Goal: Task Accomplishment & Management: Use online tool/utility

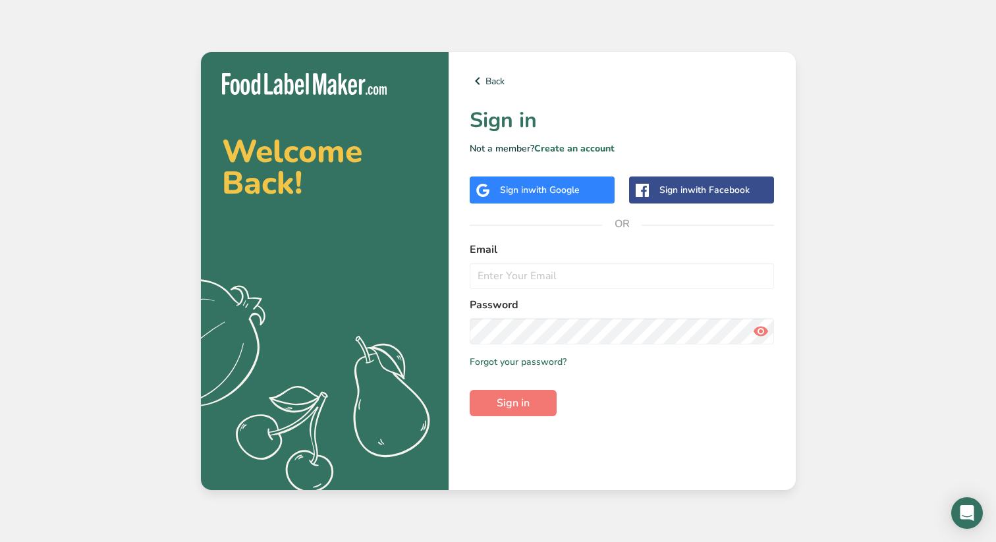
click at [725, 187] on span "with Facebook" at bounding box center [719, 190] width 62 height 13
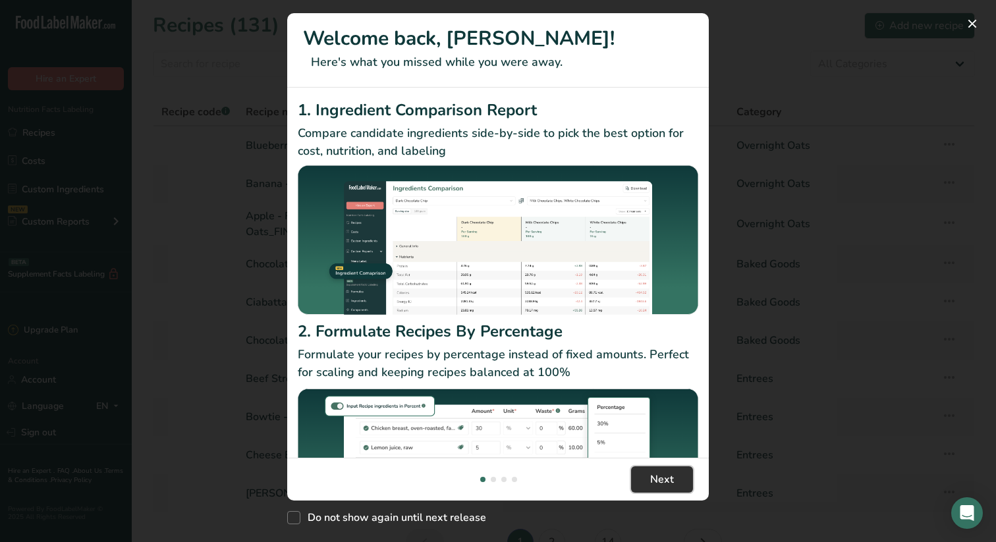
click at [667, 478] on span "Next" at bounding box center [662, 480] width 24 height 16
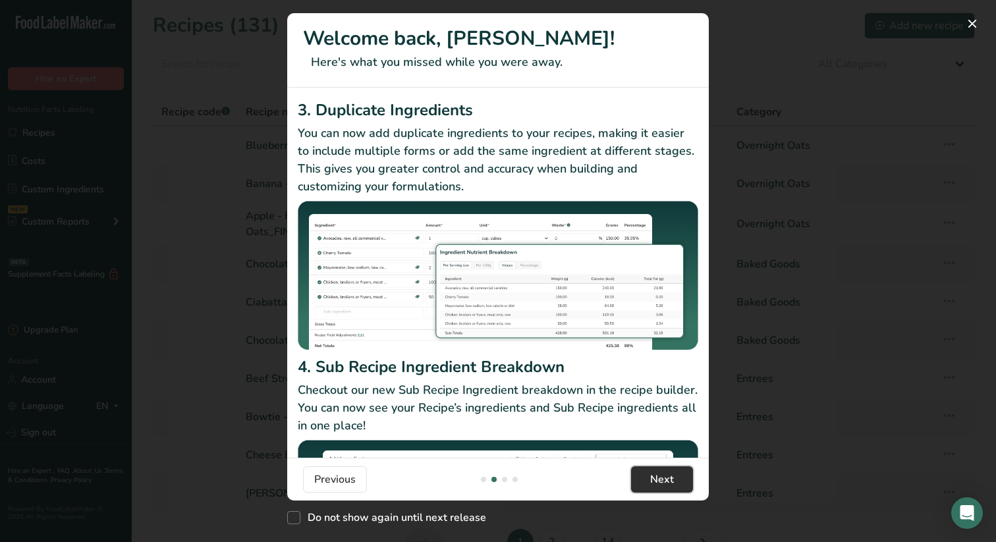
click at [667, 476] on span "Next" at bounding box center [662, 480] width 24 height 16
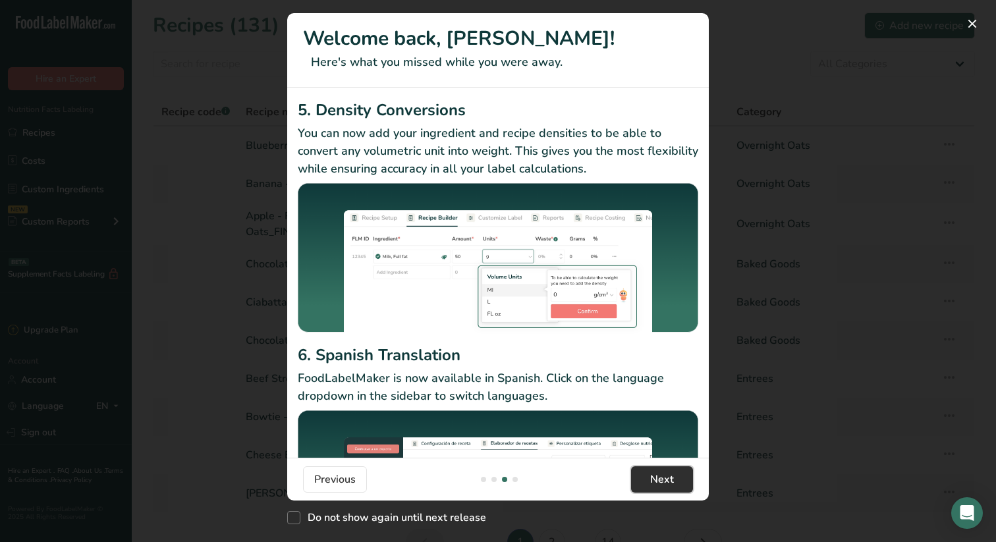
click at [667, 476] on span "Next" at bounding box center [662, 480] width 24 height 16
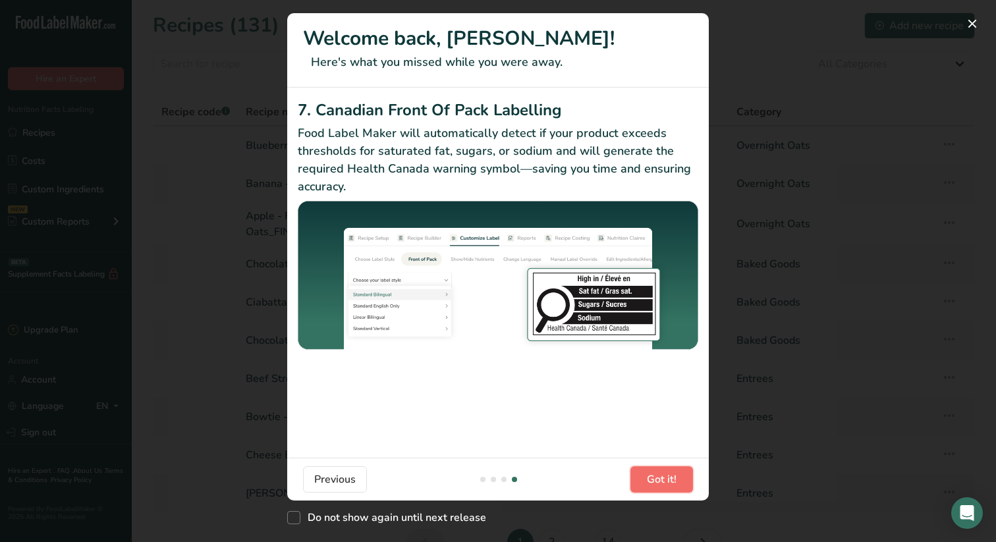
click at [667, 476] on span "Got it!" at bounding box center [662, 480] width 30 height 16
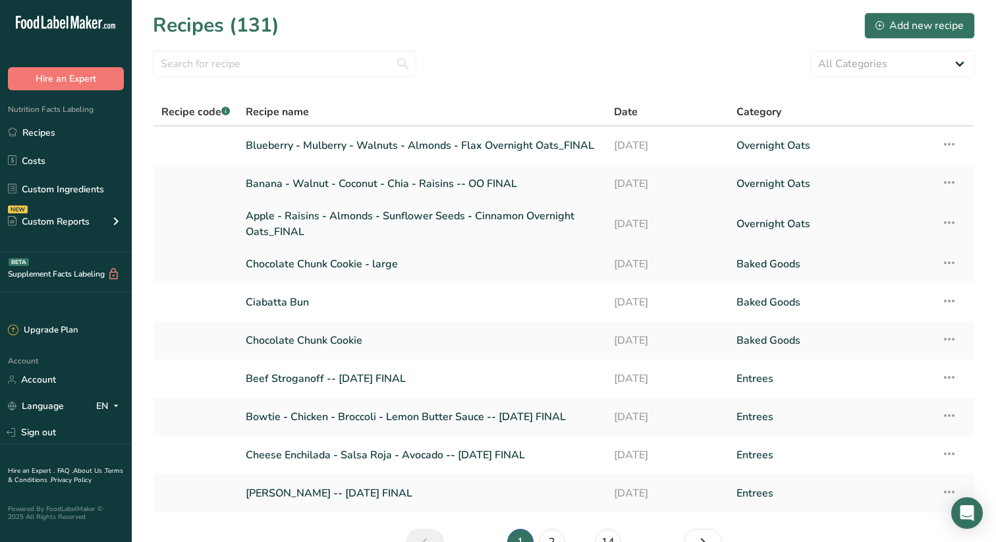
click at [360, 214] on link "Apple - Raisins - Almonds - Sunflower Seeds - Cinnamon Overnight Oats_FINAL" at bounding box center [422, 224] width 352 height 32
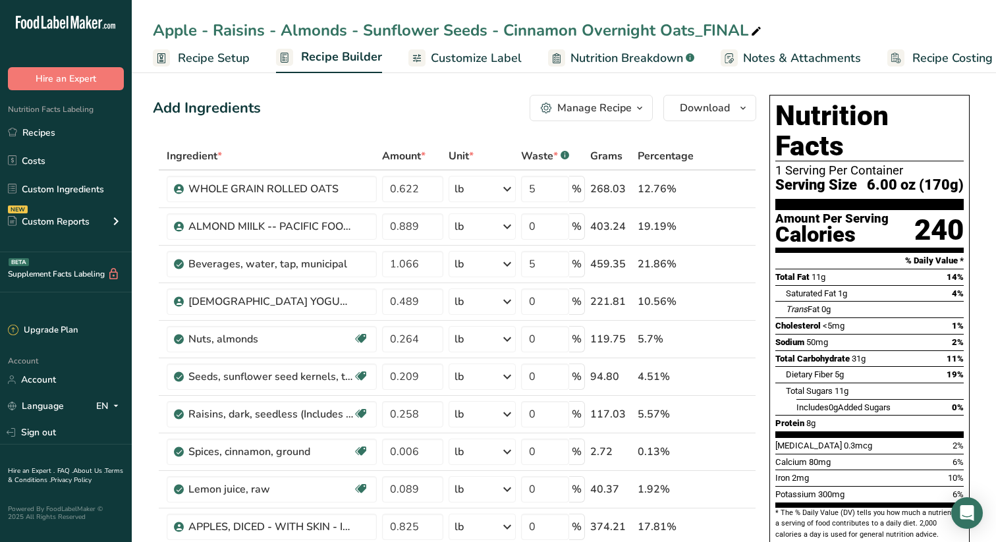
click at [231, 56] on span "Recipe Setup" at bounding box center [214, 58] width 72 height 18
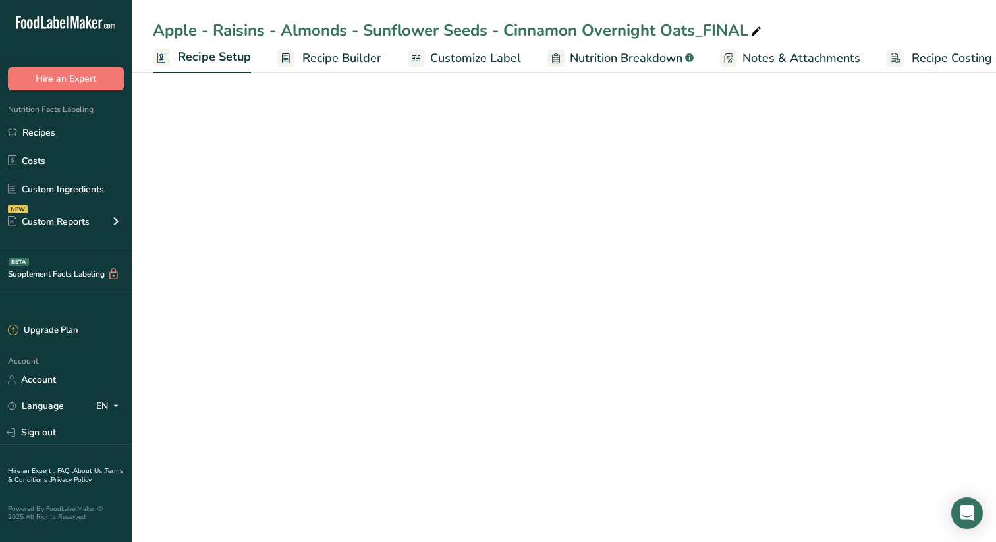
scroll to position [0, 5]
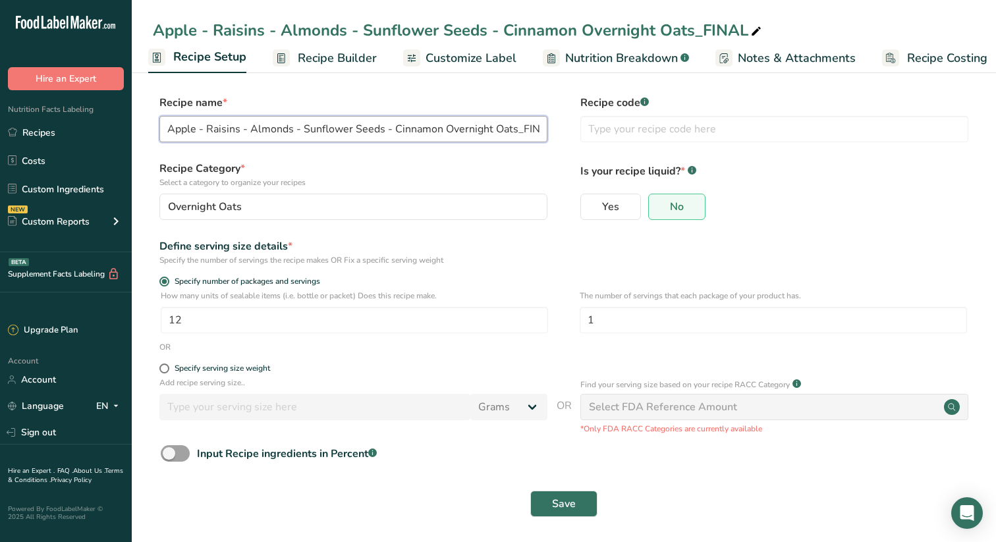
click at [206, 128] on input "Apple - Raisins - Almonds - Sunflower Seeds - Cinnamon Overnight Oats_FINAL" at bounding box center [353, 129] width 388 height 26
click at [497, 129] on input "Apple - Cinnamon - Raisins - Almonds - Sunflower Seeds - Cinnamon Overnight Oat…" at bounding box center [353, 129] width 388 height 26
click at [378, 128] on input "Apple - Cinnamon - Raisins Overnight Oats_FINAL" at bounding box center [353, 129] width 388 height 26
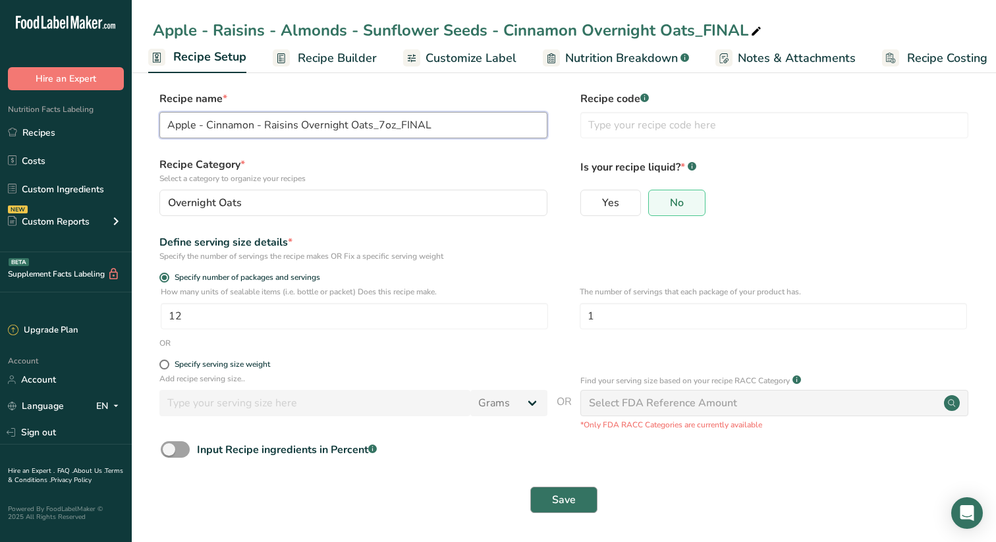
type input "Apple - Cinnamon - Raisins Overnight Oats_7oz_FINAL"
click at [565, 497] on span "Save" at bounding box center [564, 500] width 24 height 16
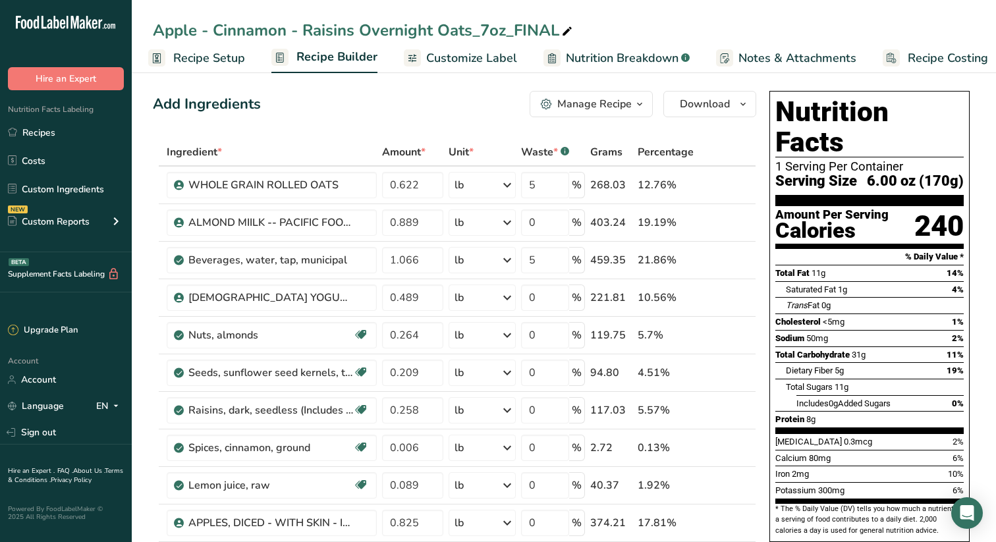
click at [473, 57] on span "Customize Label" at bounding box center [471, 58] width 91 height 18
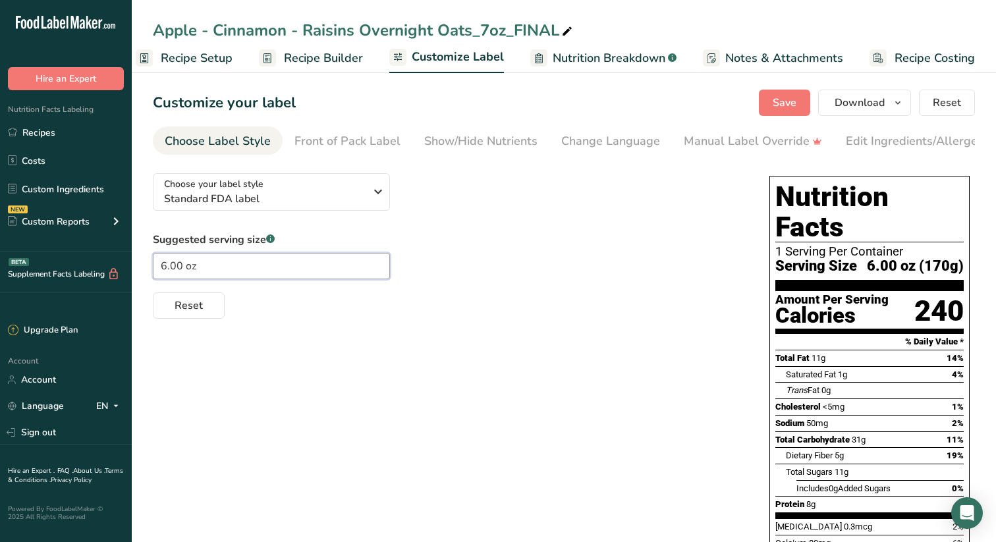
click at [165, 269] on input "6.00 oz" at bounding box center [271, 266] width 237 height 26
type input "7.00 oz"
click at [788, 100] on span "Save" at bounding box center [785, 103] width 24 height 16
click at [767, 139] on div "Manual Label Override" at bounding box center [753, 141] width 138 height 18
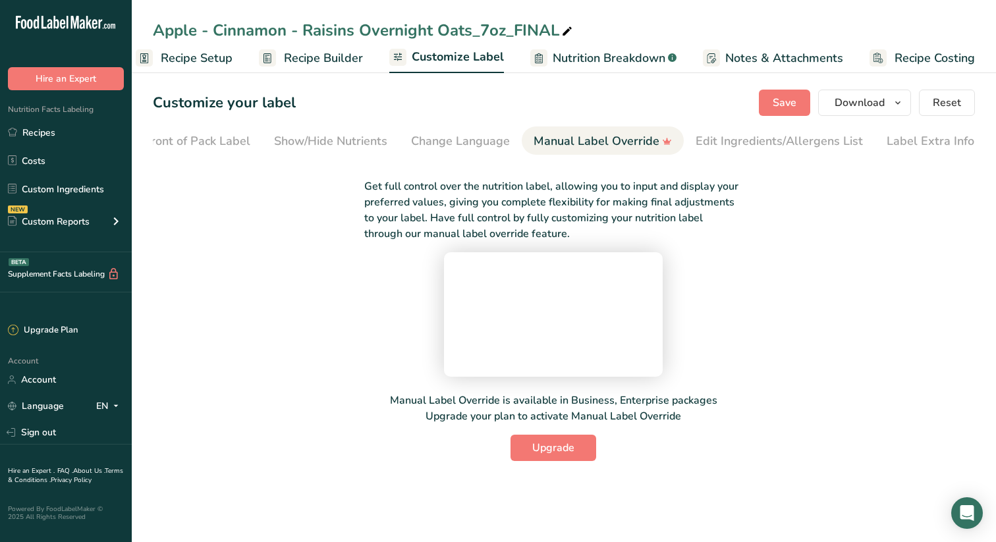
scroll to position [0, 151]
click at [770, 140] on div "Edit Ingredients/Allergens List" at bounding box center [778, 141] width 167 height 18
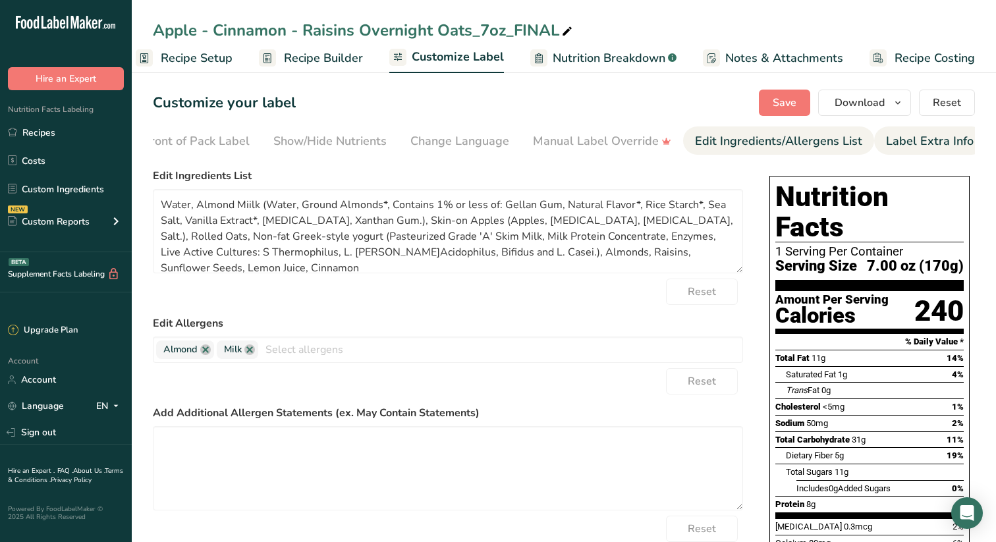
click at [935, 140] on div "Label Extra Info" at bounding box center [930, 141] width 88 height 18
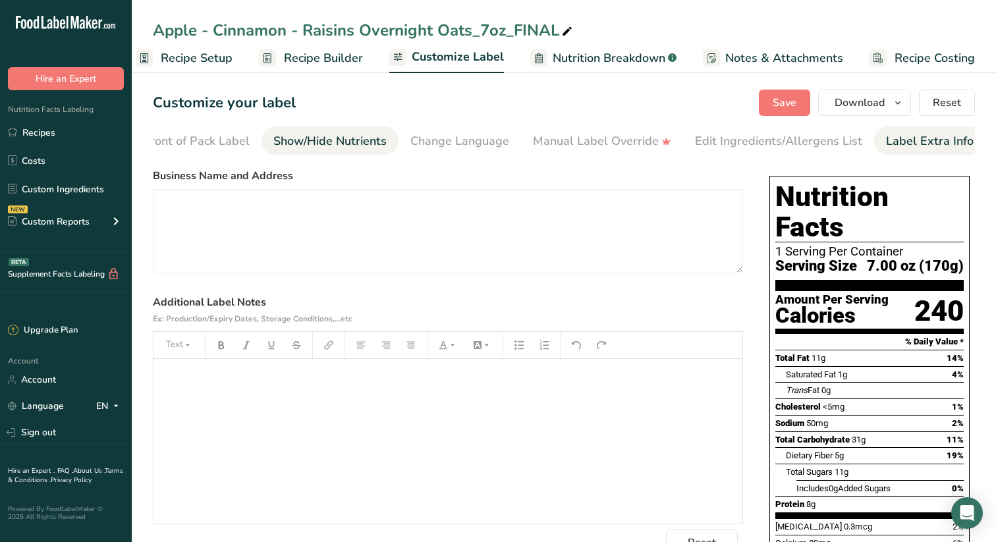
click at [331, 142] on div "Show/Hide Nutrients" at bounding box center [329, 141] width 113 height 18
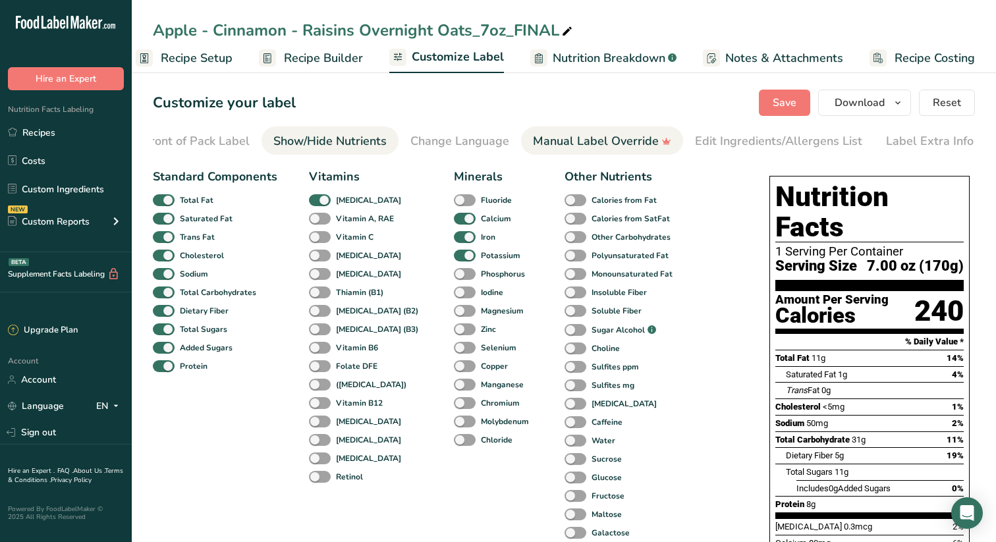
click at [586, 139] on div "Manual Label Override" at bounding box center [602, 141] width 138 height 18
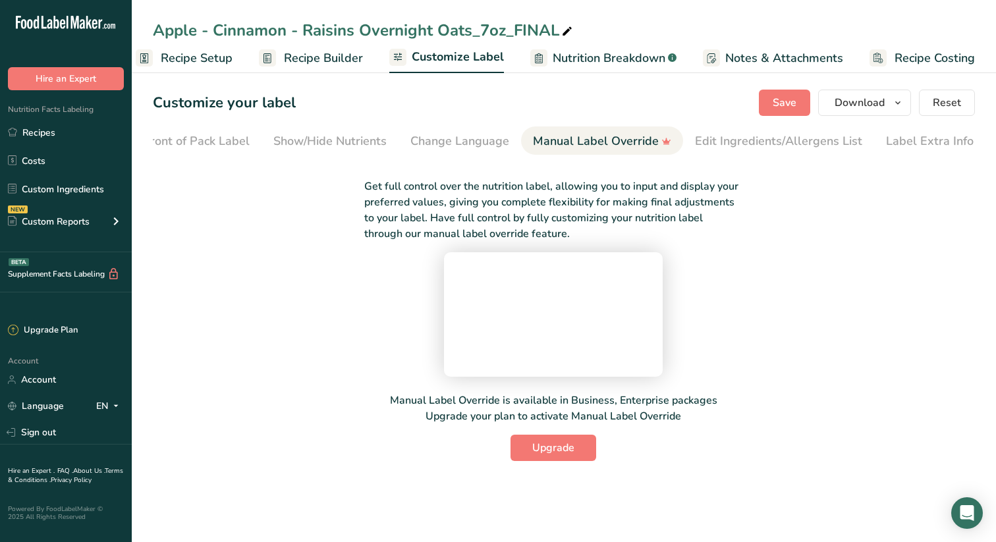
scroll to position [45, 0]
click at [221, 58] on span "Recipe Setup" at bounding box center [197, 58] width 72 height 18
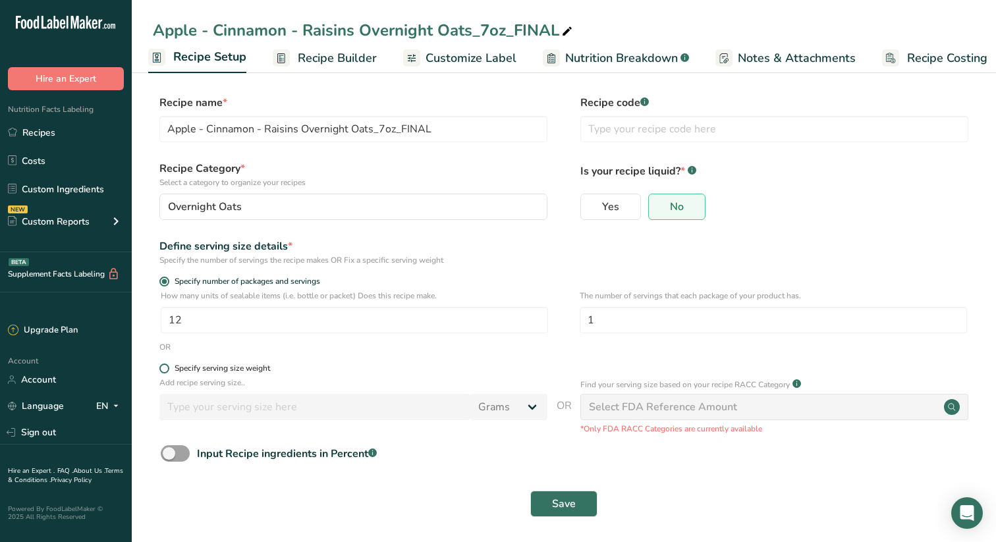
click at [163, 367] on span at bounding box center [164, 369] width 10 height 10
click at [163, 367] on input "Specify serving size weight" at bounding box center [163, 368] width 9 height 9
radio input "true"
radio input "false"
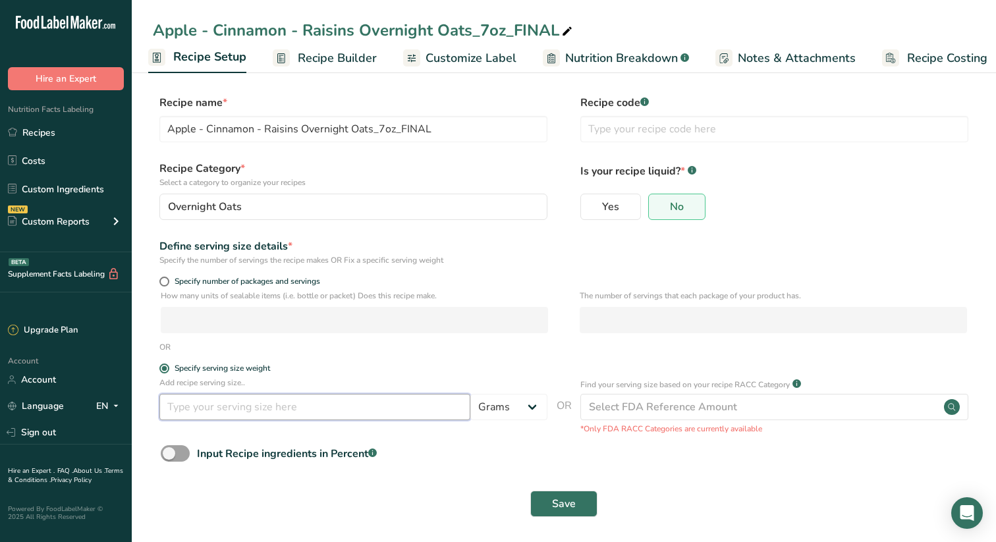
click at [211, 405] on input "number" at bounding box center [314, 407] width 311 height 26
type input "200"
click at [563, 505] on span "Save" at bounding box center [564, 504] width 24 height 16
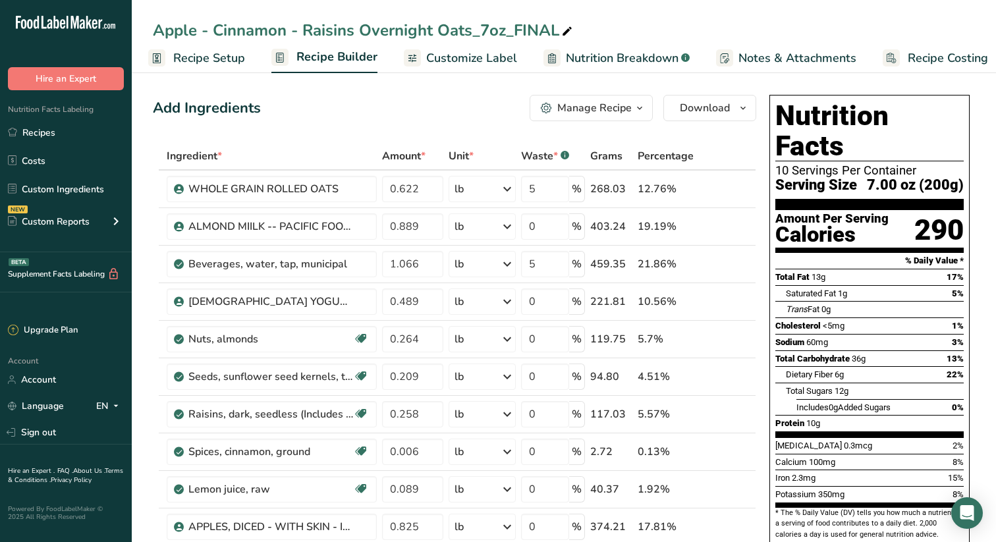
click at [205, 57] on span "Recipe Setup" at bounding box center [209, 58] width 72 height 18
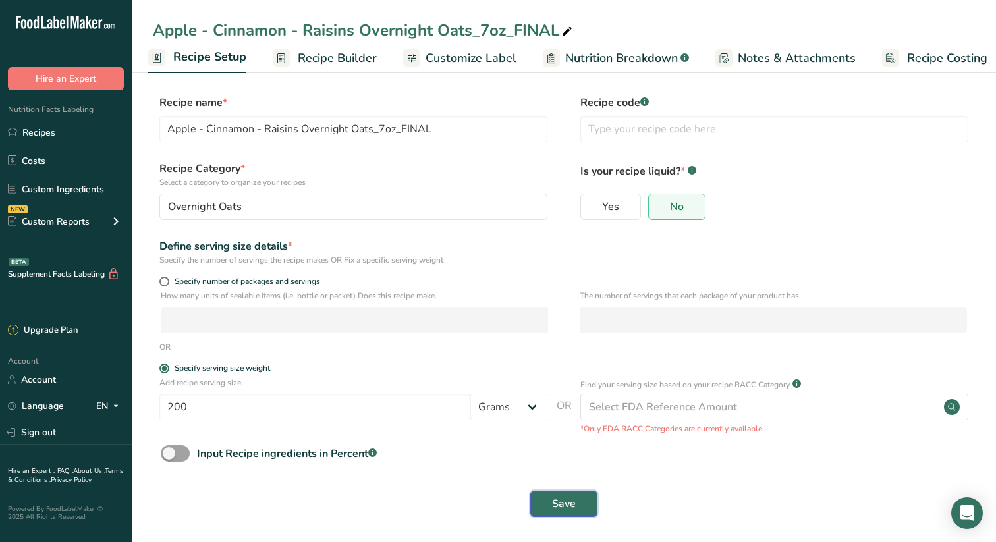
click at [568, 499] on span "Save" at bounding box center [564, 504] width 24 height 16
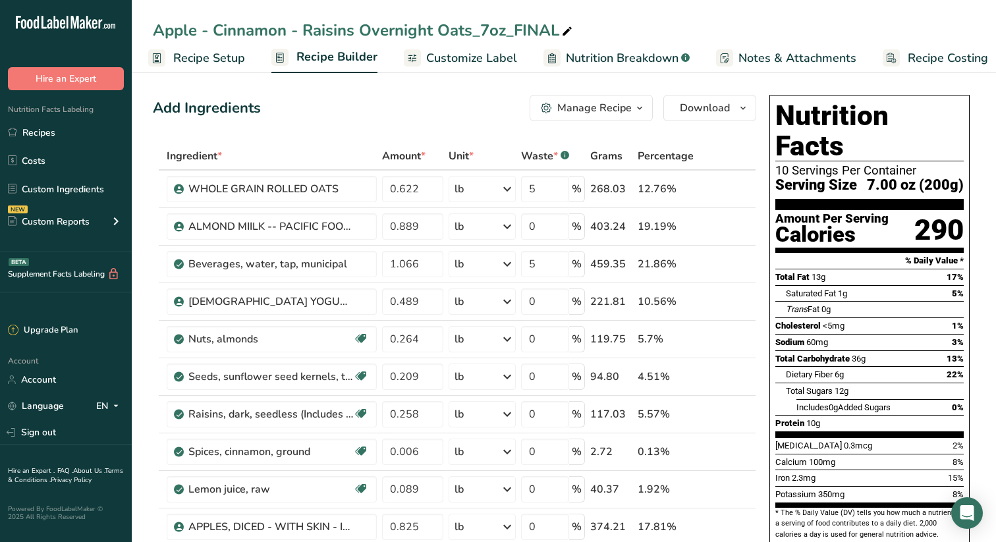
click at [229, 55] on span "Recipe Setup" at bounding box center [209, 58] width 72 height 18
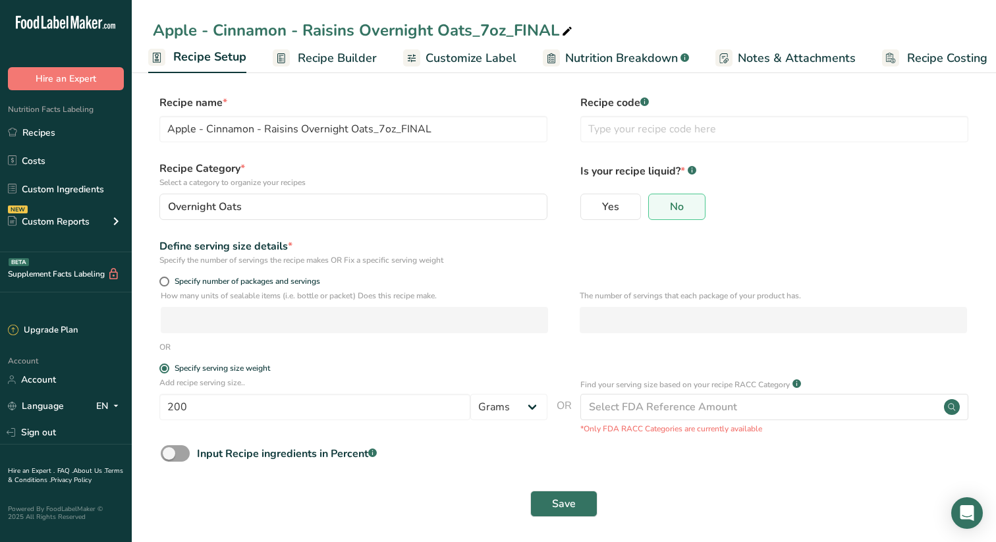
click at [346, 55] on span "Recipe Builder" at bounding box center [337, 58] width 79 height 18
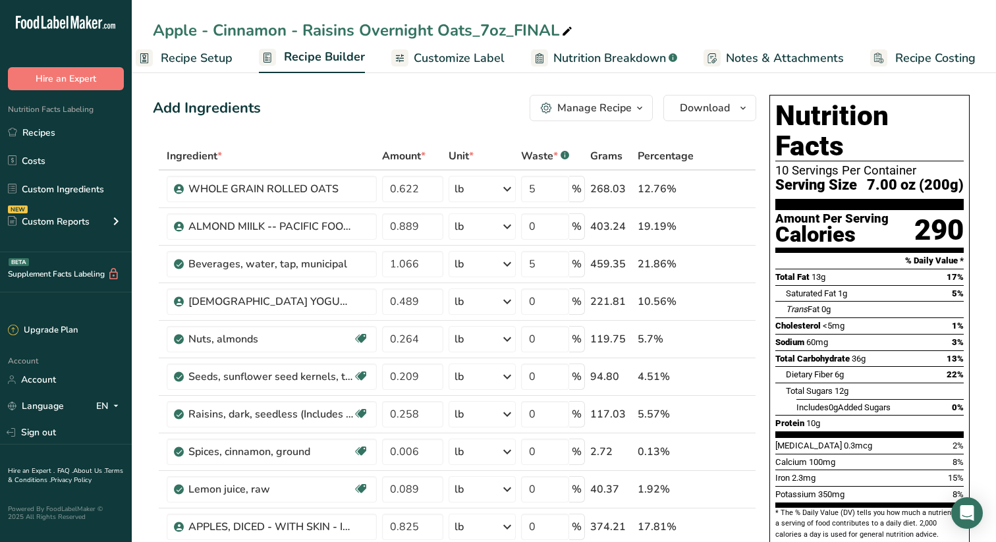
click at [464, 55] on span "Customize Label" at bounding box center [459, 58] width 91 height 18
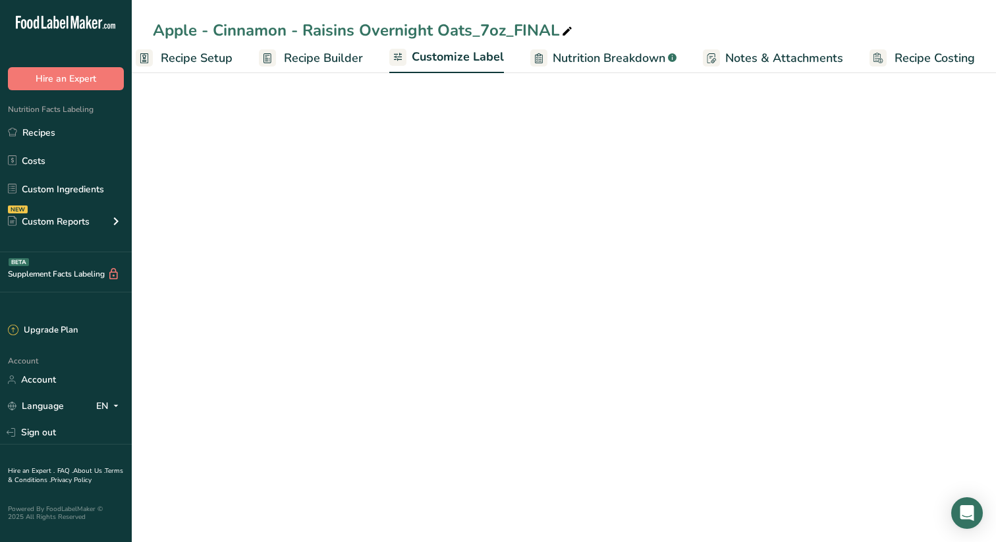
scroll to position [0, 17]
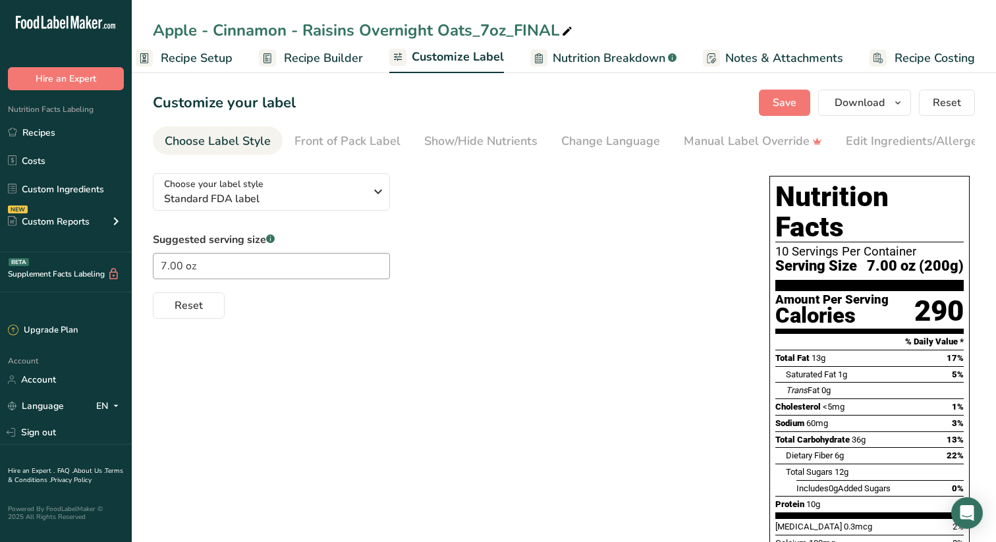
click at [502, 280] on div "Suggested serving size .a-a{fill:#347362;}.b-a{fill:#fff;} 7.00 oz Reset" at bounding box center [448, 275] width 590 height 87
click at [209, 55] on span "Recipe Setup" at bounding box center [197, 58] width 72 height 18
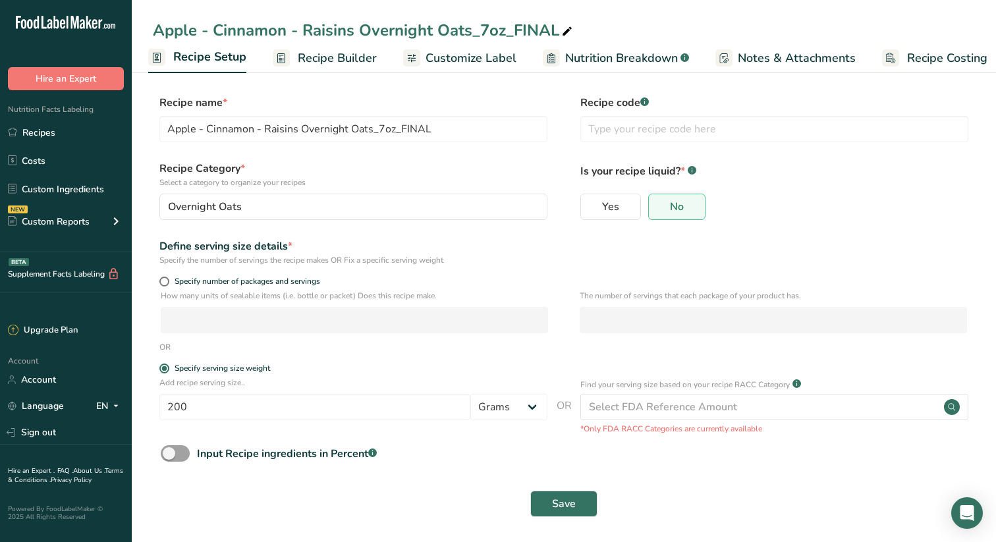
scroll to position [4, 0]
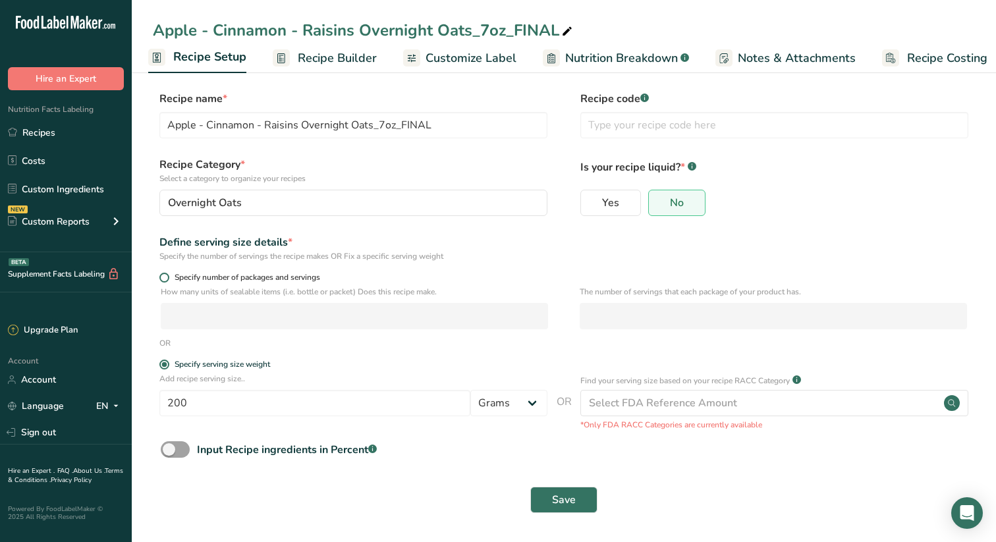
click at [166, 274] on span at bounding box center [164, 278] width 10 height 10
click at [166, 274] on input "Specify number of packages and servings" at bounding box center [163, 277] width 9 height 9
radio input "true"
radio input "false"
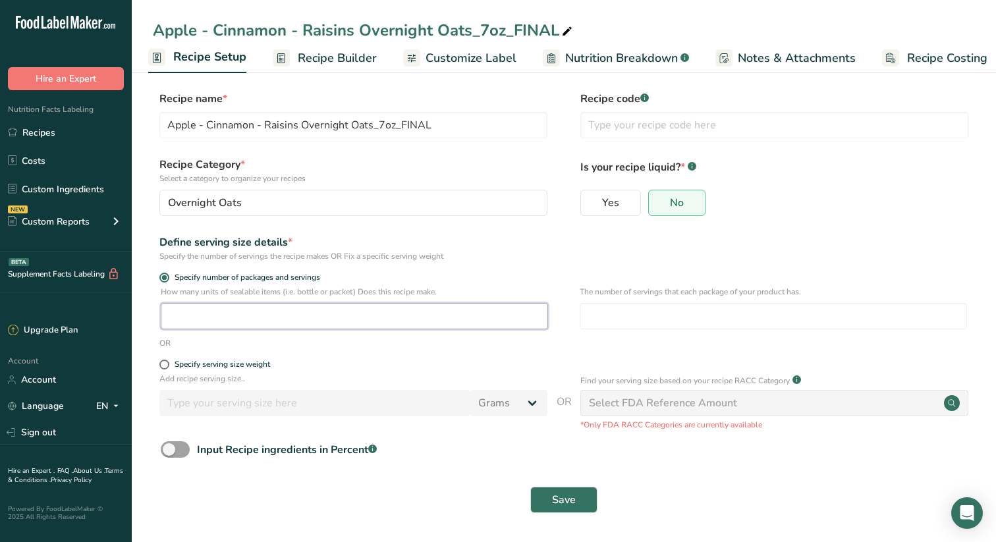
click at [221, 317] on input "number" at bounding box center [354, 316] width 387 height 26
type input "1"
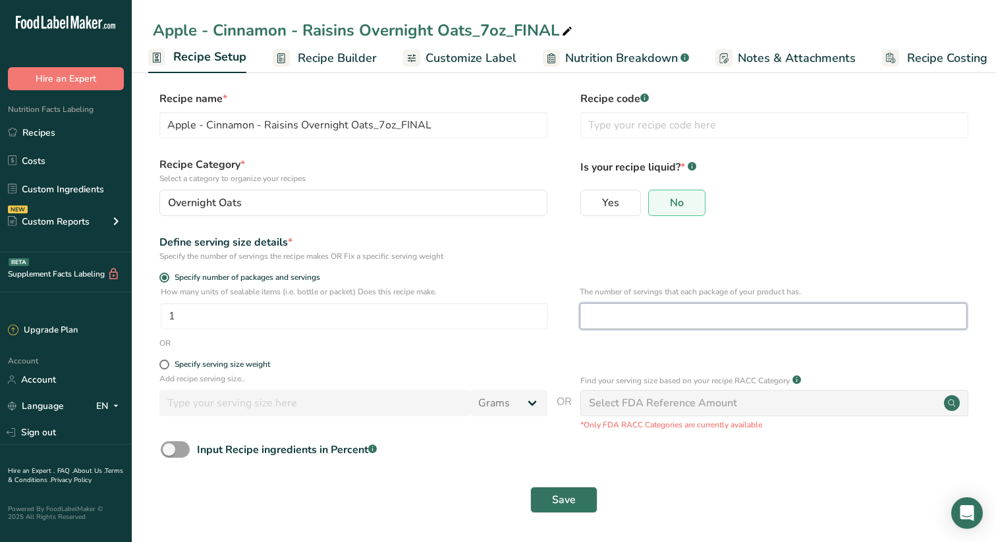
click at [605, 314] on input "number" at bounding box center [773, 316] width 387 height 26
type input "12"
click at [568, 496] on span "Save" at bounding box center [564, 500] width 24 height 16
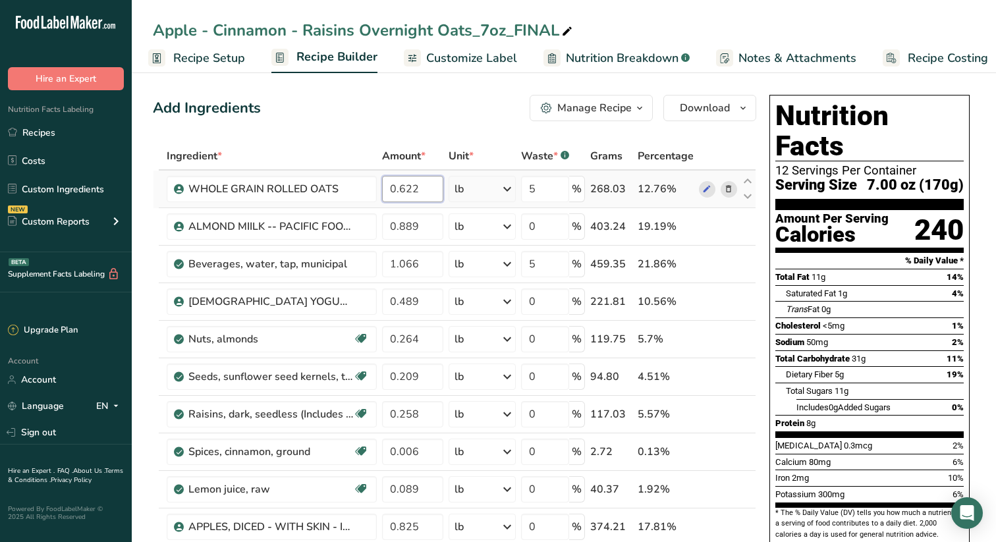
click at [422, 188] on input "0.622" at bounding box center [412, 189] width 61 height 26
type input "0.736"
click at [422, 227] on div "Ingredient * Amount * Unit * Waste * .a-a{fill:#347362;}.b-a{fill:#fff;} Grams …" at bounding box center [454, 404] width 603 height 524
type input "1"
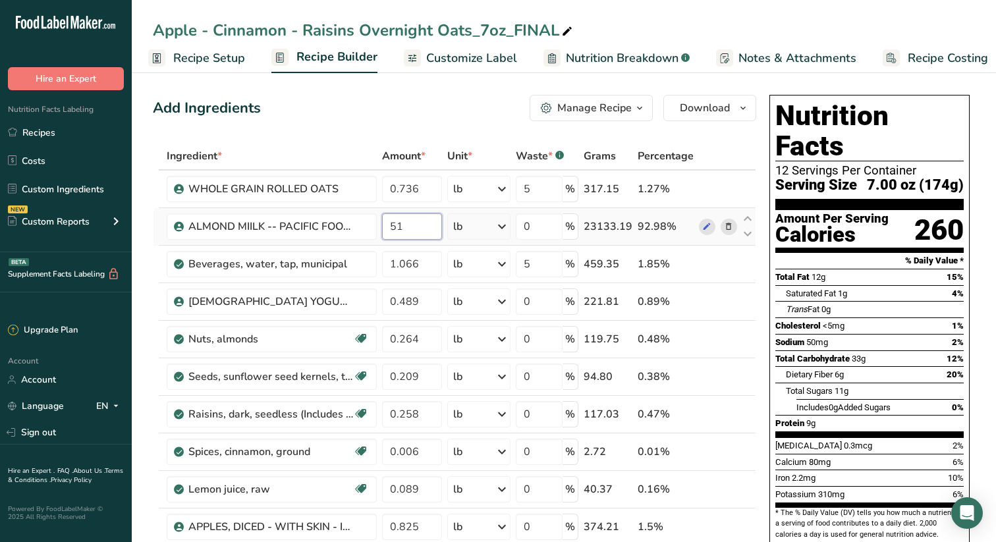
type input "5"
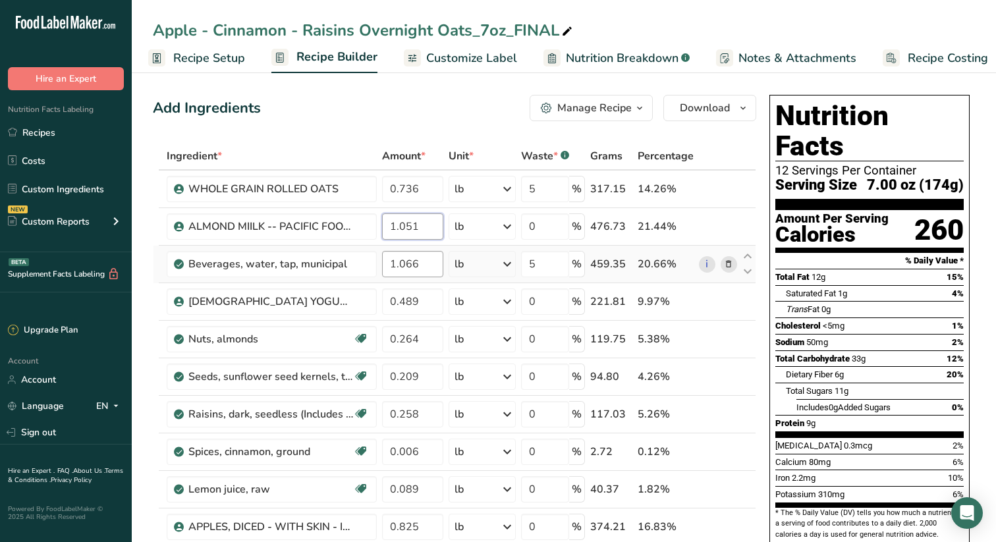
type input "1.051"
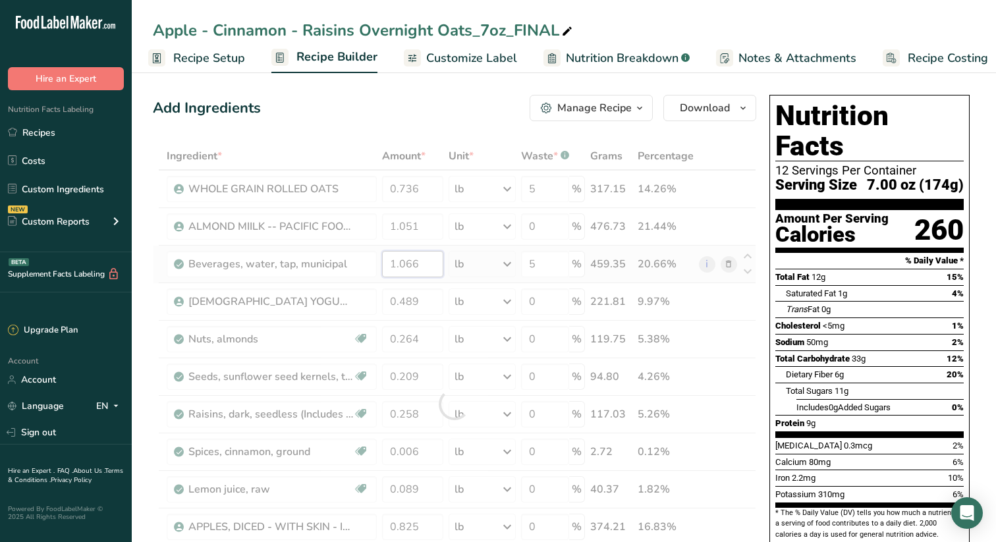
click at [424, 266] on div "Ingredient * Amount * Unit * Waste * .a-a{fill:#347362;}.b-a{fill:#fff;} Grams …" at bounding box center [454, 404] width 603 height 524
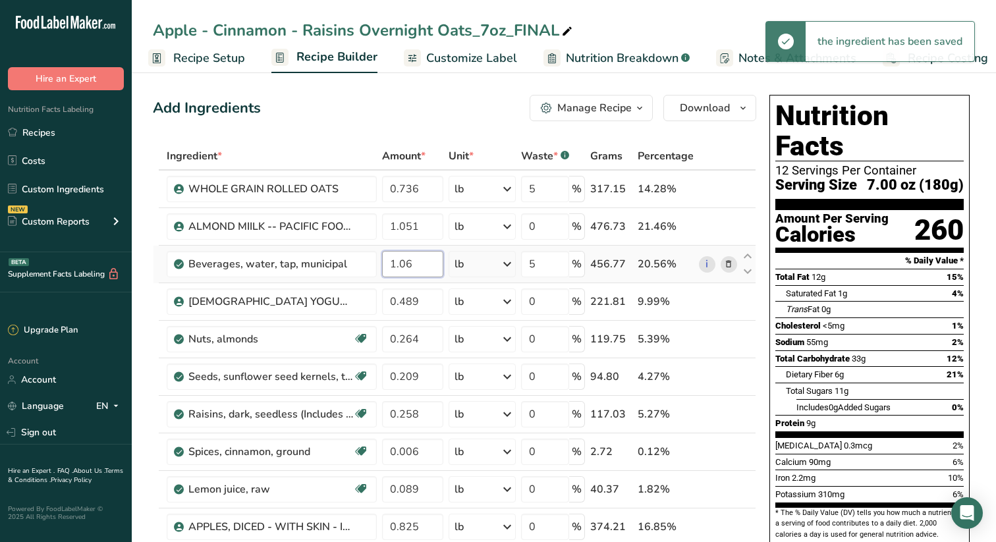
type input "1"
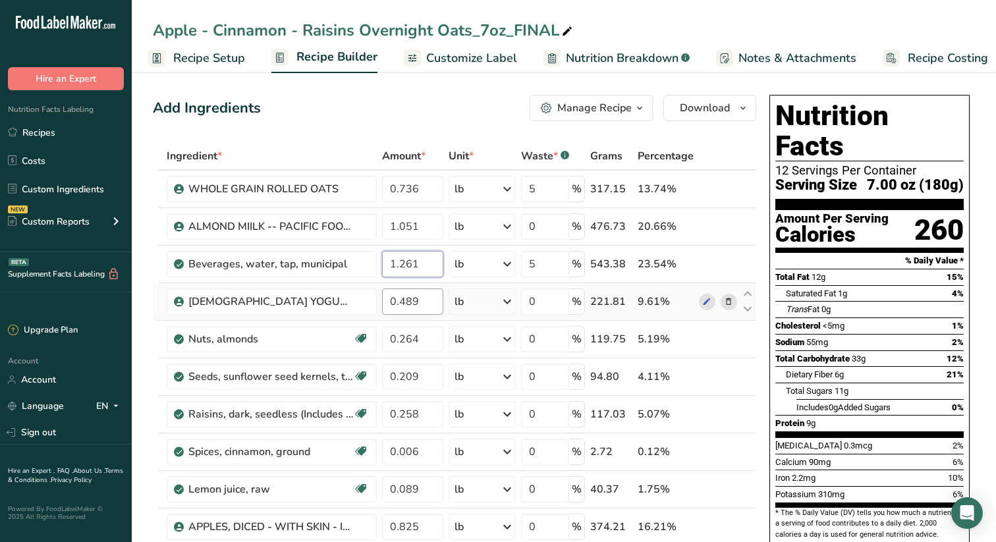
type input "1.261"
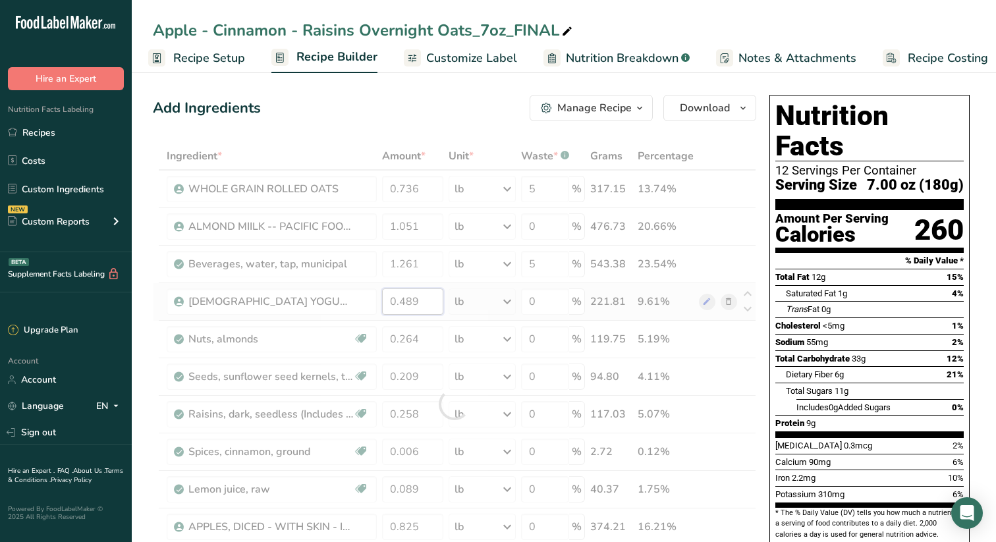
click at [428, 294] on div "Ingredient * Amount * Unit * Waste * .a-a{fill:#347362;}.b-a{fill:#fff;} Grams …" at bounding box center [454, 404] width 603 height 524
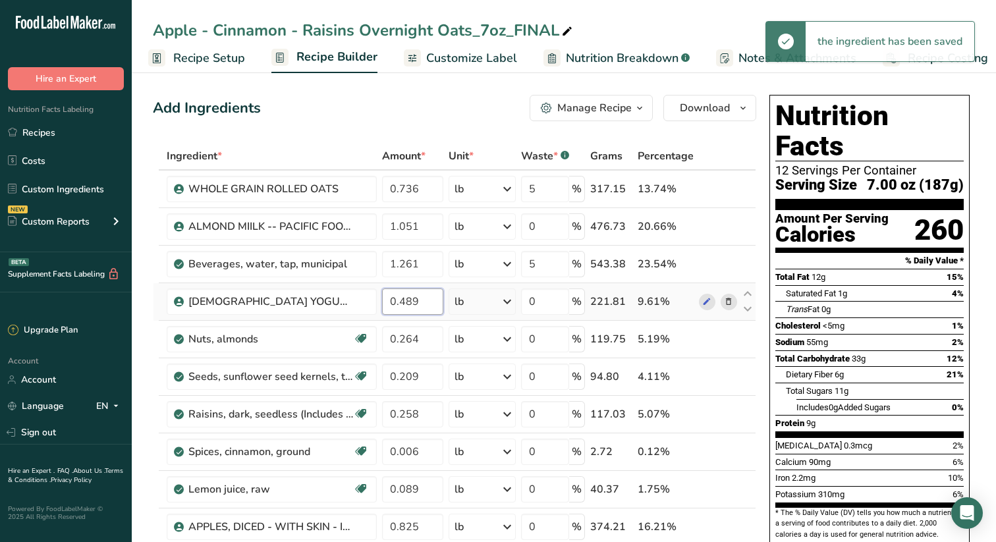
click at [430, 305] on input "0.489" at bounding box center [412, 302] width 61 height 26
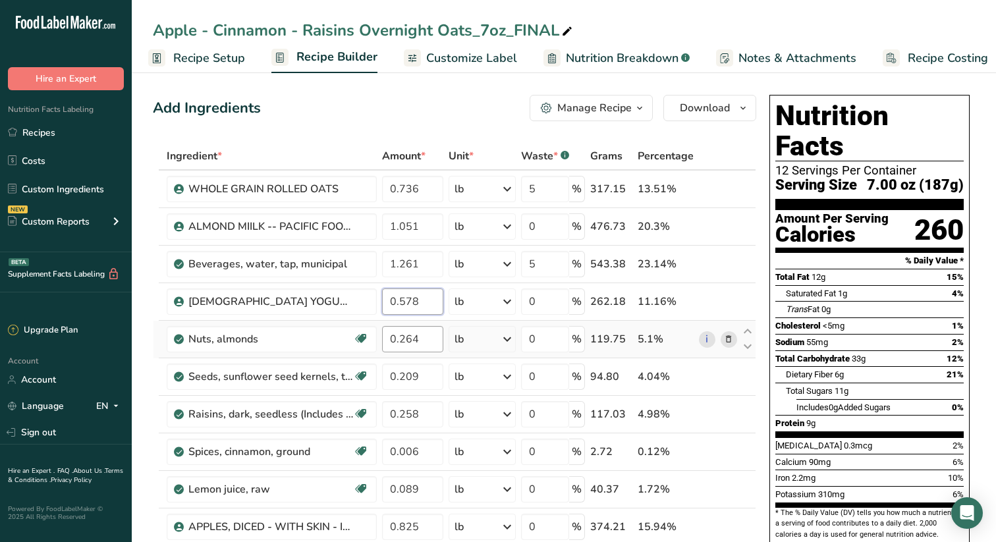
type input "0.578"
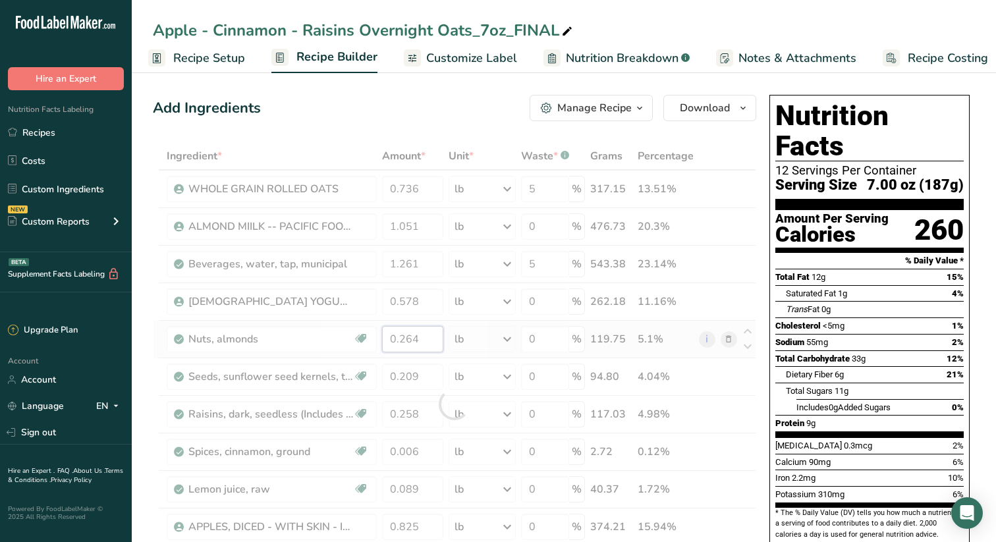
click at [433, 339] on div "Ingredient * Amount * Unit * Waste * .a-a{fill:#347362;}.b-a{fill:#fff;} Grams …" at bounding box center [454, 404] width 603 height 524
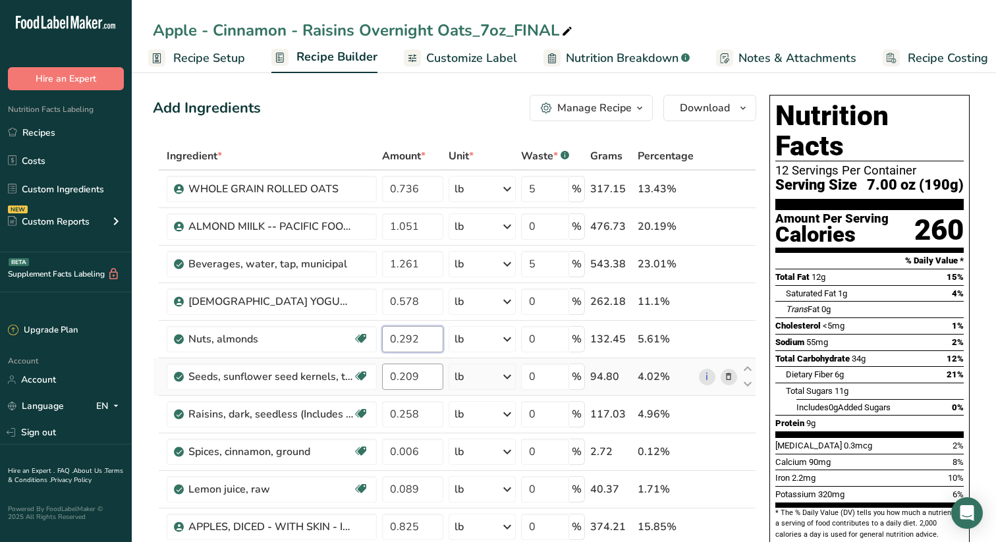
type input "0.292"
click at [431, 378] on div "Ingredient * Amount * Unit * Waste * .a-a{fill:#347362;}.b-a{fill:#fff;} Grams …" at bounding box center [454, 404] width 603 height 524
type input "0.237"
click at [430, 412] on div "Ingredient * Amount * Unit * Waste * .a-a{fill:#347362;}.b-a{fill:#fff;} Grams …" at bounding box center [454, 404] width 603 height 524
type input "0.290"
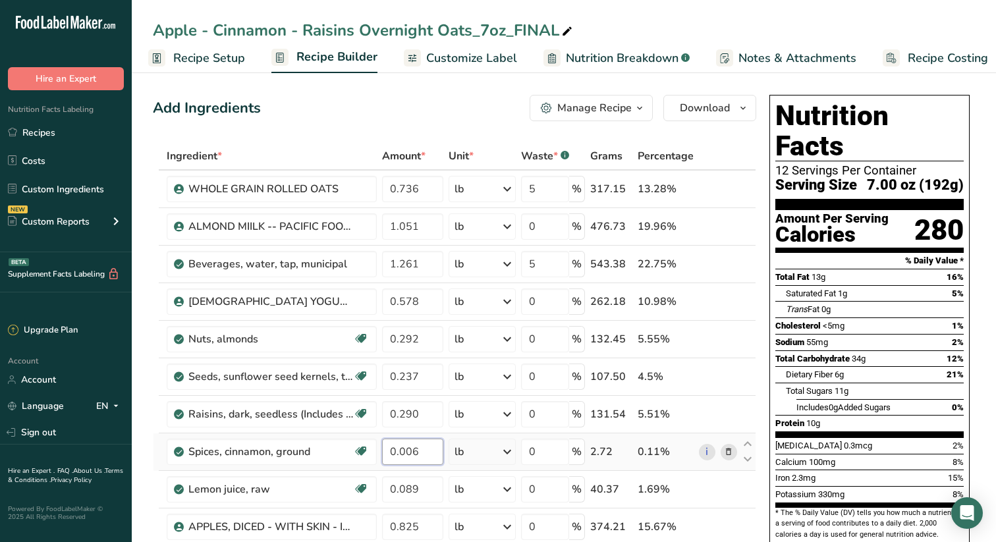
click at [426, 453] on div "Ingredient * Amount * Unit * Waste * .a-a{fill:#347362;}.b-a{fill:#fff;} Grams …" at bounding box center [454, 404] width 603 height 524
type input "0.007"
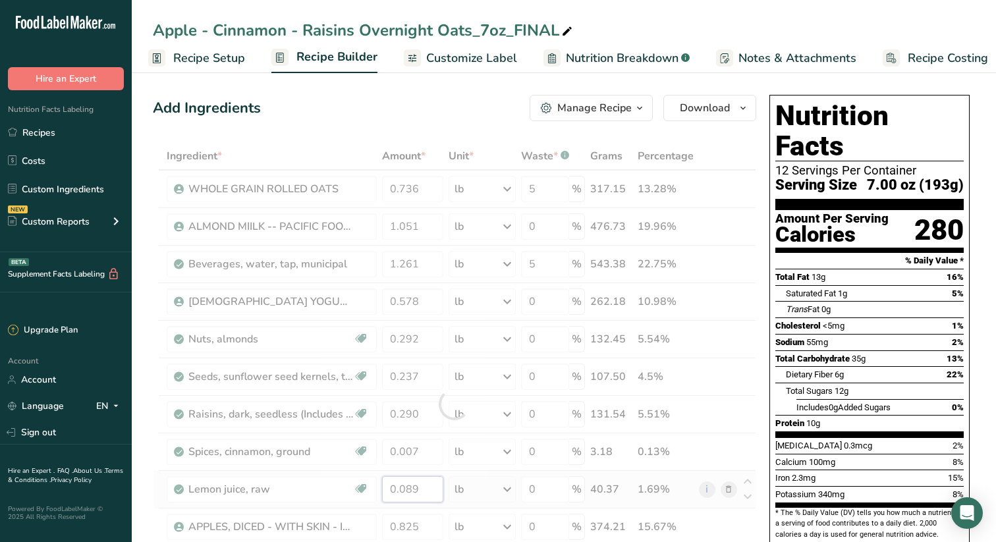
click at [434, 490] on div "Ingredient * Amount * Unit * Waste * .a-a{fill:#347362;}.b-a{fill:#fff;} Grams …" at bounding box center [454, 404] width 603 height 524
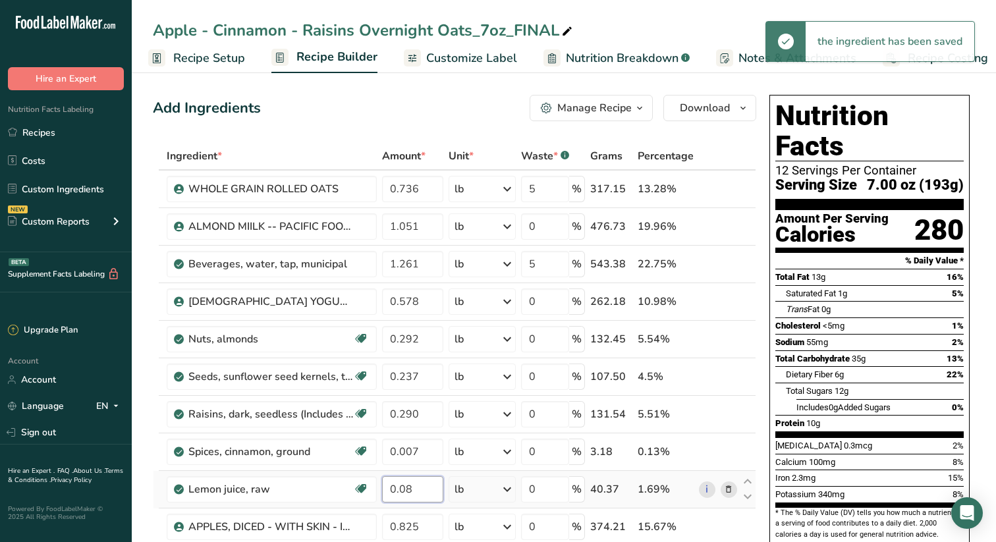
type input "0"
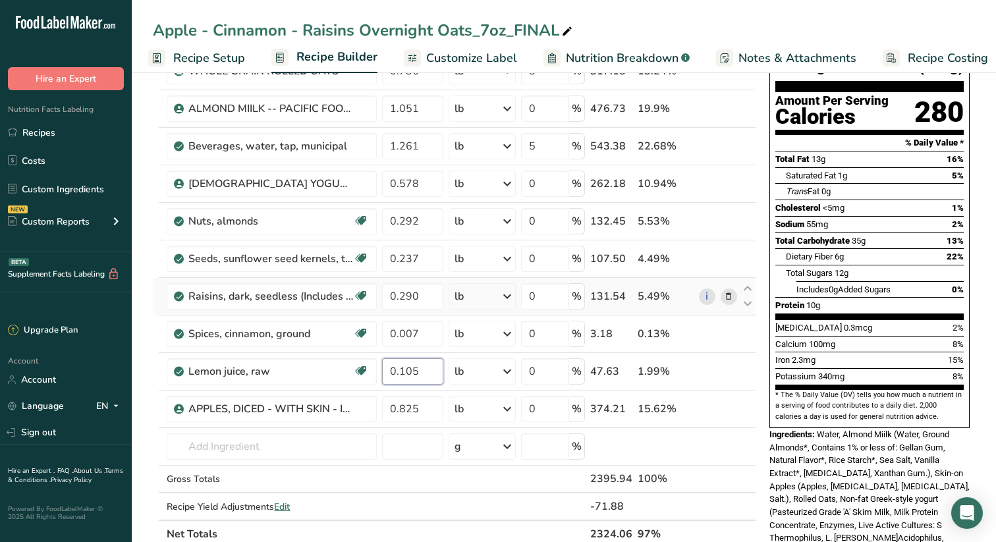
scroll to position [129, 0]
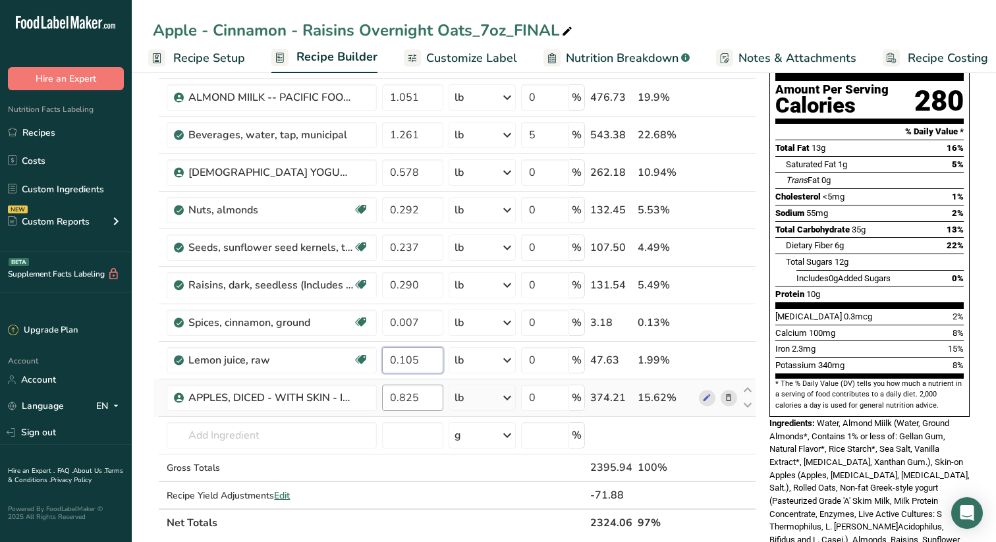
type input "0.105"
click at [436, 401] on div "Ingredient * Amount * Unit * Waste * .a-a{fill:#347362;}.b-a{fill:#fff;} Grams …" at bounding box center [454, 275] width 603 height 524
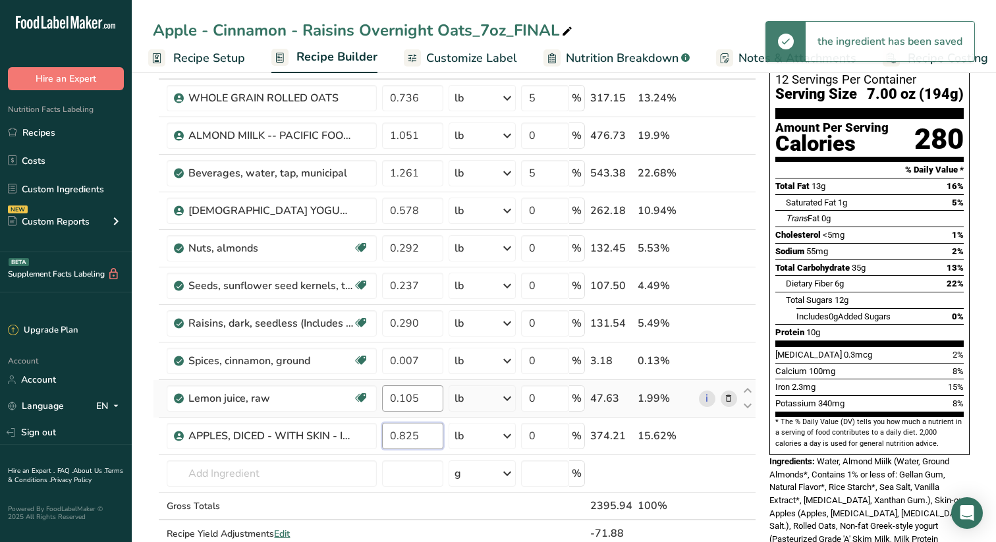
scroll to position [92, 0]
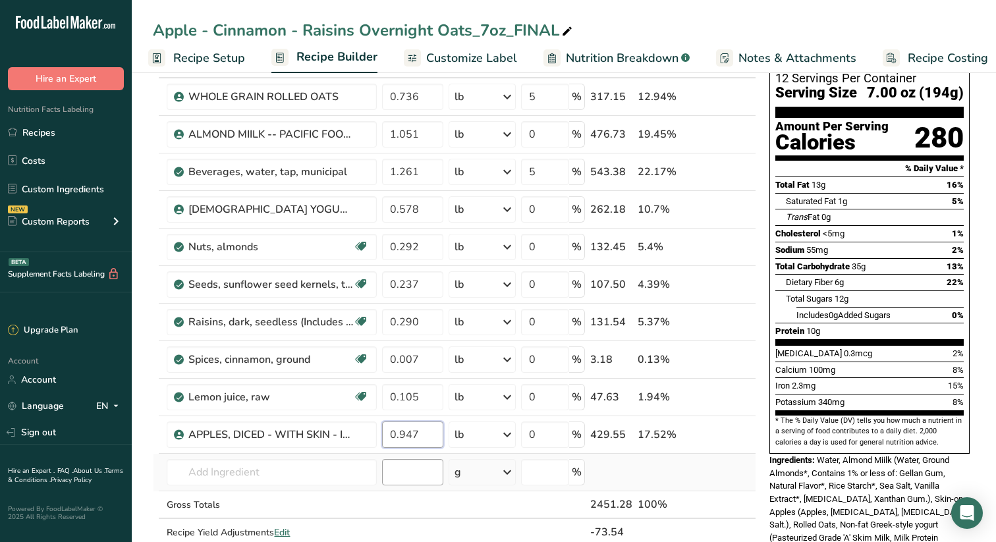
type input "0.947"
click at [431, 471] on div "Ingredient * Amount * Unit * Waste * .a-a{fill:#347362;}.b-a{fill:#fff;} Grams …" at bounding box center [454, 312] width 603 height 524
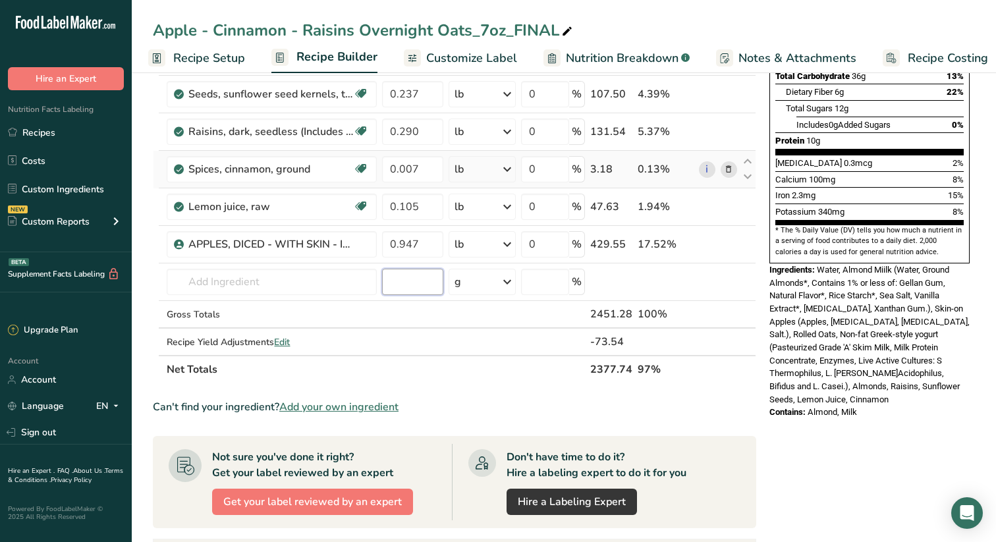
scroll to position [289, 0]
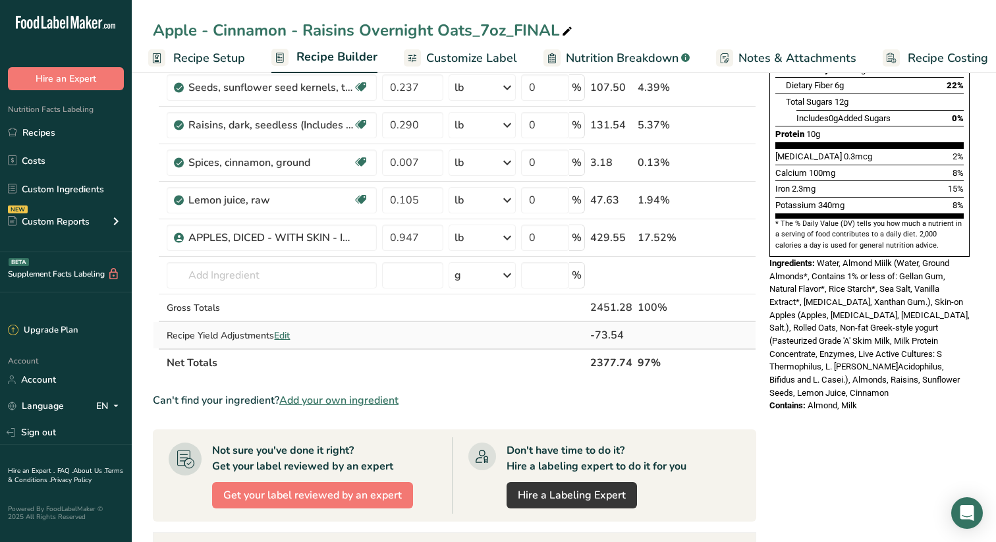
click at [287, 333] on span "Edit" at bounding box center [282, 335] width 16 height 13
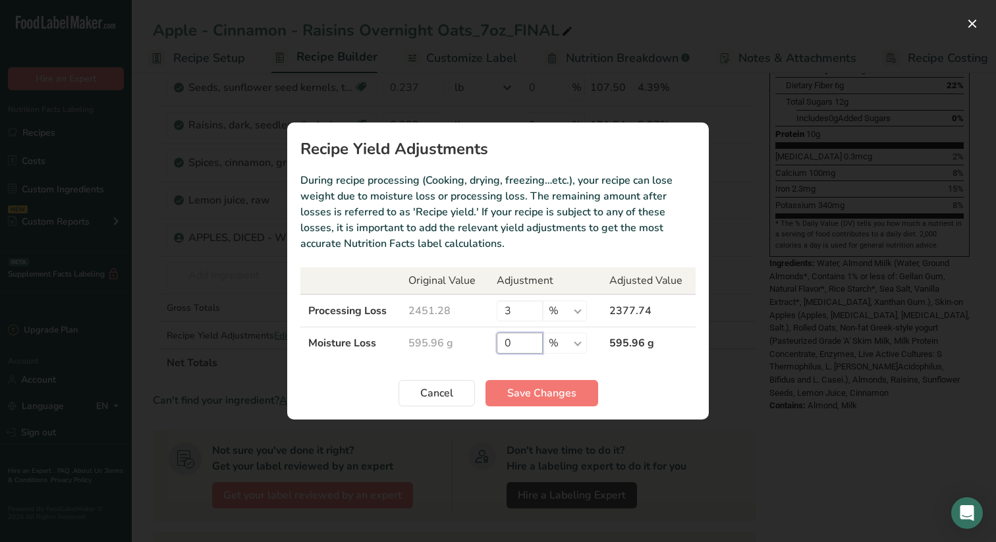
click at [514, 345] on input "0" at bounding box center [520, 343] width 46 height 21
type input "1"
click at [547, 390] on span "Save Changes" at bounding box center [541, 393] width 69 height 16
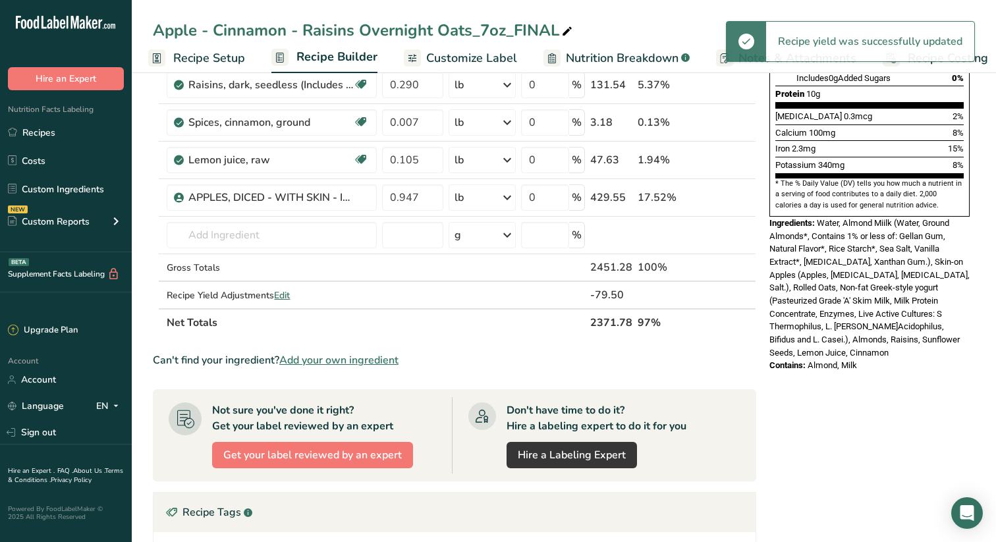
scroll to position [331, 0]
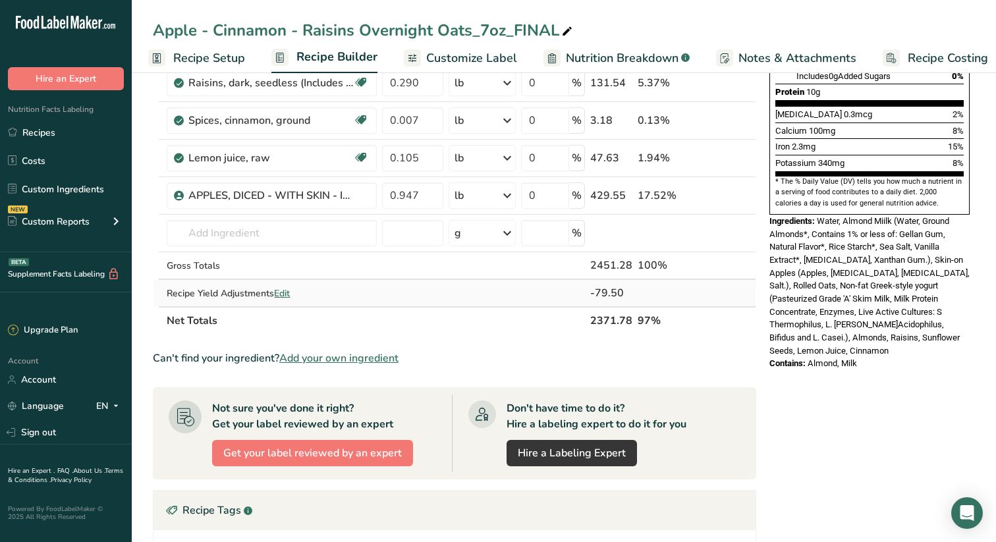
click at [286, 291] on span "Edit" at bounding box center [282, 293] width 16 height 13
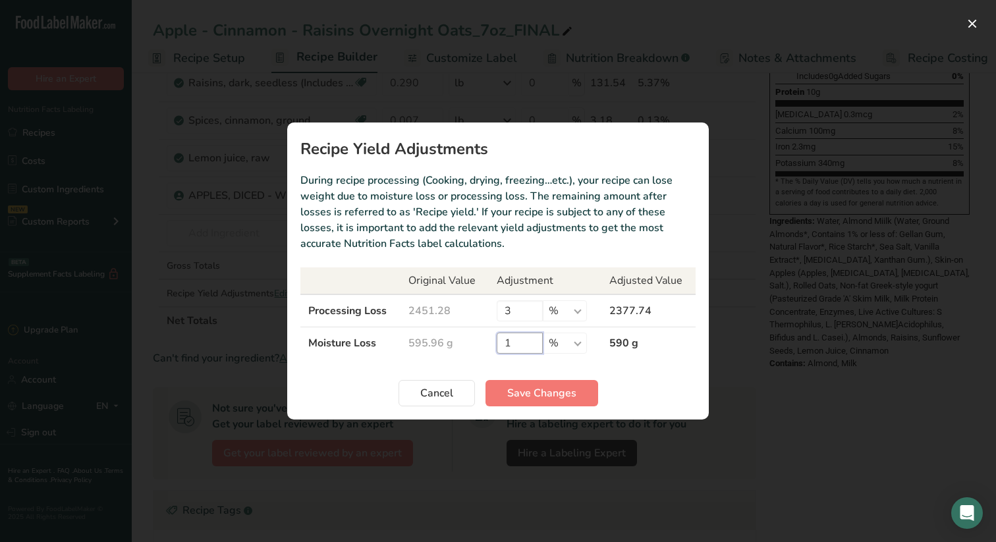
click at [520, 347] on input "1" at bounding box center [520, 343] width 46 height 21
type input "2"
click at [554, 393] on span "Save Changes" at bounding box center [541, 393] width 69 height 16
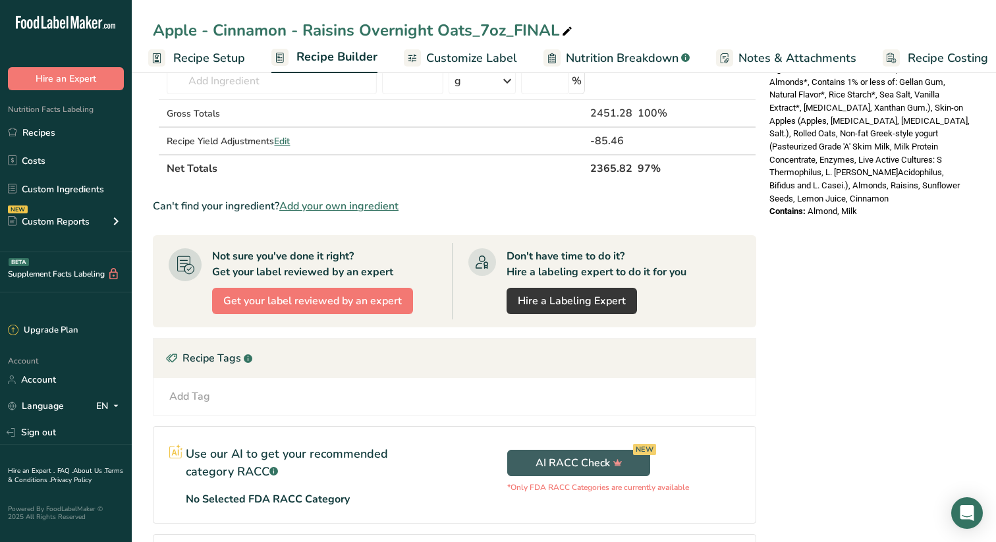
scroll to position [515, 0]
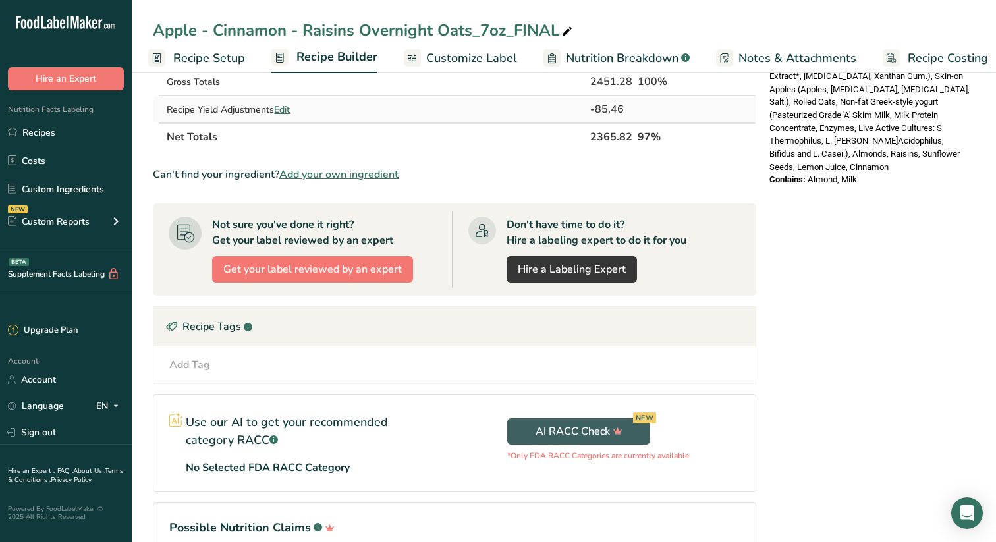
click at [287, 108] on span "Edit" at bounding box center [282, 109] width 16 height 13
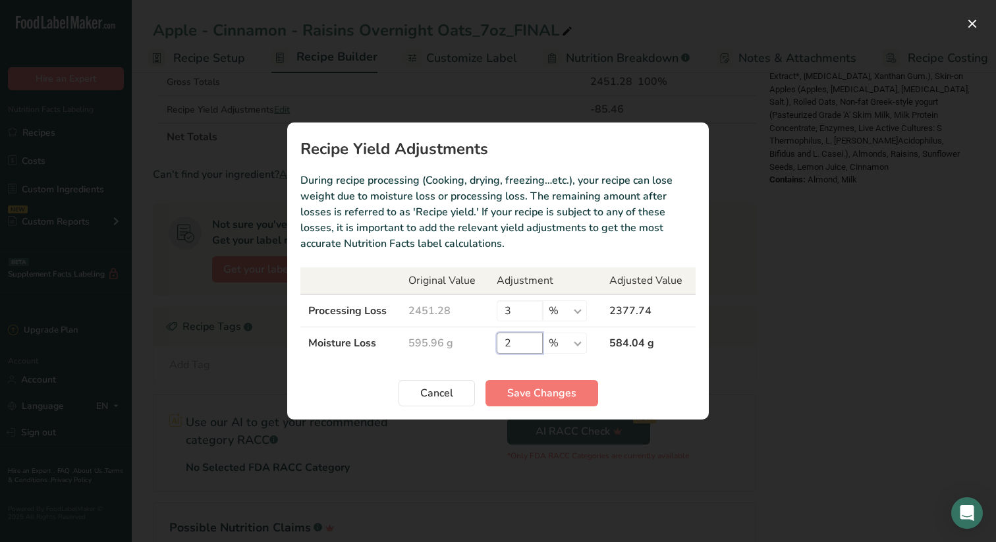
drag, startPoint x: 526, startPoint y: 343, endPoint x: 469, endPoint y: 343, distance: 57.3
click at [469, 343] on tr "Moisture Loss 595.96 g 2 % g kg mg mcg lb oz 584.04 g" at bounding box center [497, 343] width 395 height 32
type input "0"
click at [515, 304] on input "3" at bounding box center [520, 310] width 46 height 21
type input "3.5"
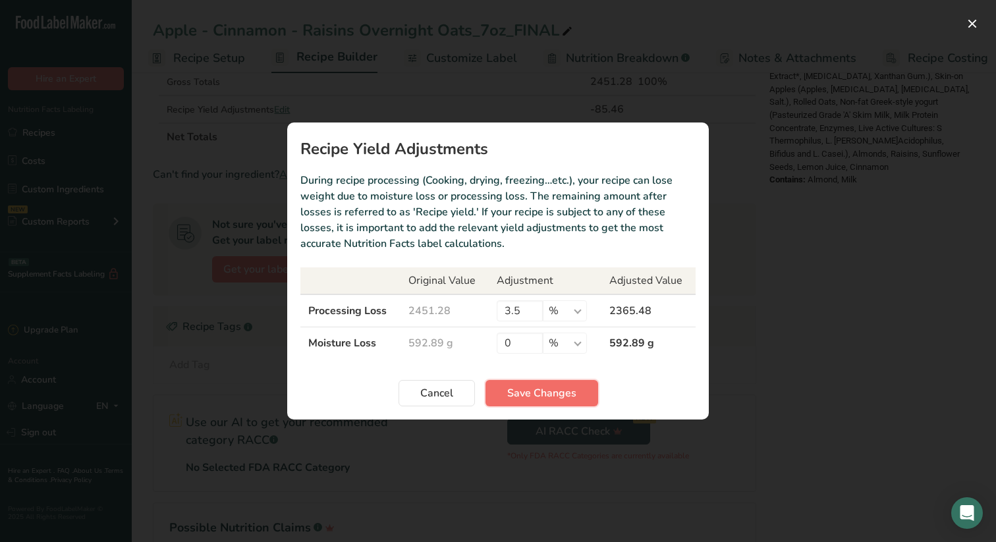
click at [563, 394] on span "Save Changes" at bounding box center [541, 393] width 69 height 16
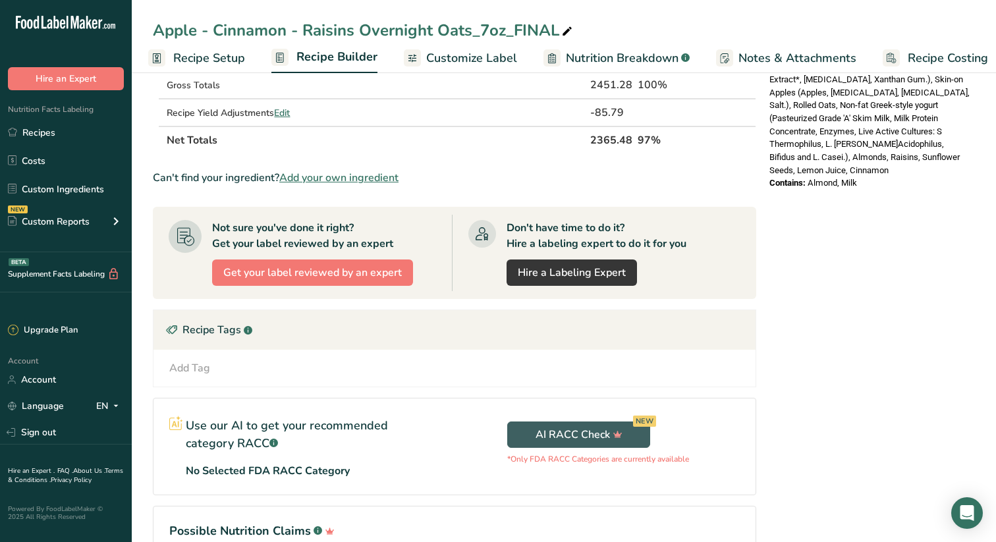
scroll to position [470, 0]
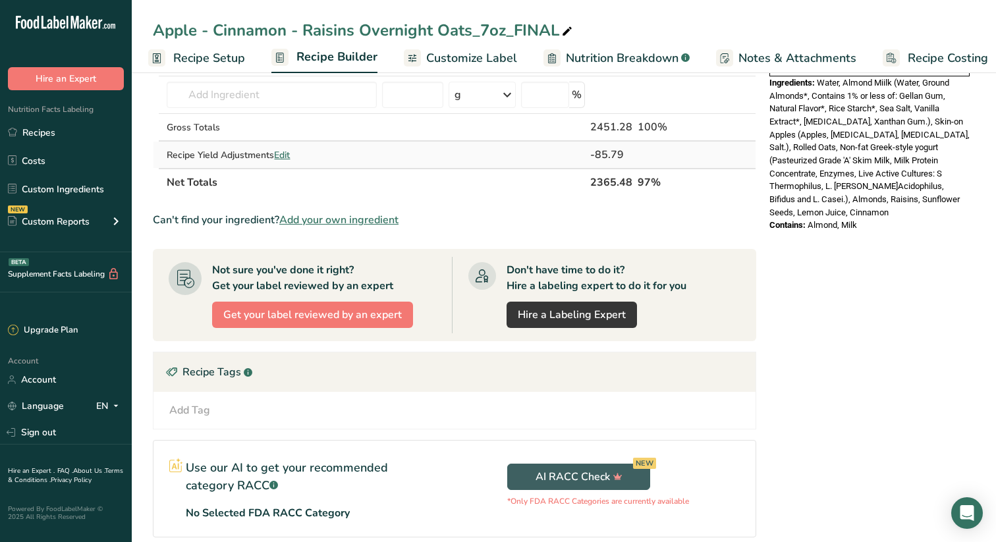
click at [287, 154] on span "Edit" at bounding box center [282, 155] width 16 height 13
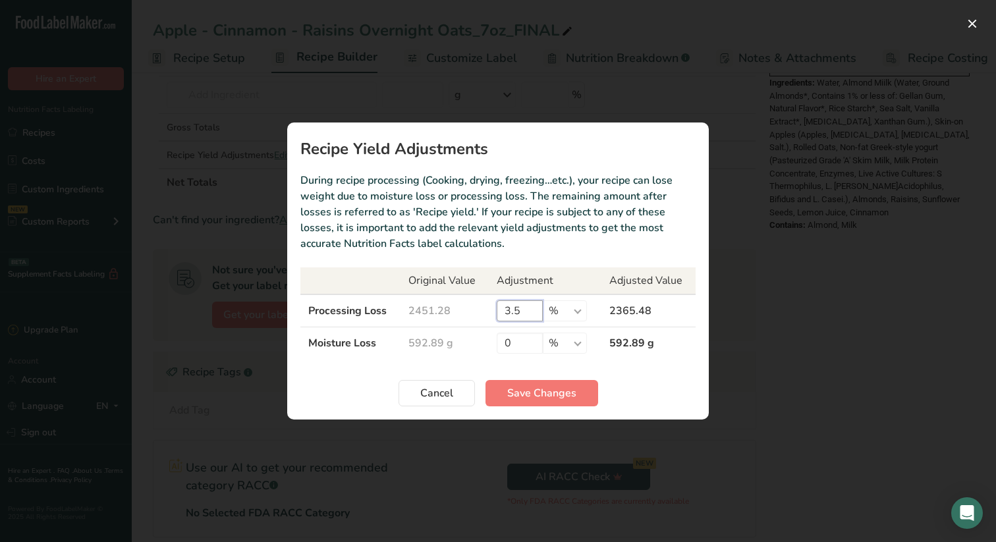
click at [509, 312] on input "3.5" at bounding box center [520, 310] width 46 height 21
type input "0"
type input "2.5"
click at [565, 391] on span "Save Changes" at bounding box center [541, 393] width 69 height 16
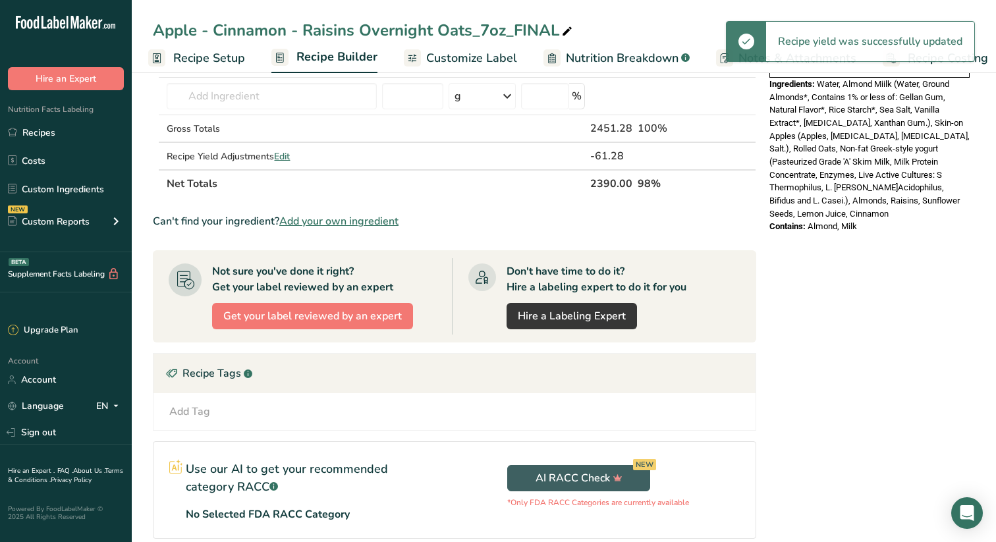
scroll to position [496, 0]
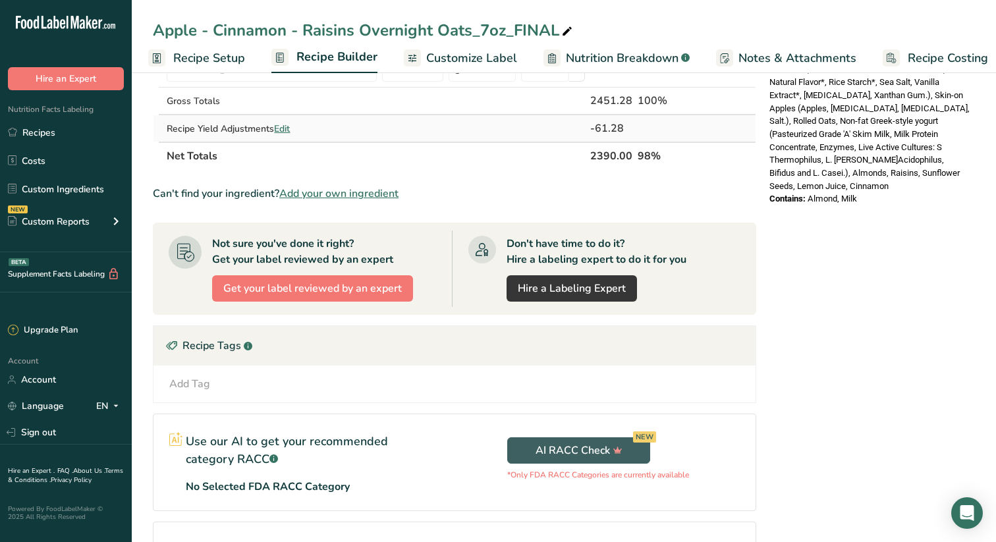
click at [290, 127] on span "Edit" at bounding box center [282, 129] width 16 height 13
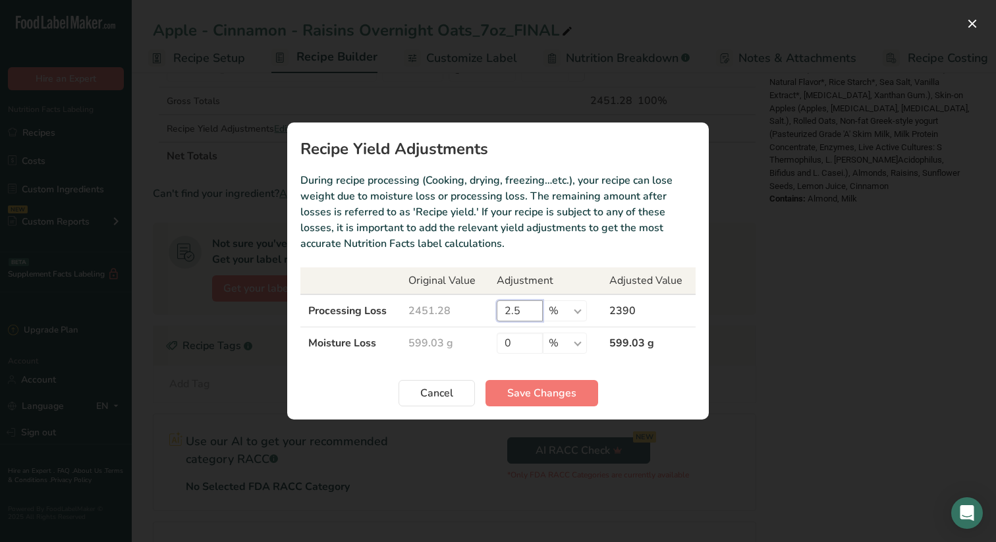
click at [523, 312] on input "2.5" at bounding box center [520, 310] width 46 height 21
type input "2"
click at [546, 387] on span "Save Changes" at bounding box center [541, 393] width 69 height 16
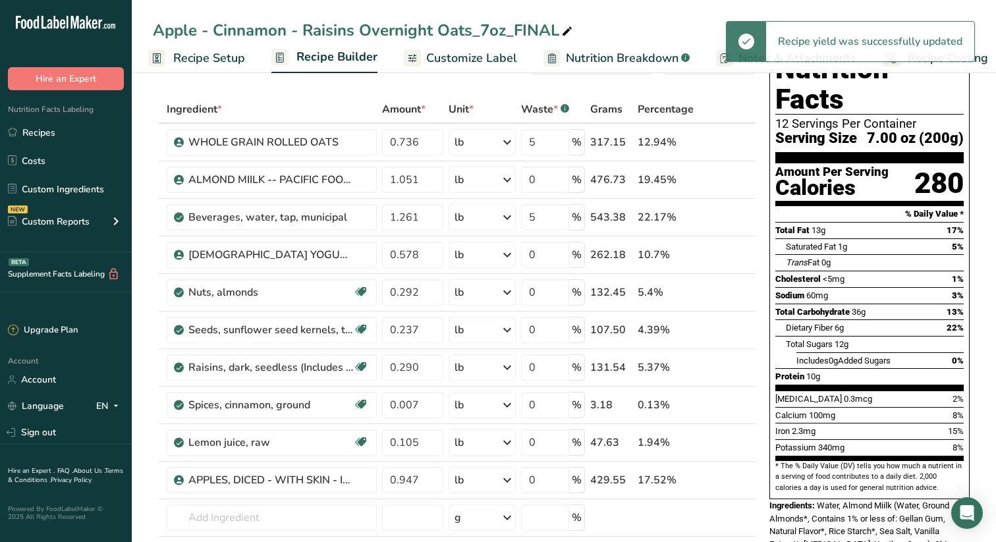
scroll to position [0, 0]
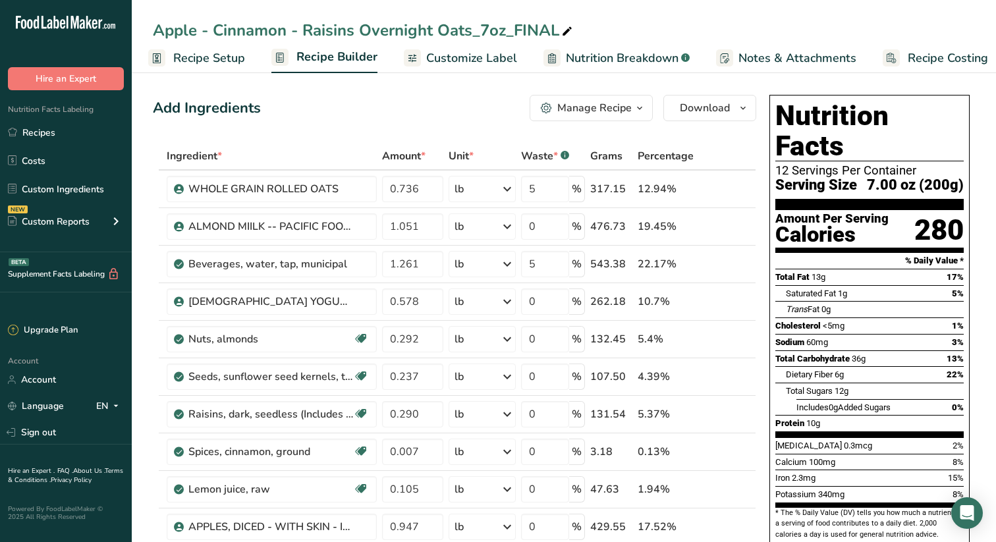
click at [201, 53] on span "Recipe Setup" at bounding box center [209, 58] width 72 height 18
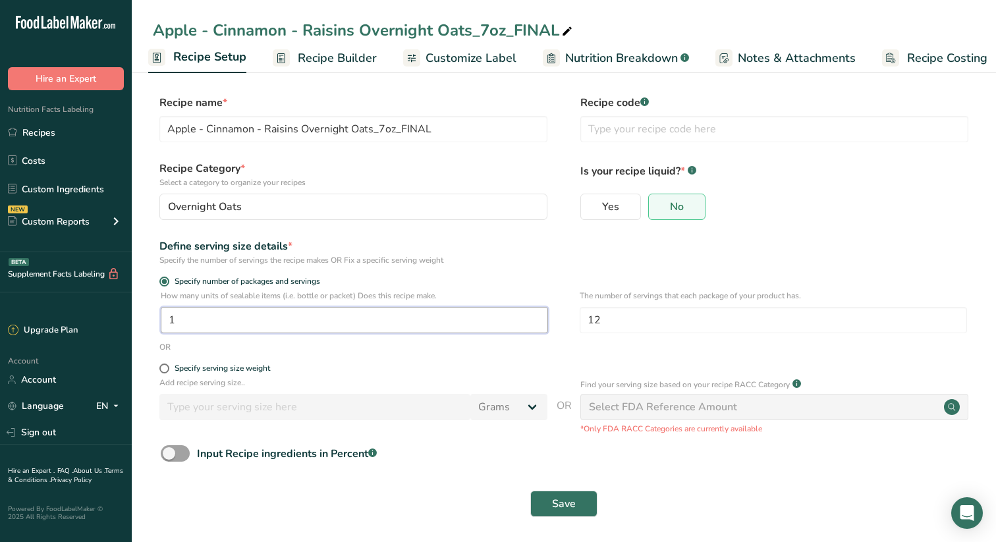
click at [182, 317] on input "1" at bounding box center [354, 320] width 387 height 26
type input "12"
drag, startPoint x: 621, startPoint y: 319, endPoint x: 536, endPoint y: 319, distance: 85.0
click at [538, 319] on div "How many units of sealable items (i.e. bottle or packet) Does this recipe make.…" at bounding box center [564, 315] width 822 height 51
type input "1"
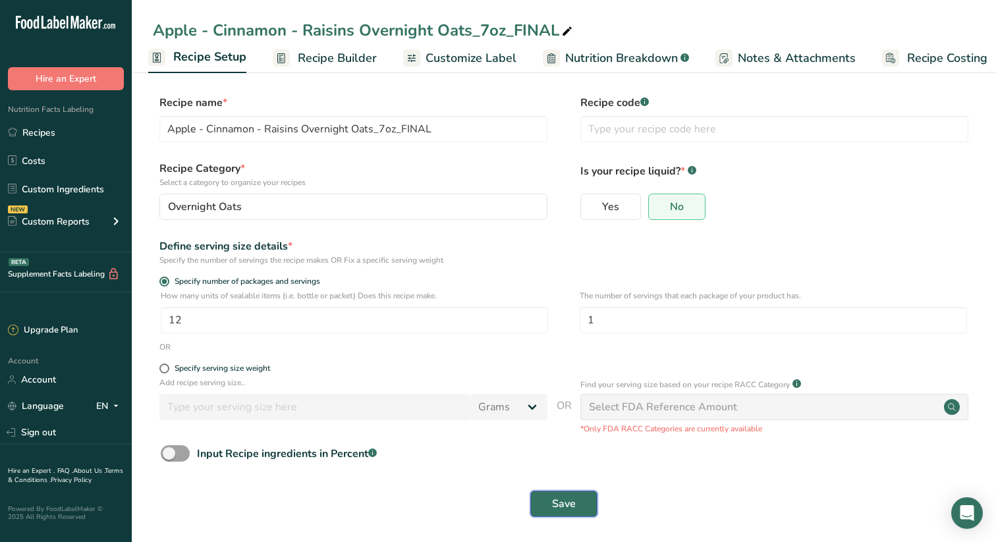
click at [569, 501] on span "Save" at bounding box center [564, 504] width 24 height 16
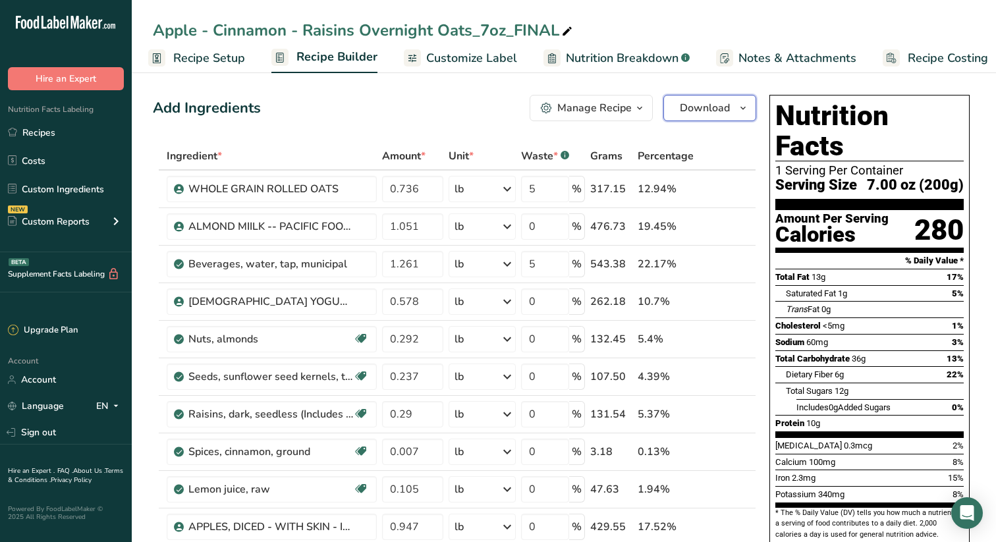
click at [744, 105] on icon "button" at bounding box center [743, 108] width 11 height 16
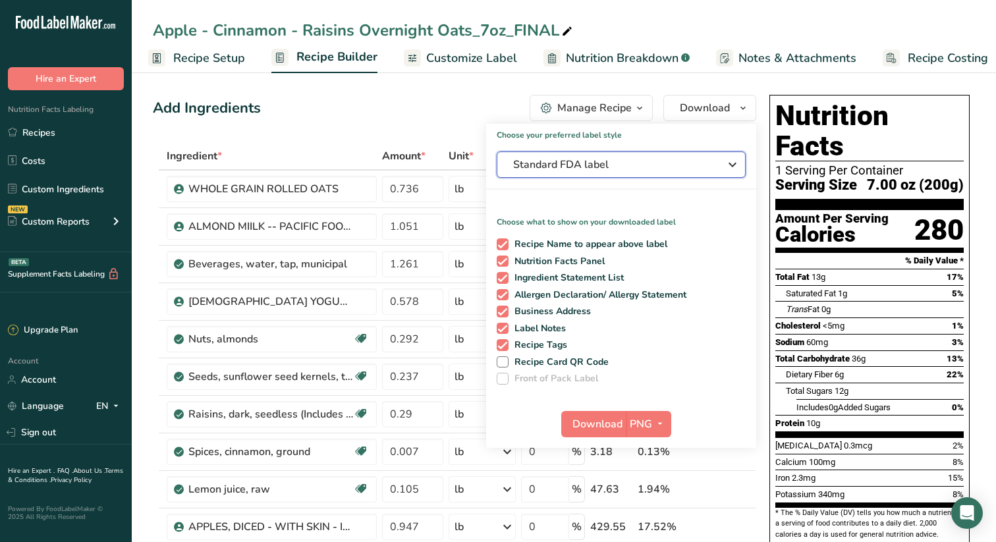
click at [734, 161] on icon "button" at bounding box center [733, 165] width 16 height 24
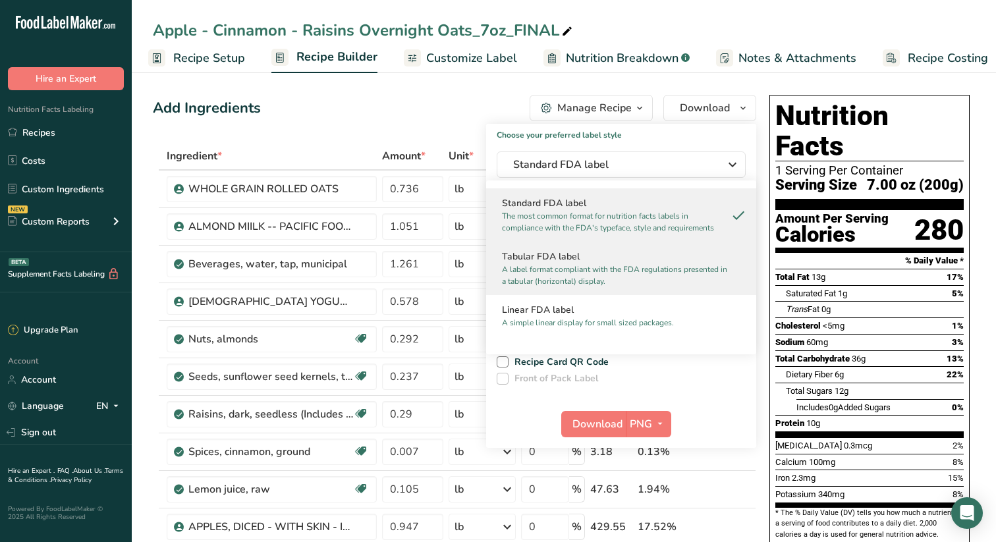
click at [551, 261] on h2 "Tabular FDA label" at bounding box center [621, 257] width 238 height 14
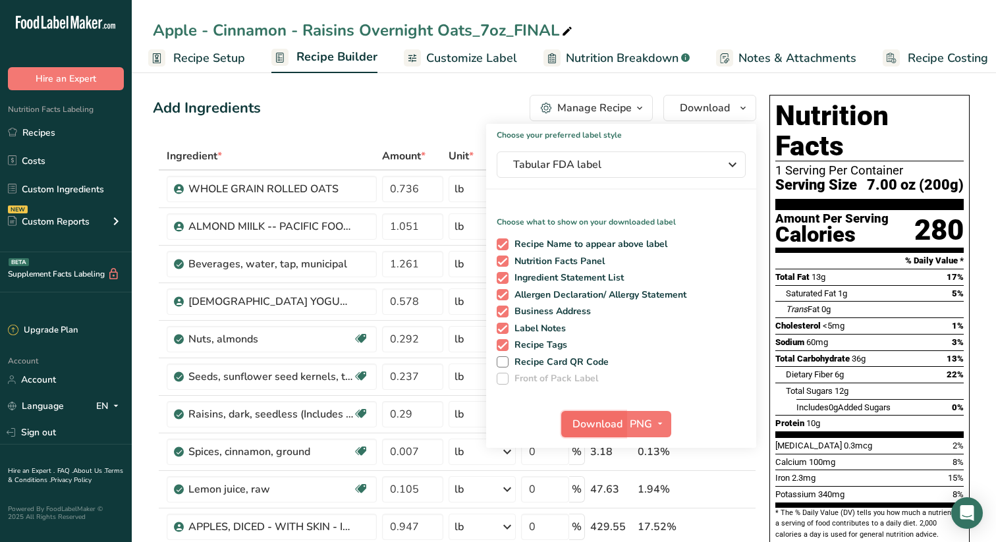
click at [591, 420] on span "Download" at bounding box center [598, 424] width 50 height 16
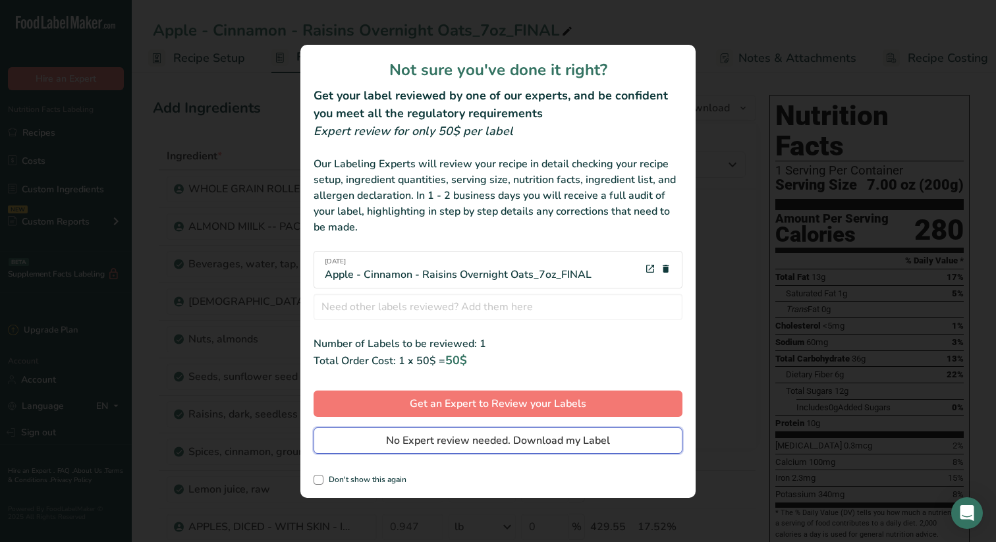
click at [514, 435] on span "No Expert review needed. Download my Label" at bounding box center [498, 441] width 224 height 16
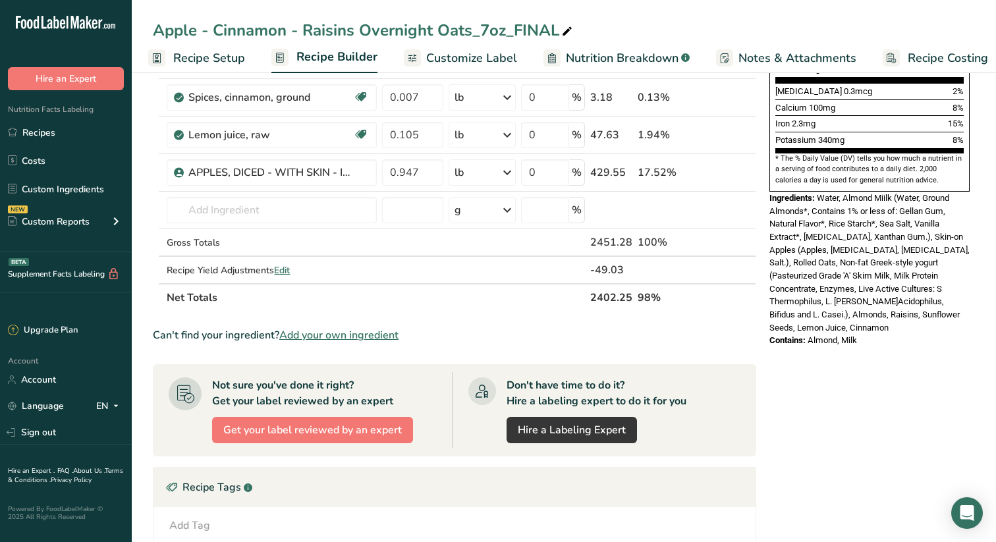
scroll to position [354, 0]
drag, startPoint x: 770, startPoint y: 169, endPoint x: 880, endPoint y: 297, distance: 169.1
click at [880, 297] on div "Nutrition Facts 1 Serving Per Container Serving Size 7.00 oz (200g) Amount Per …" at bounding box center [869, 44] width 211 height 617
copy div "Ingredients: Water, Almond Miilk (Water, Ground Almonds*, Contains 1% or less o…"
click at [43, 130] on link "Recipes" at bounding box center [66, 132] width 132 height 25
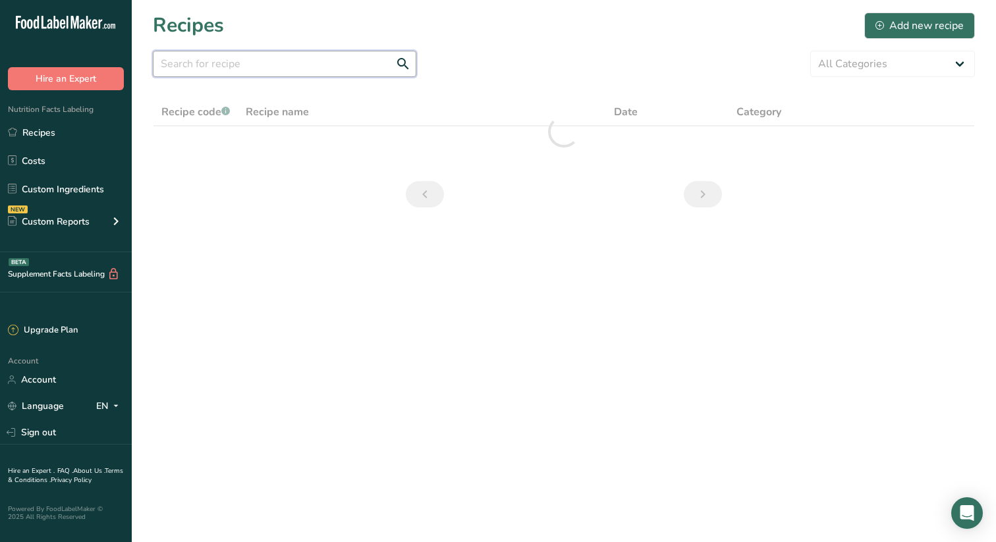
click at [287, 63] on input "text" at bounding box center [285, 64] width 264 height 26
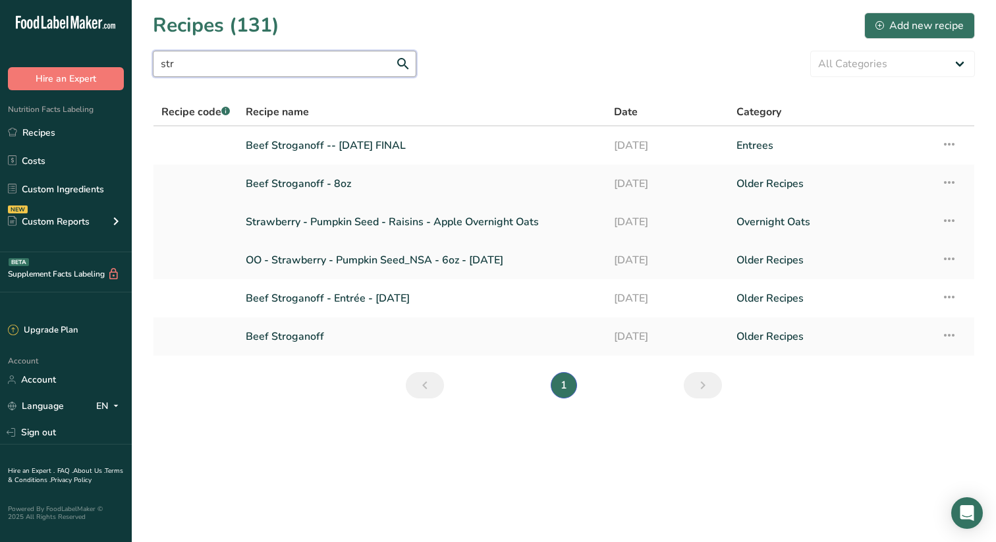
type input "str"
click at [350, 219] on link "Strawberry - Pumpkin Seed - Raisins - Apple Overnight Oats" at bounding box center [422, 222] width 352 height 28
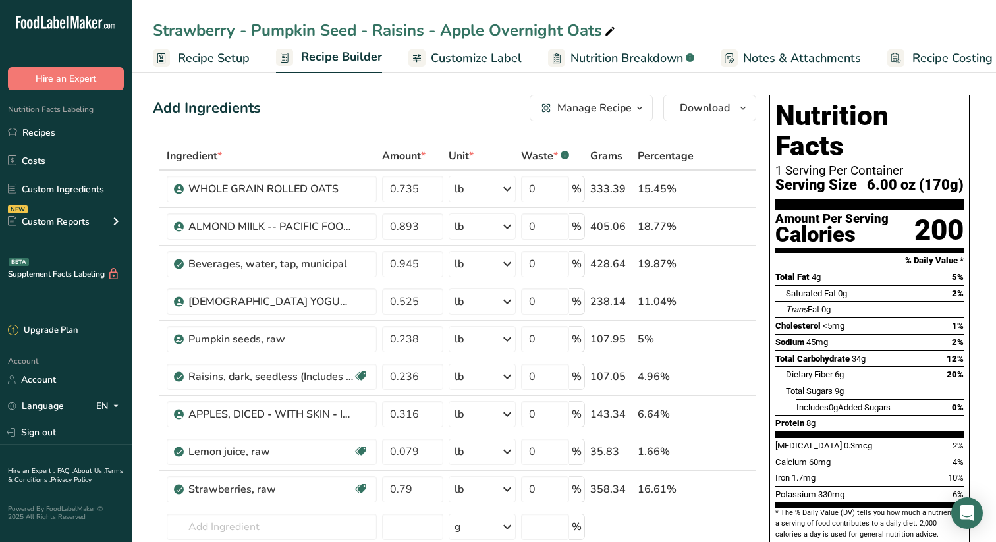
click at [640, 105] on icon "button" at bounding box center [639, 108] width 11 height 16
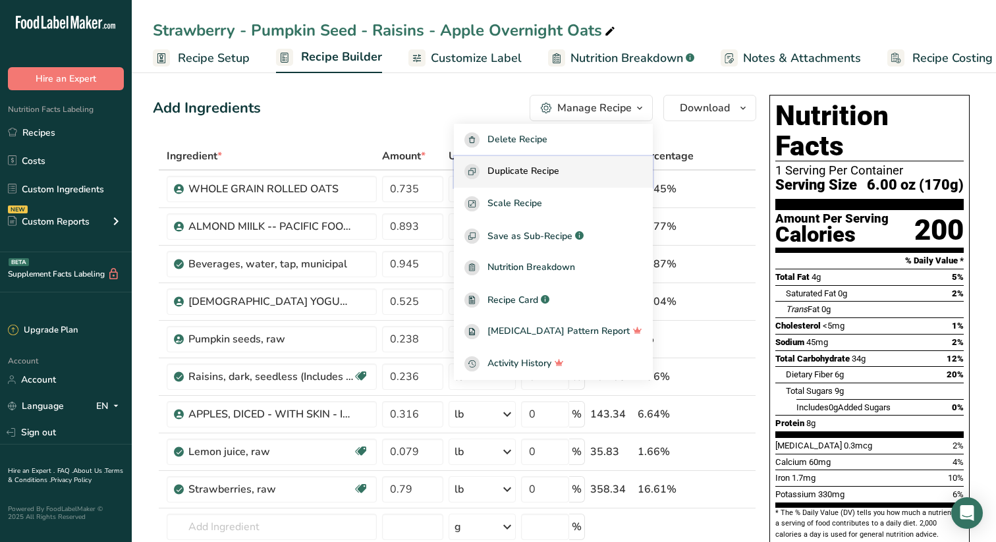
click at [542, 169] on span "Duplicate Recipe" at bounding box center [524, 171] width 72 height 15
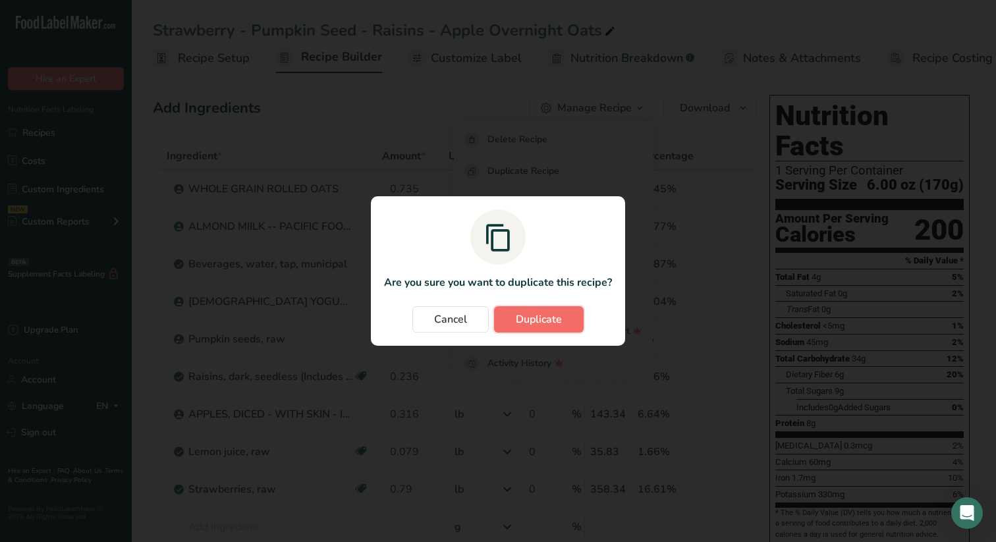
click at [545, 315] on span "Duplicate" at bounding box center [539, 320] width 46 height 16
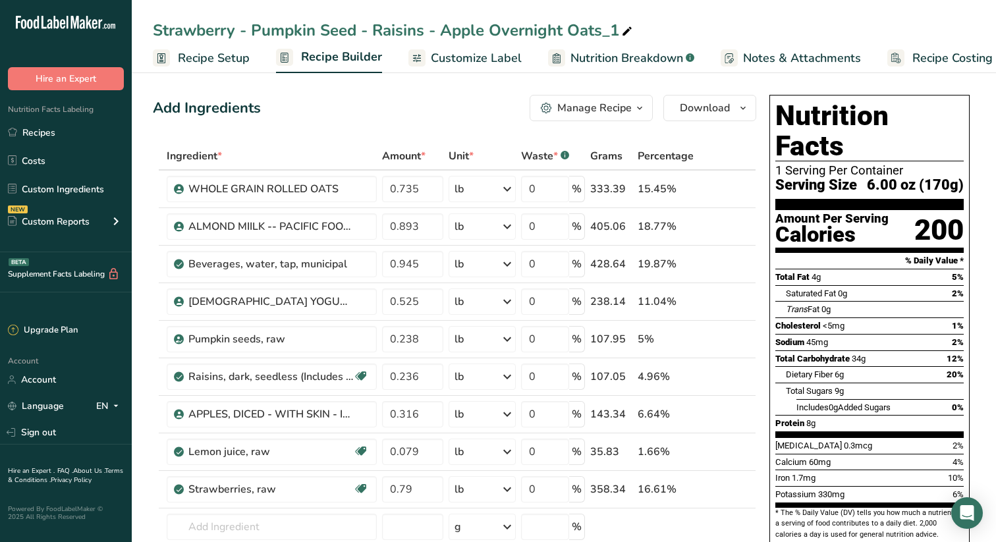
click at [403, 24] on div "Strawberry - Pumpkin Seed - Raisins - Apple Overnight Oats_1" at bounding box center [394, 30] width 482 height 24
click at [480, 30] on input "Strawberry - Pumpkin Seed - Raisins - Apple Overnight Oats_1" at bounding box center [564, 30] width 822 height 24
click at [520, 30] on input "Strawberry - Pumpkin Seed - Overnight Oats_1" at bounding box center [564, 30] width 822 height 24
type input "Strawberry - Pumpkin Seed - Overnight Oats_7.00oz_FINAL"
click at [442, 184] on input "0.735" at bounding box center [412, 189] width 61 height 26
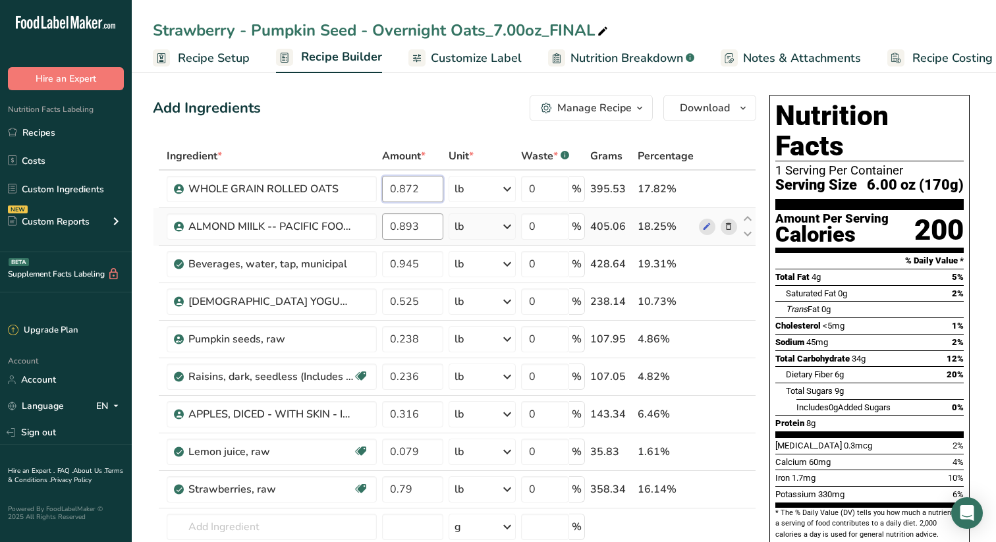
type input "0.872"
click at [426, 225] on div "Ingredient * Amount * Unit * Waste * .a-a{fill:#347362;}.b-a{fill:#fff;} Grams …" at bounding box center [454, 385] width 603 height 486
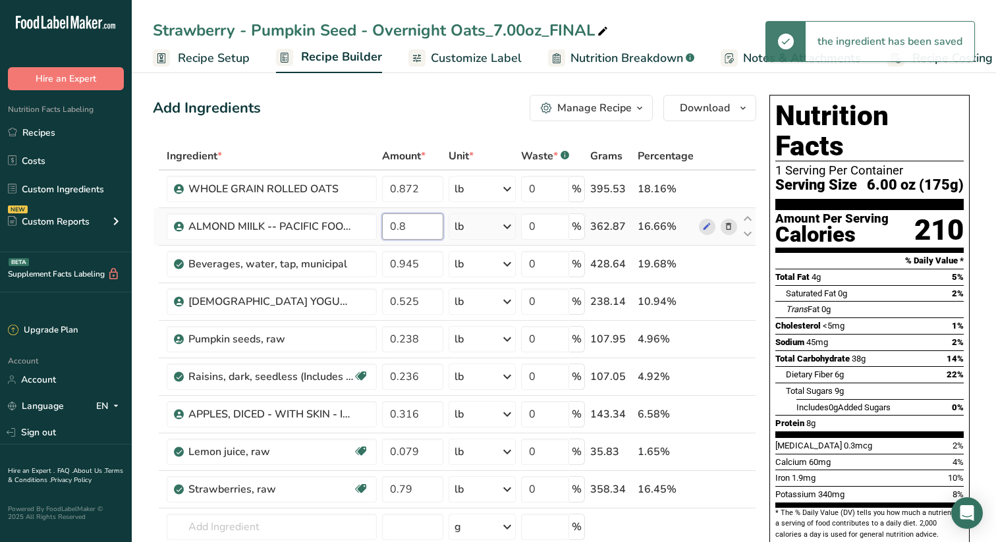
type input "0"
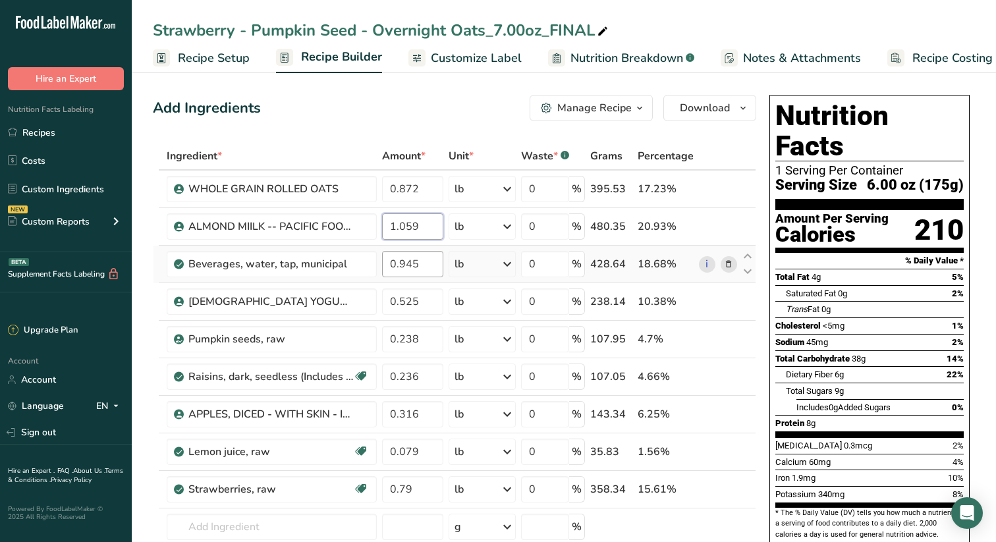
type input "1.059"
click at [420, 263] on div "Ingredient * Amount * Unit * Waste * .a-a{fill:#347362;}.b-a{fill:#fff;} Grams …" at bounding box center [454, 385] width 603 height 486
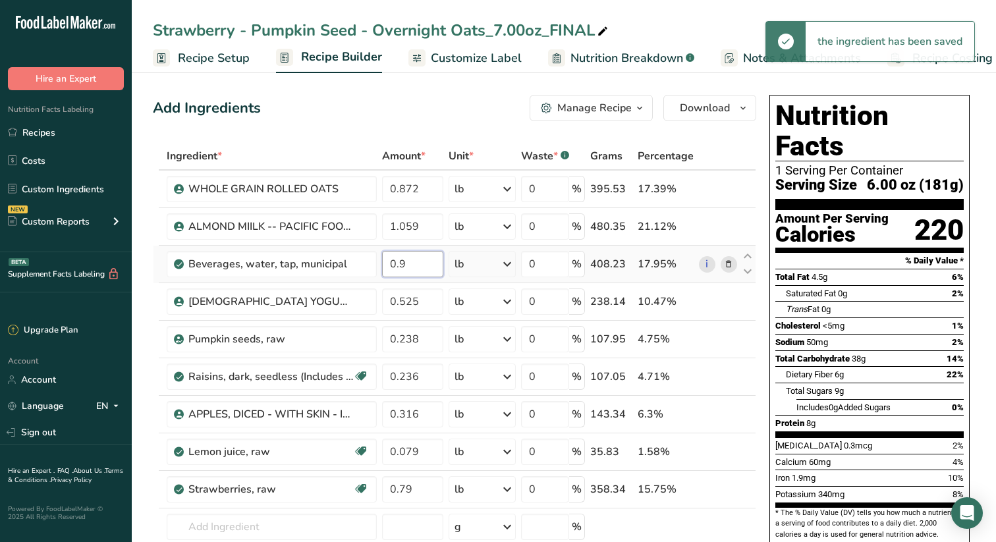
type input "0"
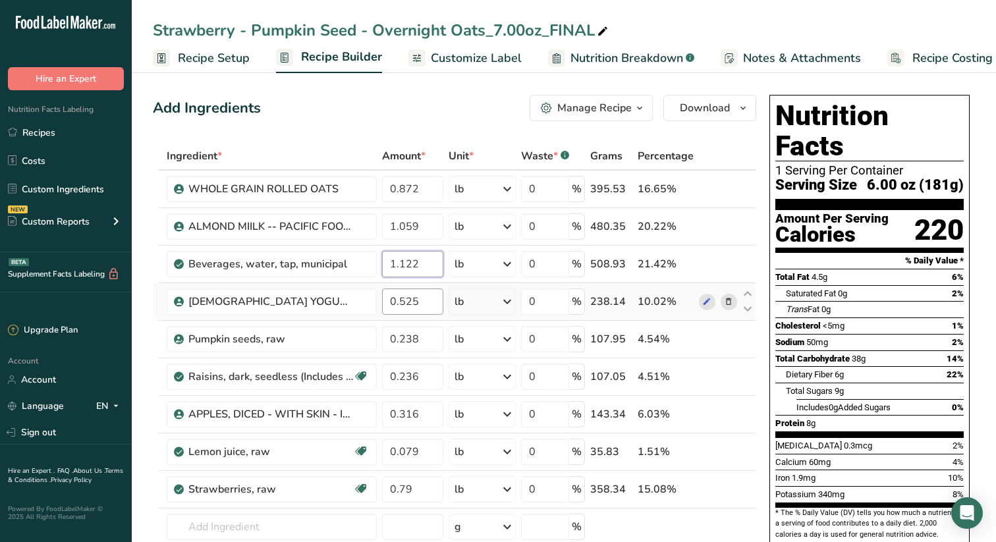
type input "1.122"
click at [426, 306] on div "Ingredient * Amount * Unit * Waste * .a-a{fill:#347362;}.b-a{fill:#fff;} Grams …" at bounding box center [454, 385] width 603 height 486
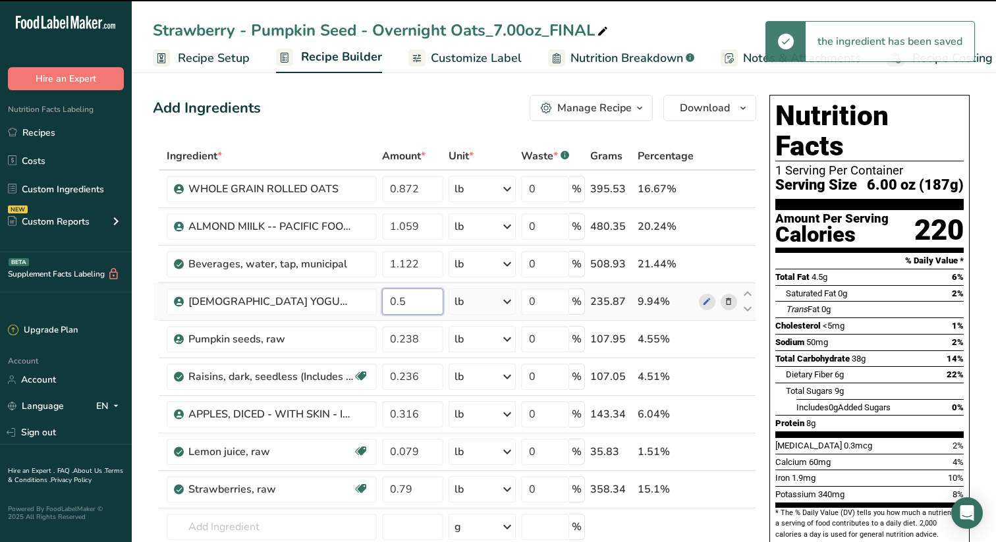
type input "0"
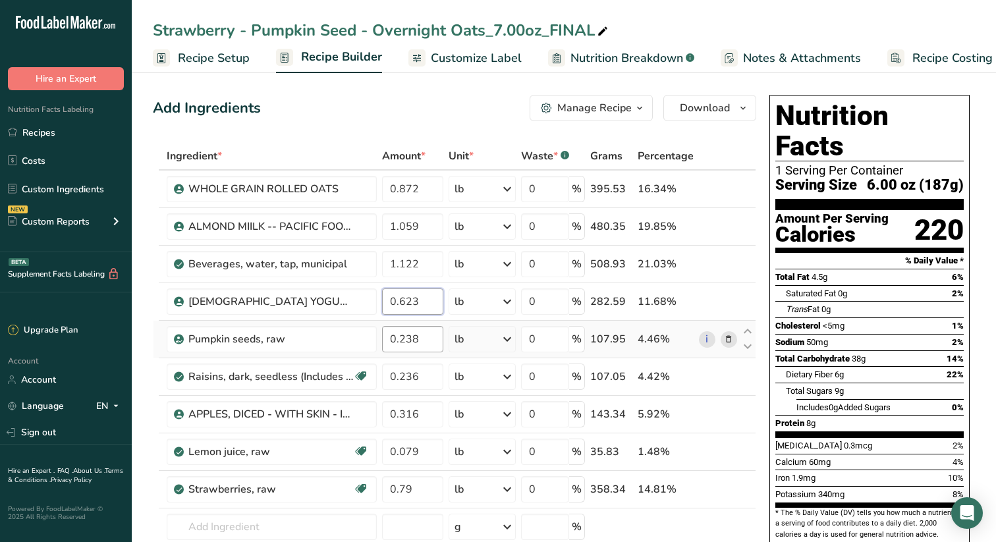
type input "0.623"
click at [424, 339] on div "Ingredient * Amount * Unit * Waste * .a-a{fill:#347362;}.b-a{fill:#fff;} Grams …" at bounding box center [454, 385] width 603 height 486
type input "0.267"
click at [428, 378] on div "Ingredient * Amount * Unit * Waste * .a-a{fill:#347362;}.b-a{fill:#fff;} Grams …" at bounding box center [454, 385] width 603 height 486
type input "0.275"
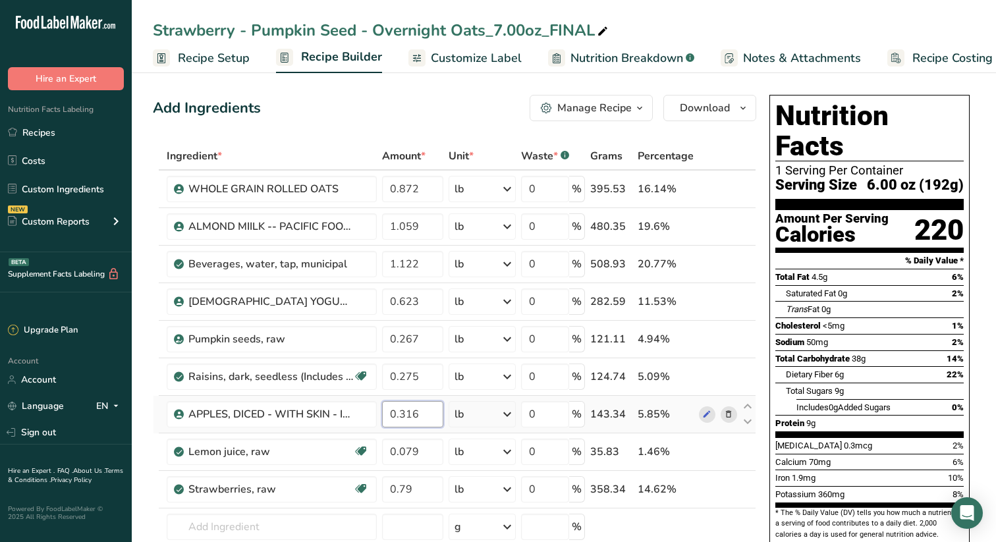
click at [432, 416] on div "Ingredient * Amount * Unit * Waste * .a-a{fill:#347362;}.b-a{fill:#fff;} Grams …" at bounding box center [454, 385] width 603 height 486
type input "0.365"
click at [424, 451] on div "Ingredient * Amount * Unit * Waste * .a-a{fill:#347362;}.b-a{fill:#fff;} Grams …" at bounding box center [454, 385] width 603 height 486
type input "0.093"
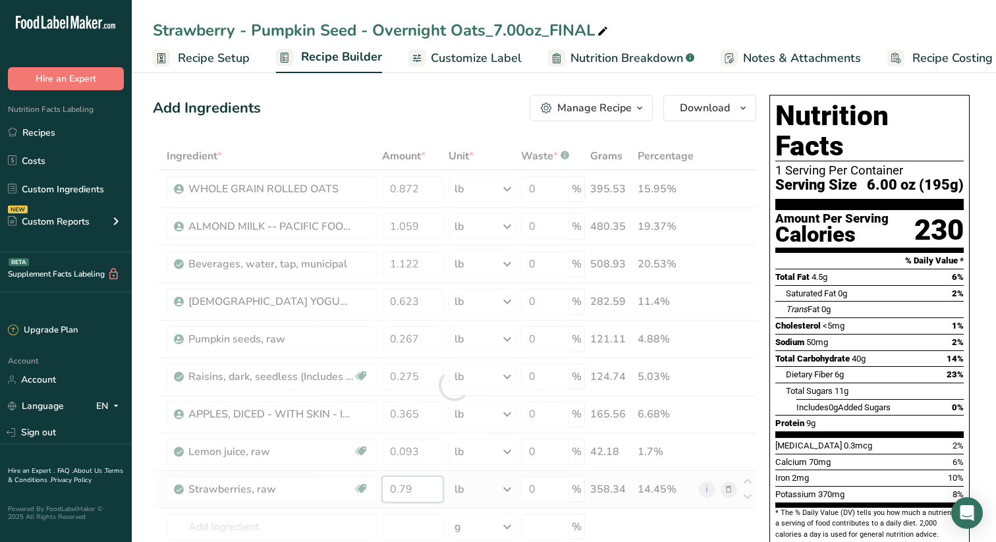
click at [434, 484] on div "Ingredient * Amount * Unit * Waste * .a-a{fill:#347362;}.b-a{fill:#fff;} Grams …" at bounding box center [454, 385] width 603 height 486
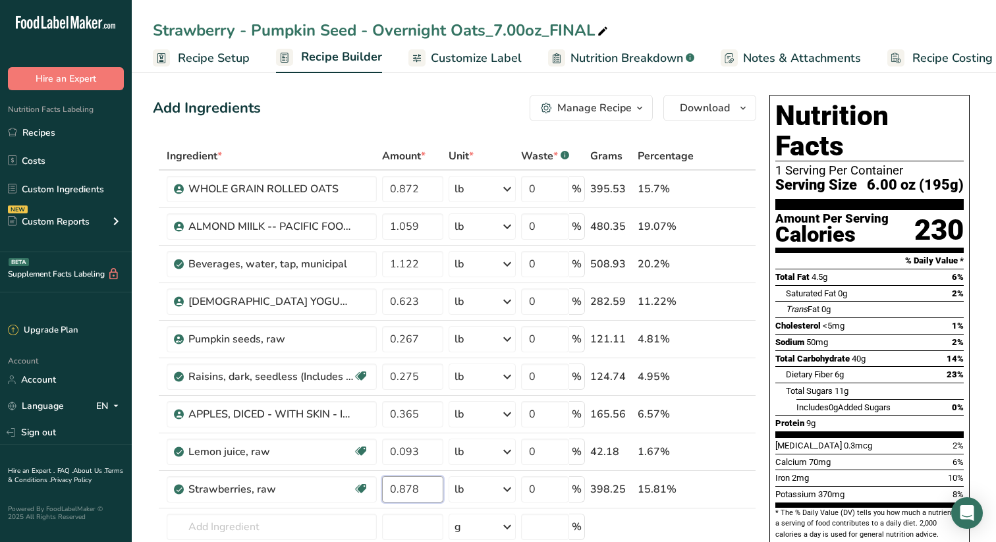
type input "0.878"
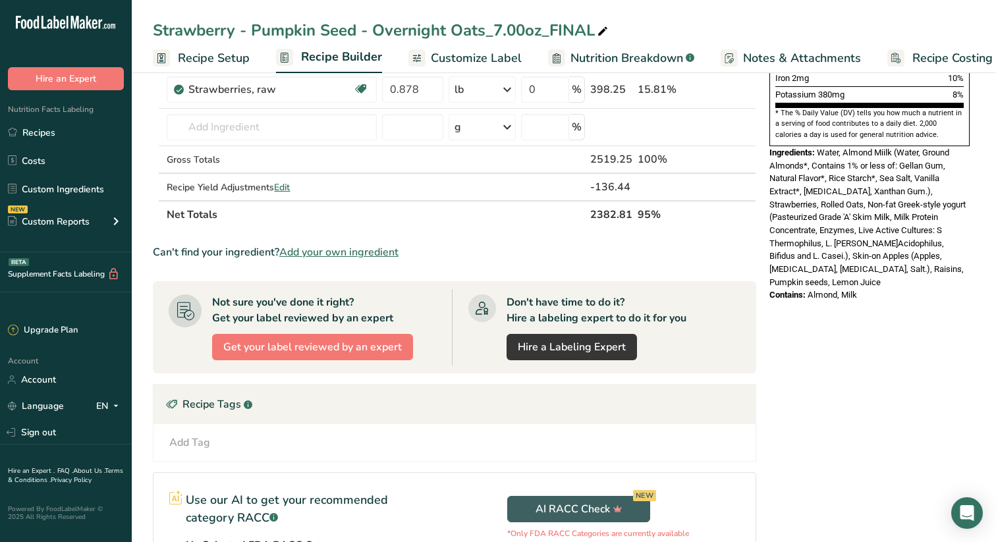
scroll to position [414, 0]
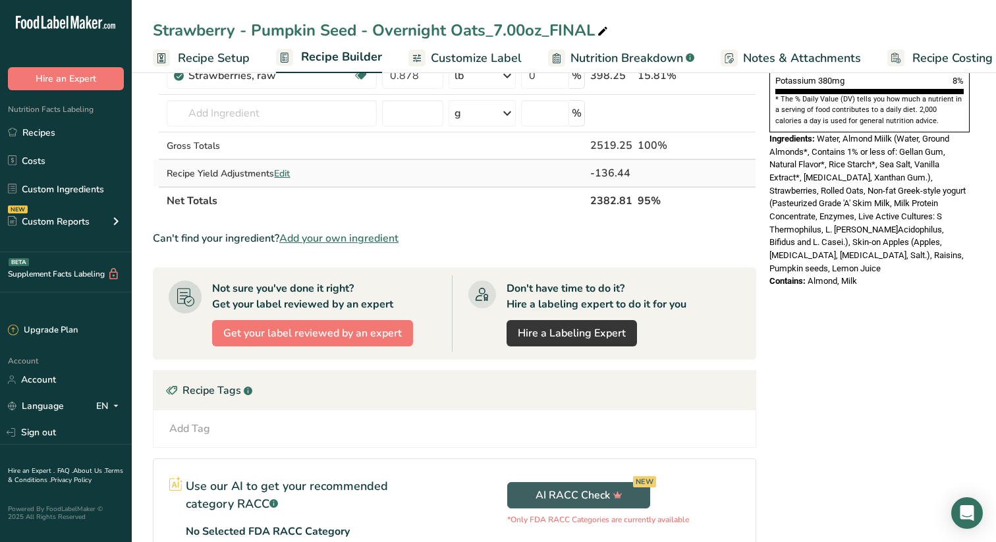
click at [287, 170] on span "Edit" at bounding box center [282, 173] width 16 height 13
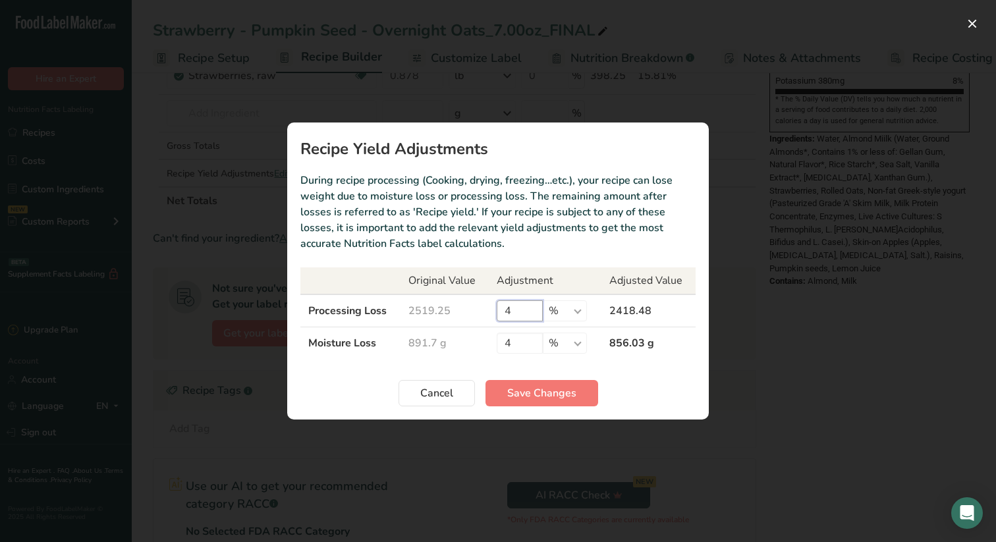
click at [513, 312] on input "4" at bounding box center [520, 310] width 46 height 21
type input "3"
click at [537, 391] on span "Save Changes" at bounding box center [541, 393] width 69 height 16
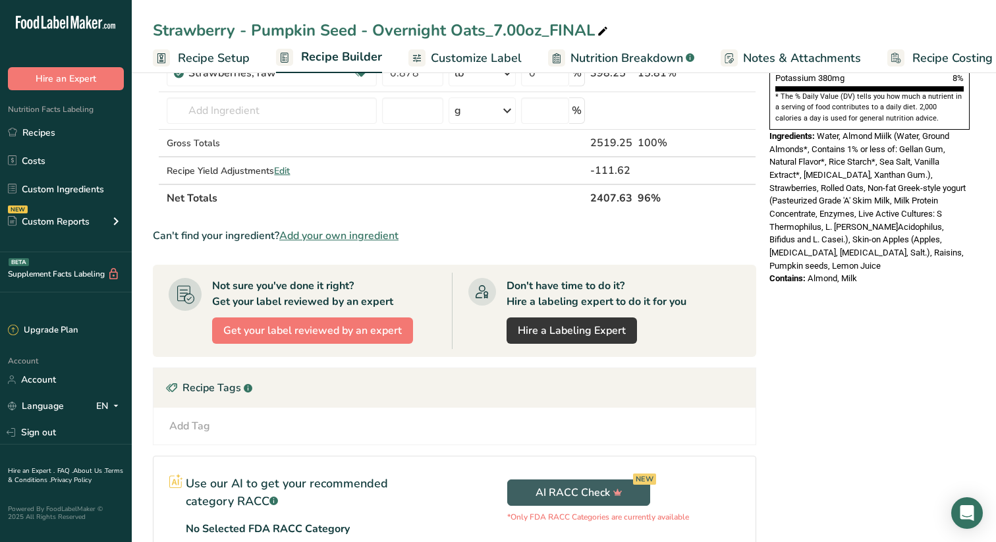
scroll to position [423, 0]
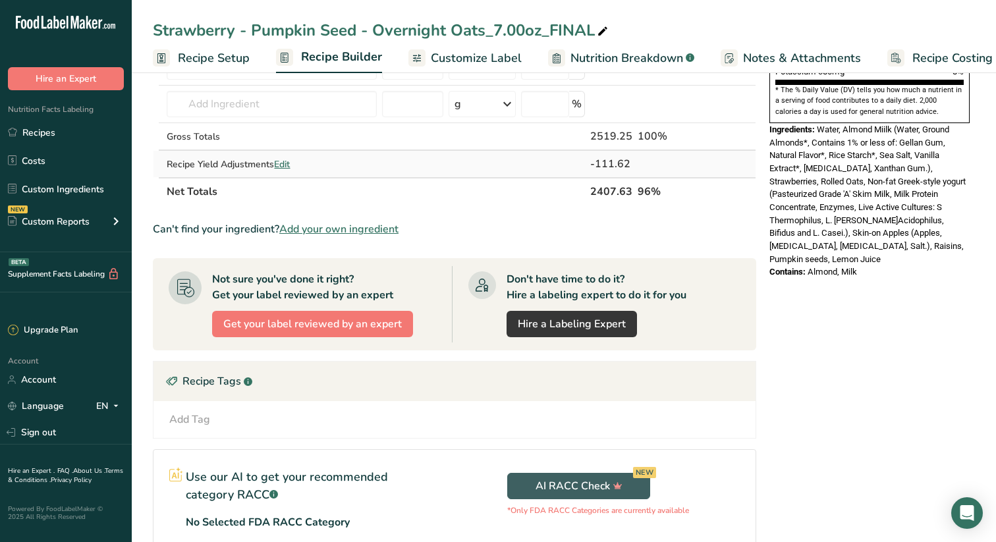
click at [287, 162] on span "Edit" at bounding box center [282, 164] width 16 height 13
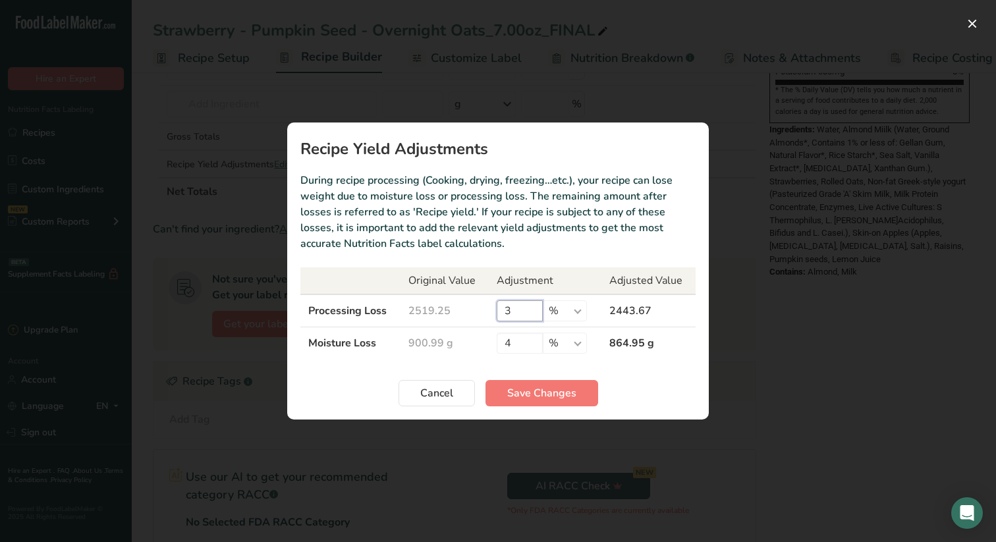
click at [516, 312] on input "3" at bounding box center [520, 310] width 46 height 21
type input "3.5"
click at [544, 393] on span "Save Changes" at bounding box center [541, 393] width 69 height 16
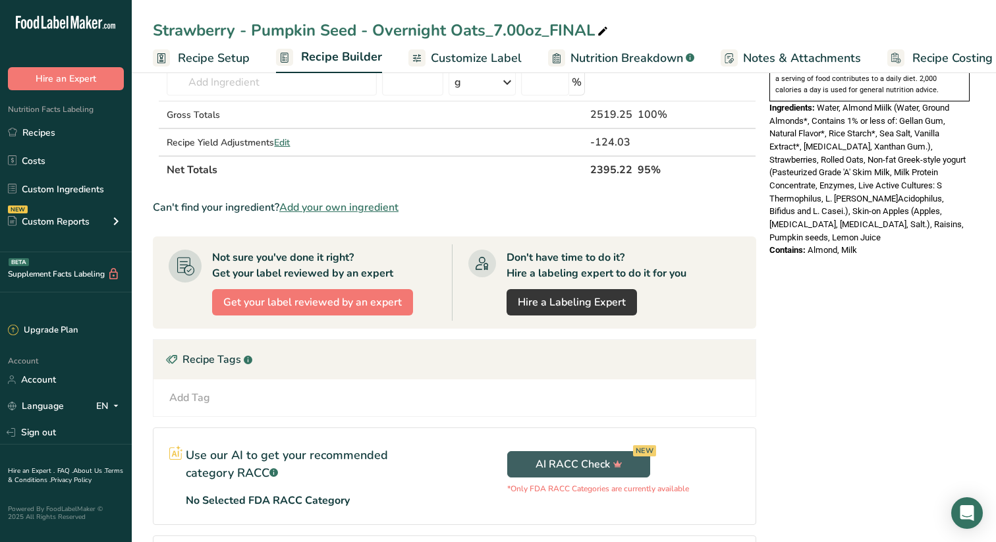
scroll to position [441, 0]
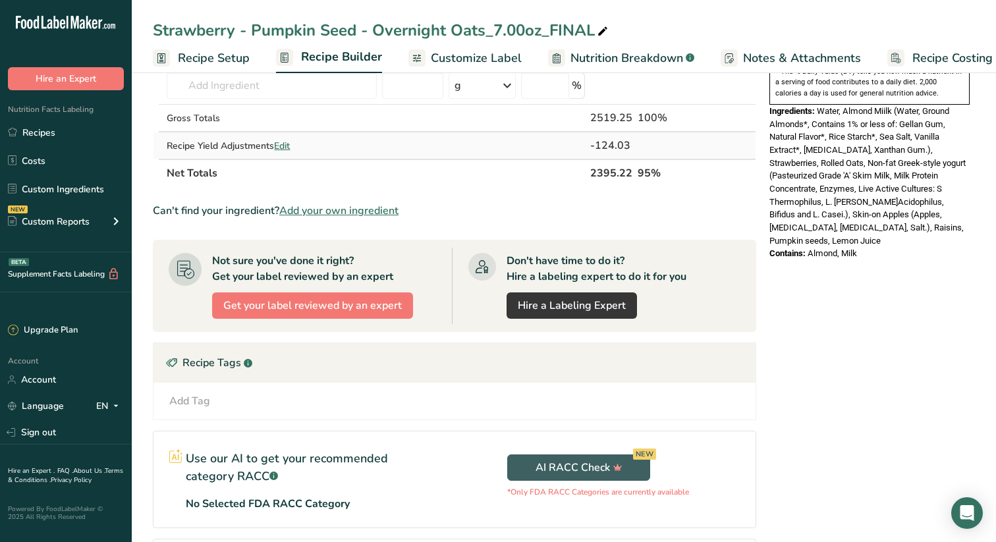
click at [286, 143] on span "Edit" at bounding box center [282, 146] width 16 height 13
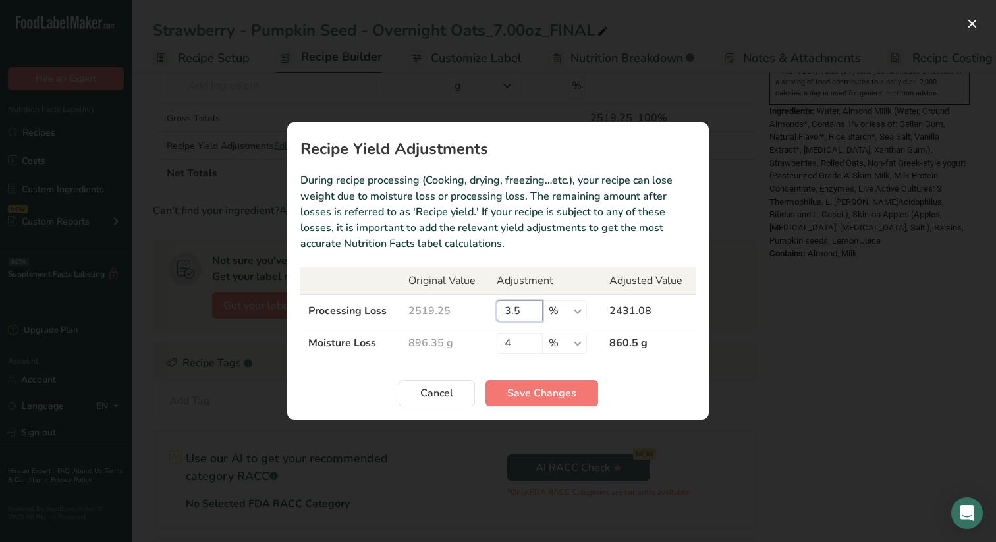
click at [520, 309] on input "3.5" at bounding box center [520, 310] width 46 height 21
click at [516, 310] on input "3.5" at bounding box center [520, 310] width 46 height 21
type input "3.75"
click at [572, 387] on span "Save Changes" at bounding box center [541, 393] width 69 height 16
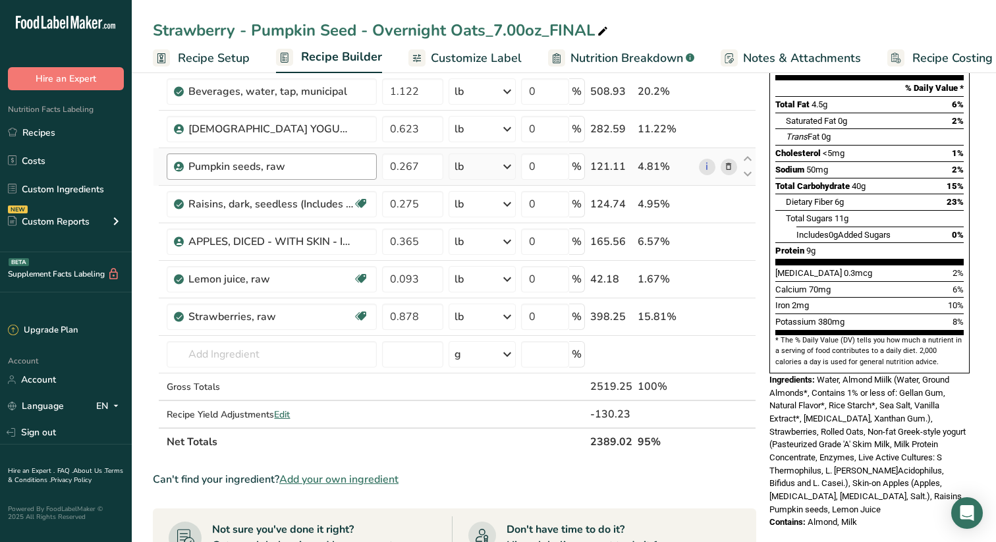
scroll to position [175, 0]
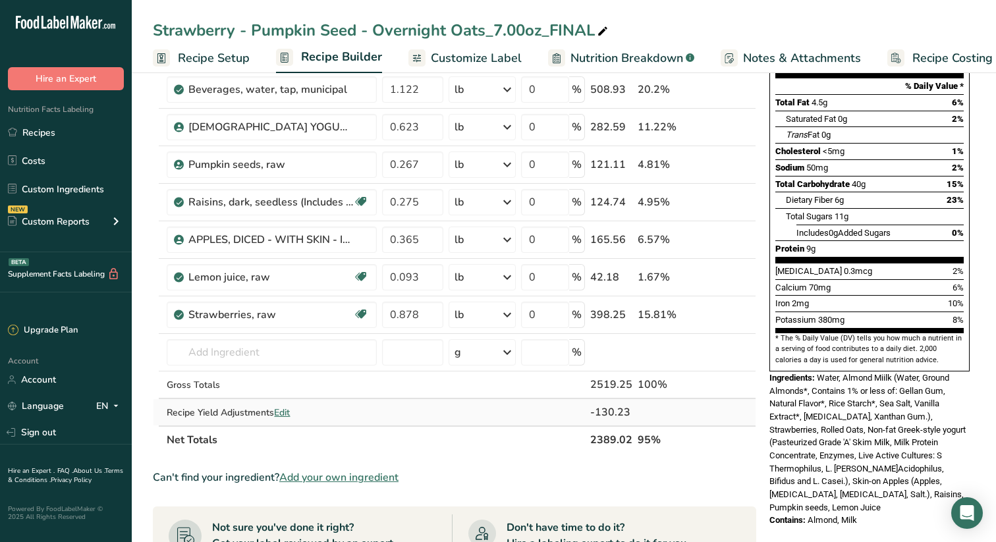
click at [283, 412] on span "Edit" at bounding box center [282, 412] width 16 height 13
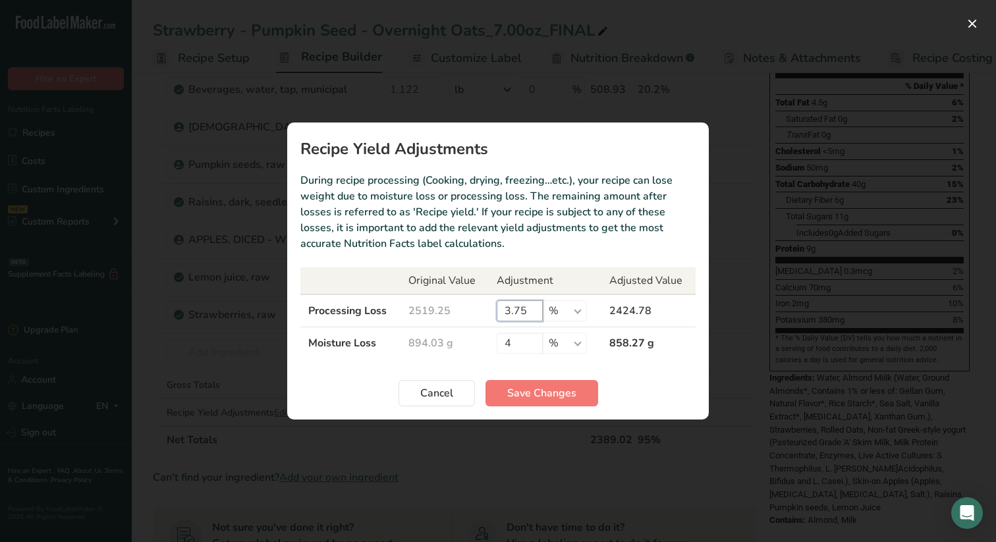
click at [532, 309] on input "3.75" at bounding box center [520, 310] width 46 height 21
type input "3.8"
click at [543, 393] on span "Save Changes" at bounding box center [541, 393] width 69 height 16
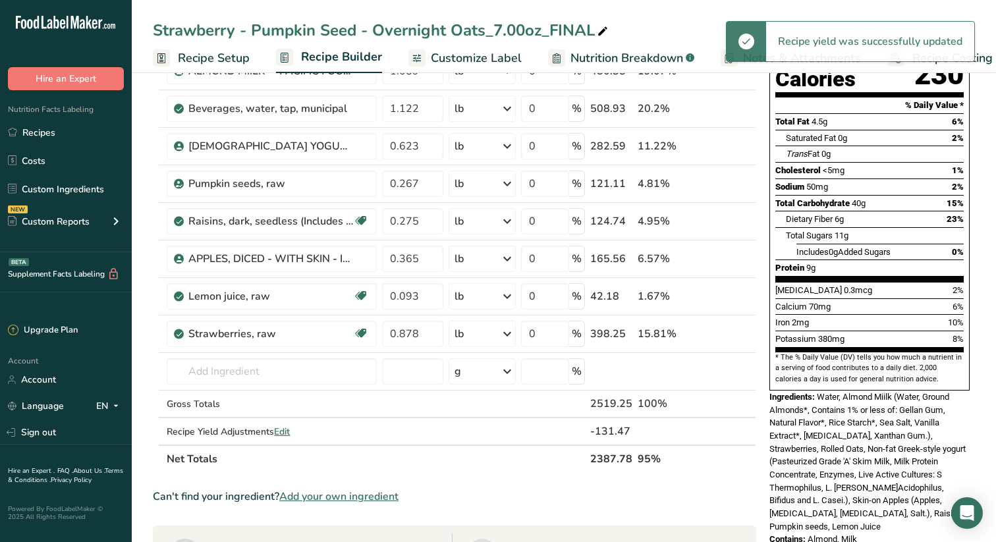
scroll to position [159, 0]
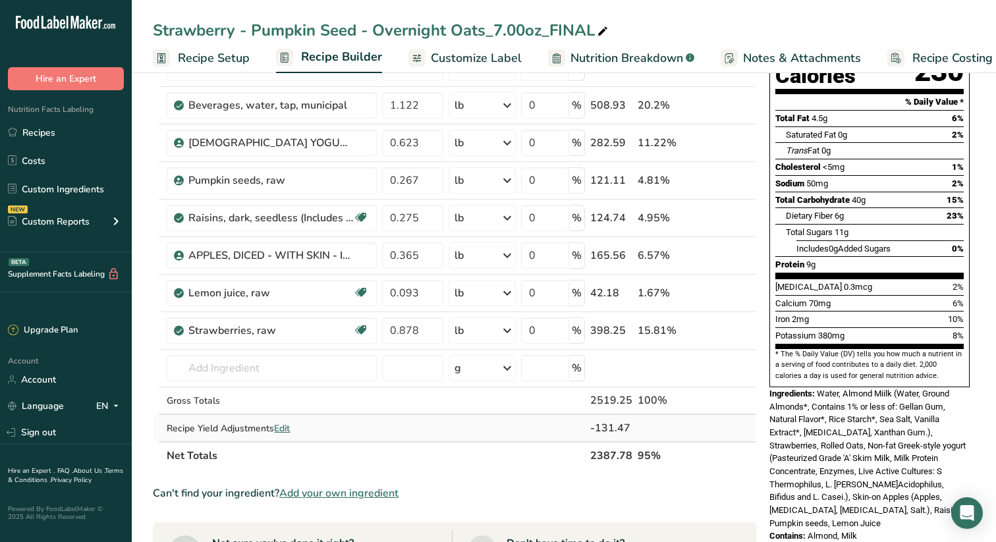
click at [287, 428] on span "Edit" at bounding box center [282, 428] width 16 height 13
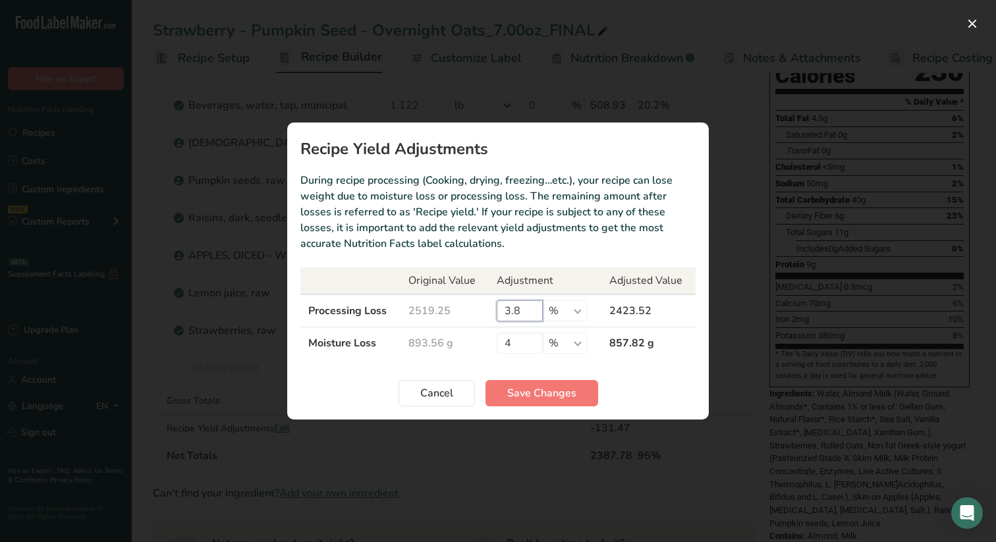
click at [523, 310] on input "3.8" at bounding box center [520, 310] width 46 height 21
type input "3.9"
click at [537, 393] on span "Save Changes" at bounding box center [541, 393] width 69 height 16
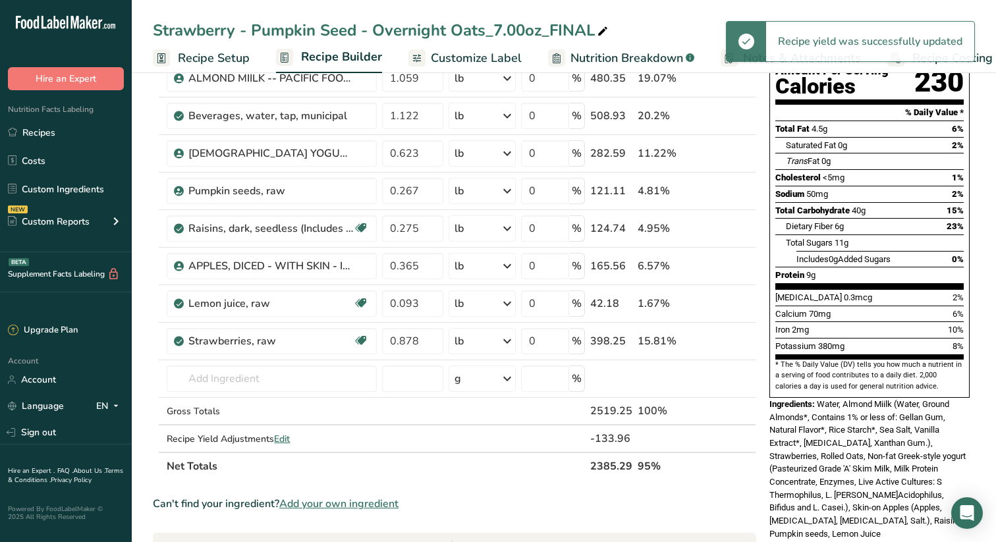
scroll to position [149, 0]
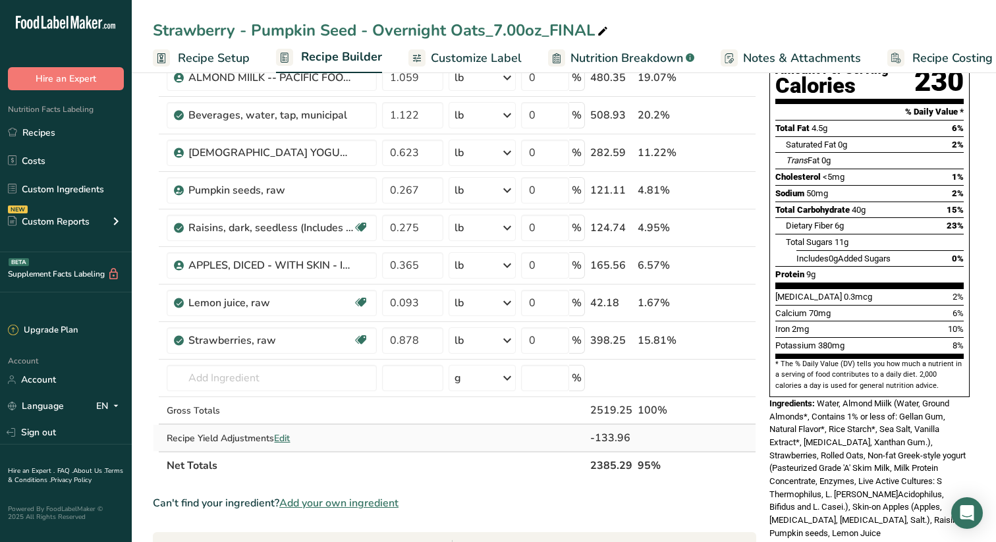
click at [287, 434] on span "Edit" at bounding box center [282, 438] width 16 height 13
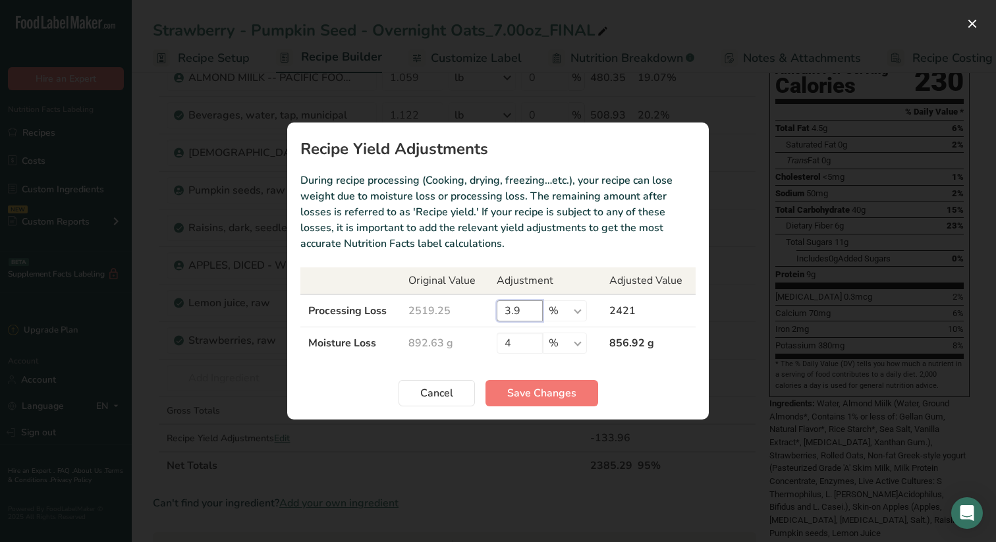
click at [525, 312] on input "3.9" at bounding box center [520, 310] width 46 height 21
type input "3"
type input "4"
click at [547, 388] on span "Save Changes" at bounding box center [541, 393] width 69 height 16
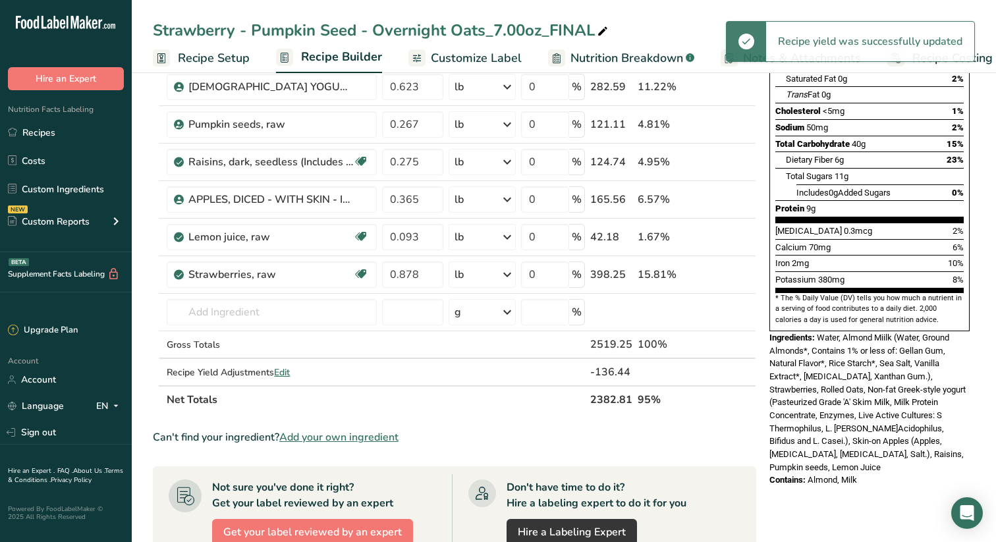
scroll to position [220, 0]
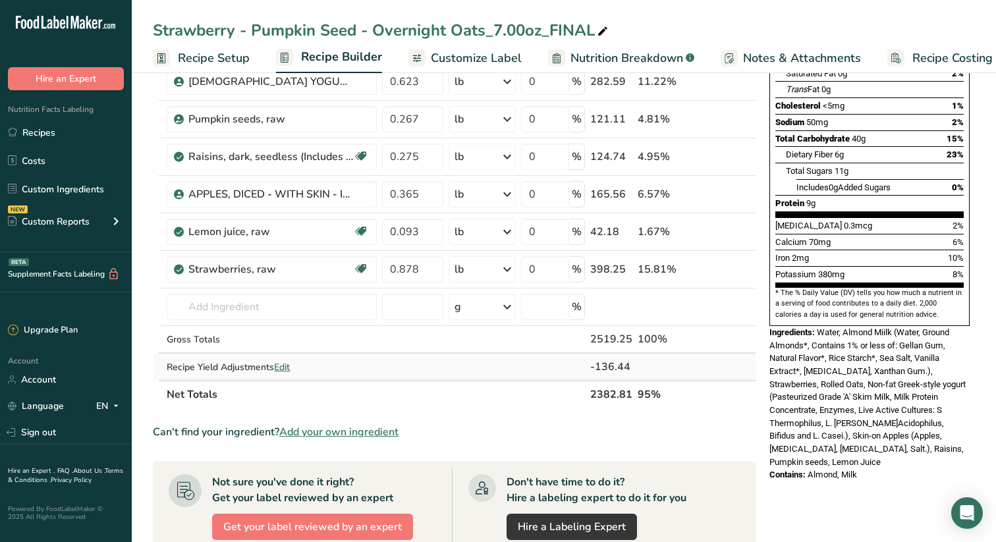
click at [288, 364] on span "Edit" at bounding box center [282, 367] width 16 height 13
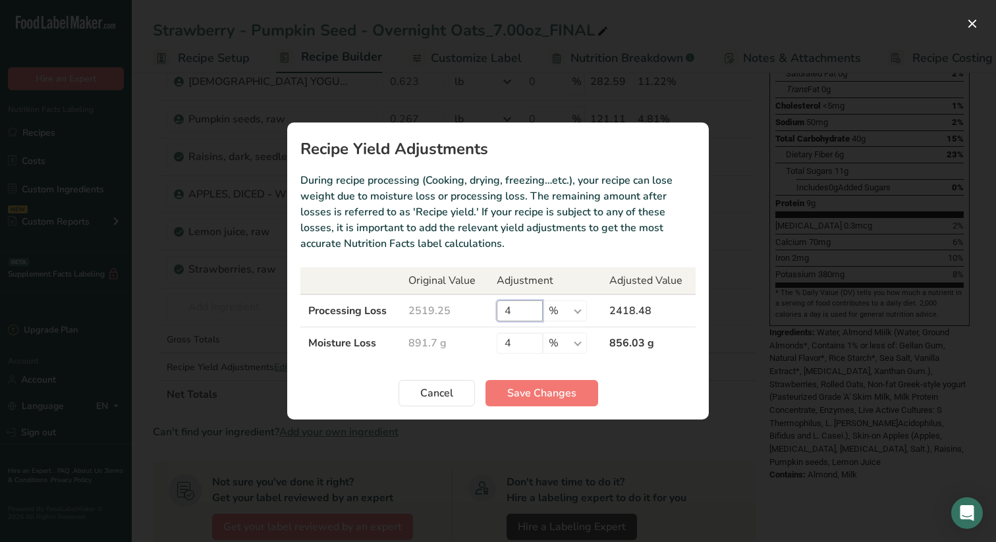
click at [518, 314] on input "4" at bounding box center [520, 310] width 46 height 21
type input "3.4"
click at [547, 393] on span "Save Changes" at bounding box center [541, 393] width 69 height 16
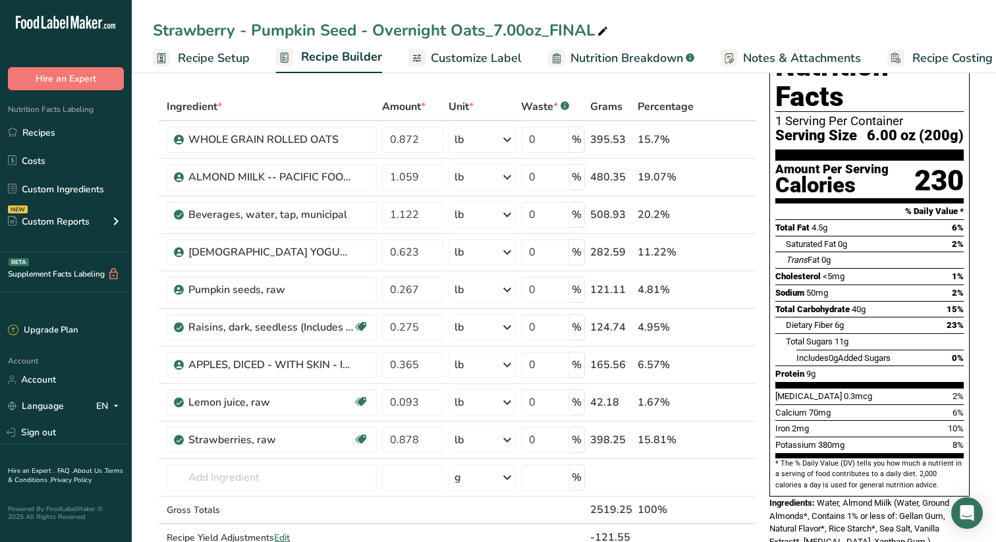
scroll to position [0, 0]
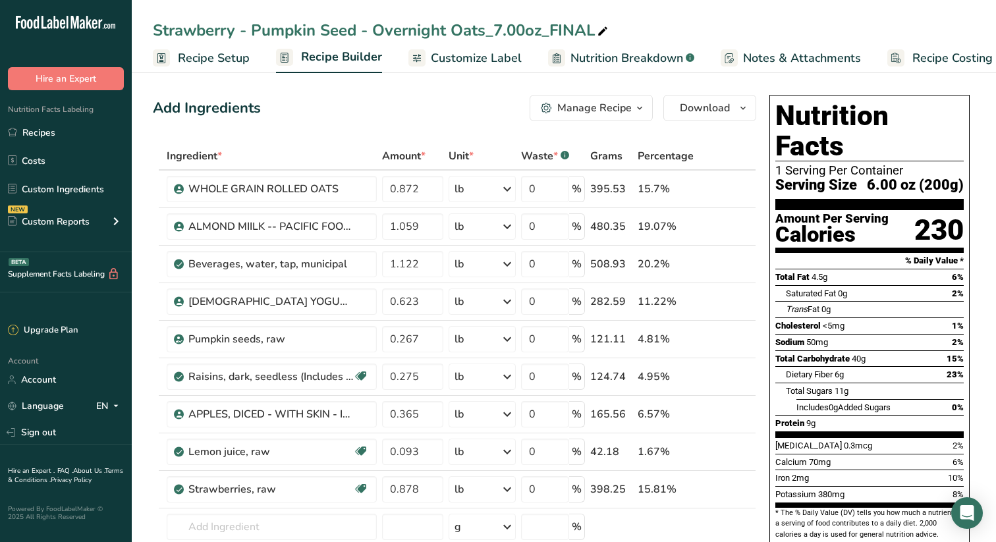
click at [238, 57] on span "Recipe Setup" at bounding box center [214, 58] width 72 height 18
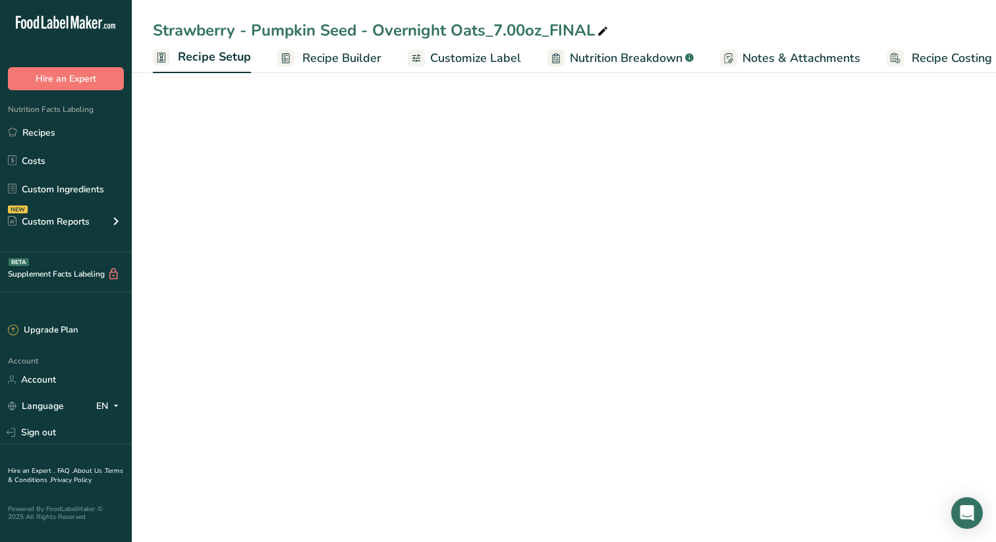
scroll to position [0, 5]
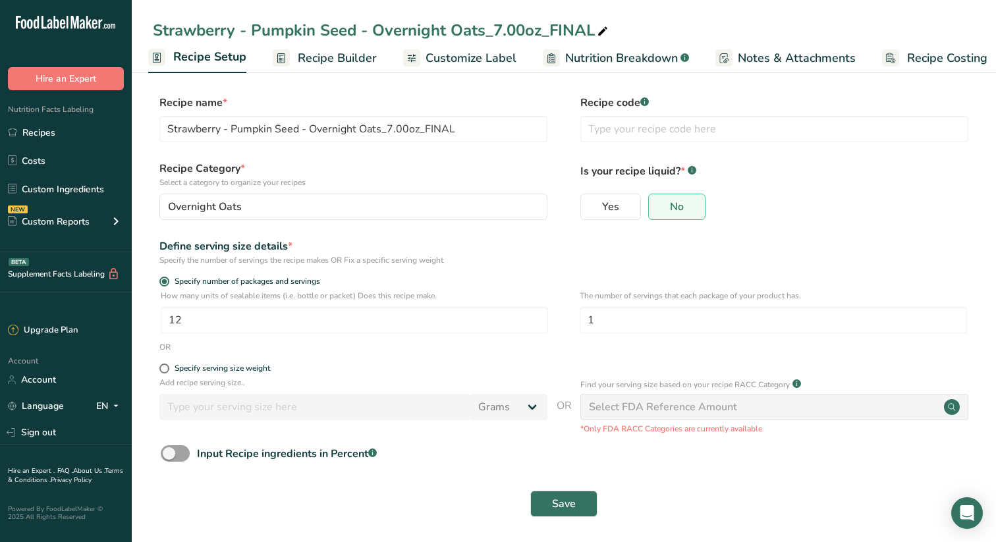
click at [482, 57] on span "Customize Label" at bounding box center [471, 58] width 91 height 18
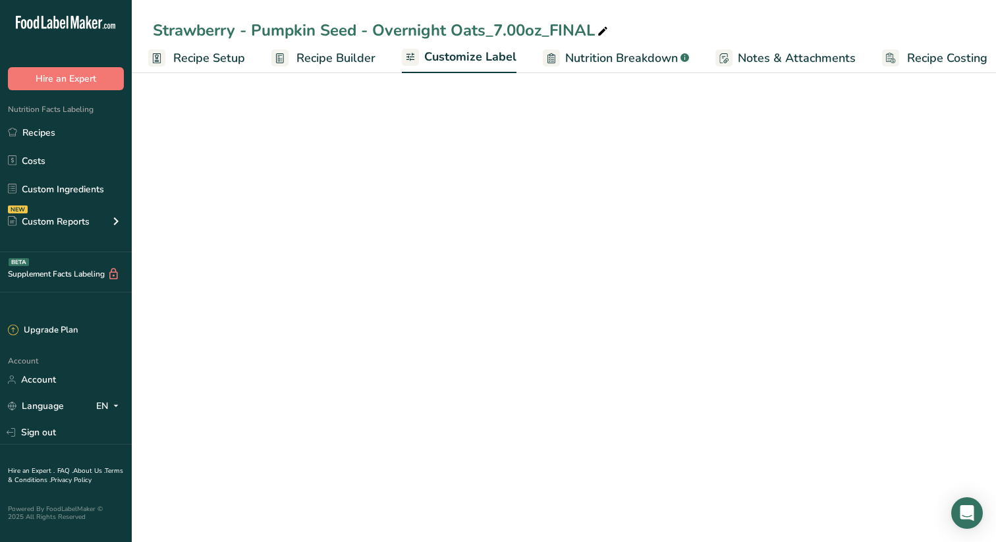
scroll to position [0, 17]
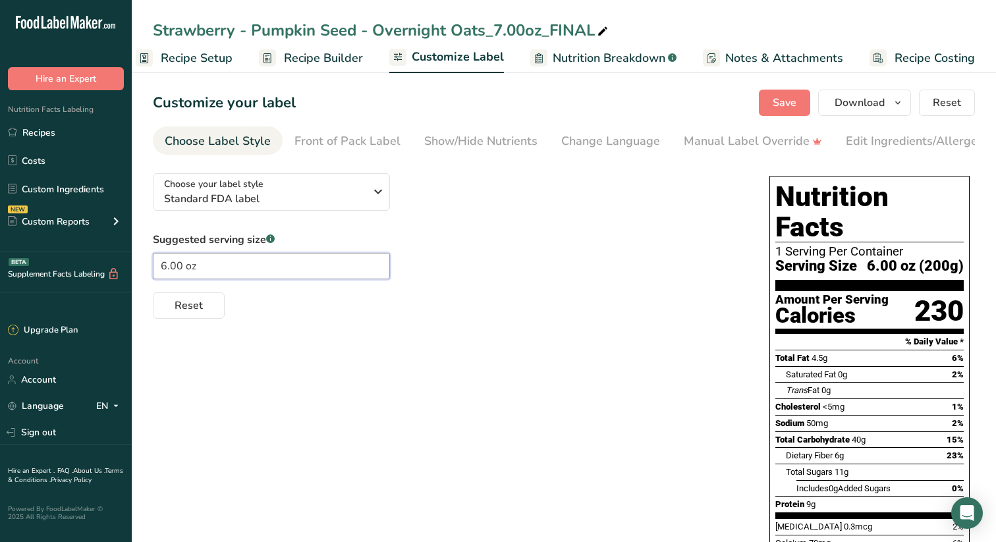
click at [165, 267] on input "6.00 oz" at bounding box center [271, 266] width 237 height 26
type input "7.00 oz"
click at [791, 100] on span "Save" at bounding box center [785, 103] width 24 height 16
click at [791, 96] on span "Save" at bounding box center [785, 103] width 24 height 16
click at [331, 57] on span "Recipe Builder" at bounding box center [323, 58] width 79 height 18
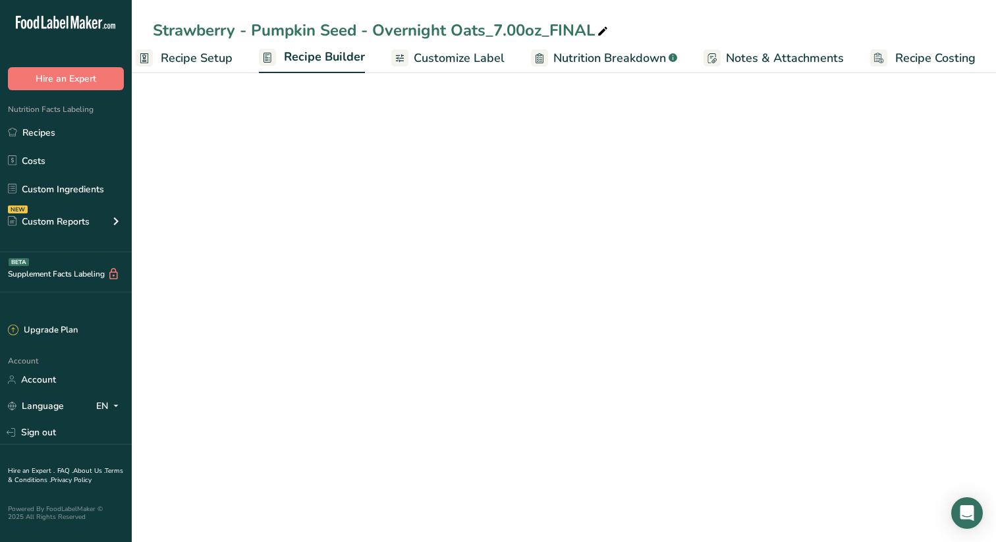
scroll to position [0, 17]
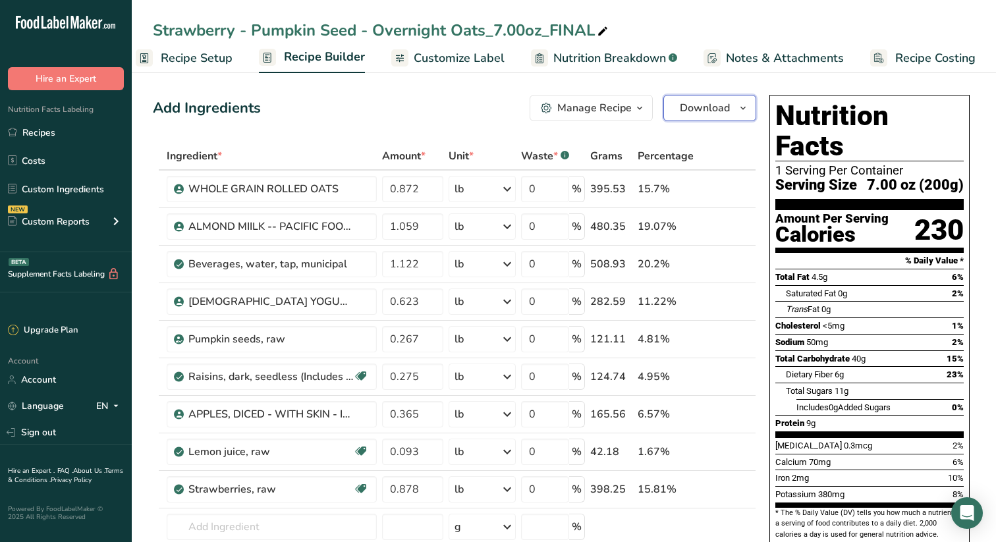
click at [744, 105] on icon "button" at bounding box center [743, 108] width 11 height 16
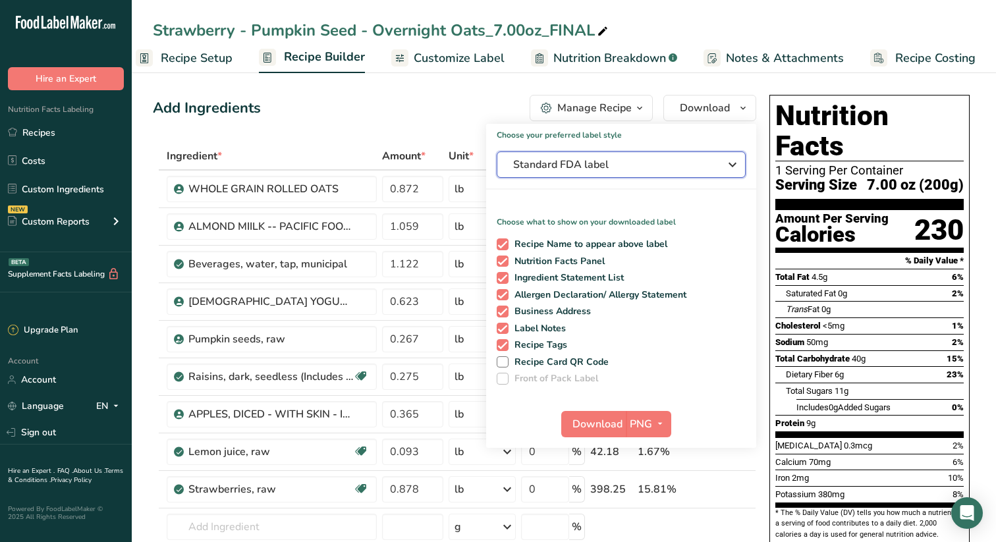
click at [733, 162] on icon "button" at bounding box center [733, 165] width 16 height 24
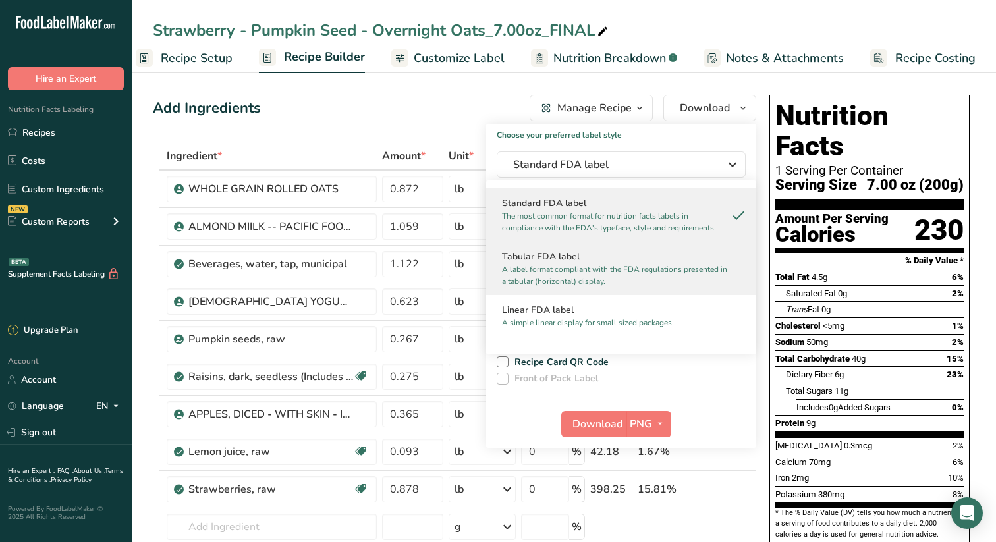
click at [571, 258] on h2 "Tabular FDA label" at bounding box center [621, 257] width 238 height 14
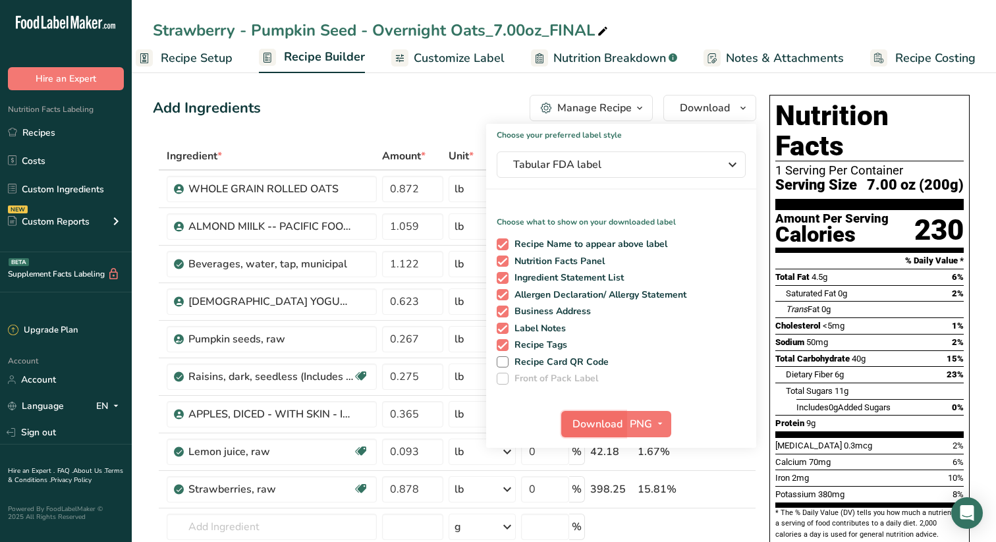
click at [599, 423] on span "Download" at bounding box center [598, 424] width 50 height 16
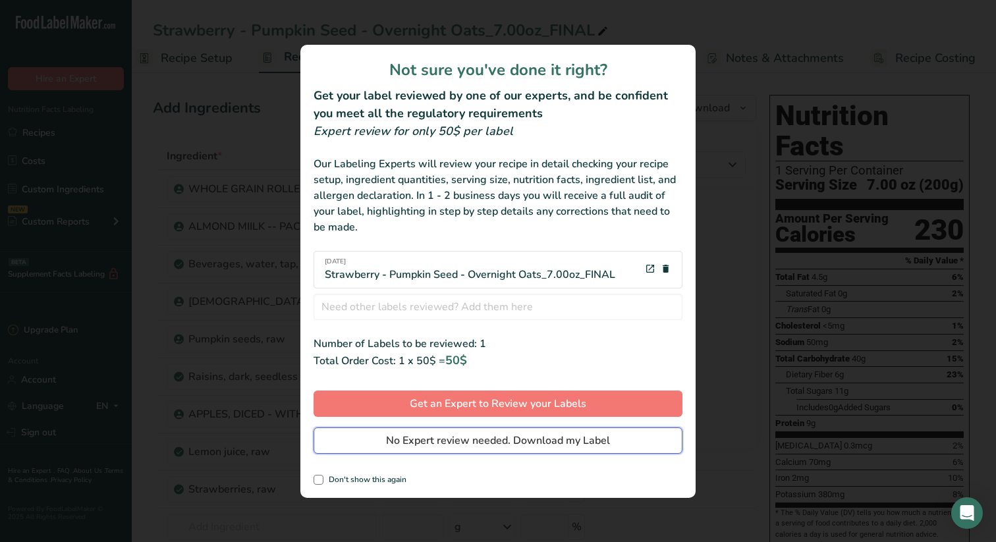
click at [499, 437] on span "No Expert review needed. Download my Label" at bounding box center [498, 441] width 224 height 16
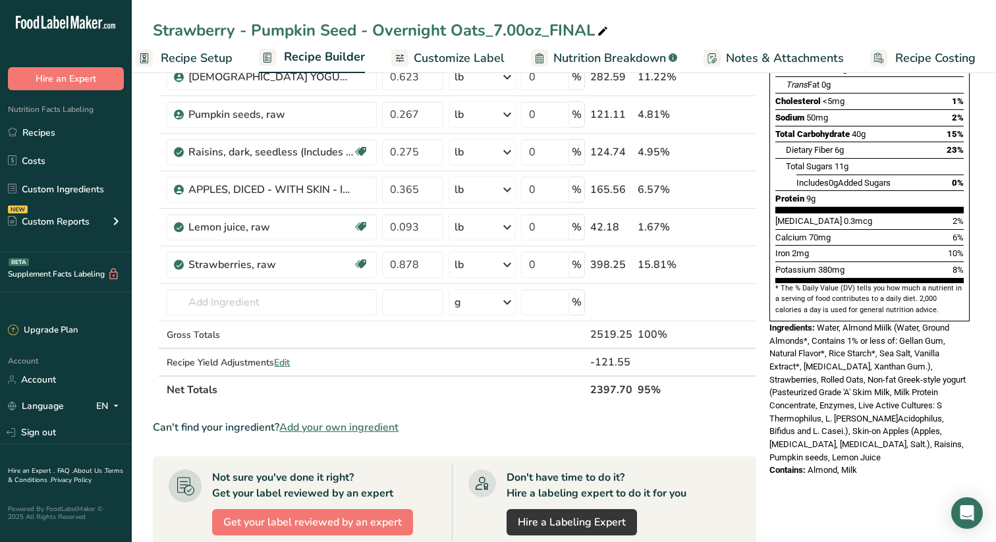
scroll to position [233, 0]
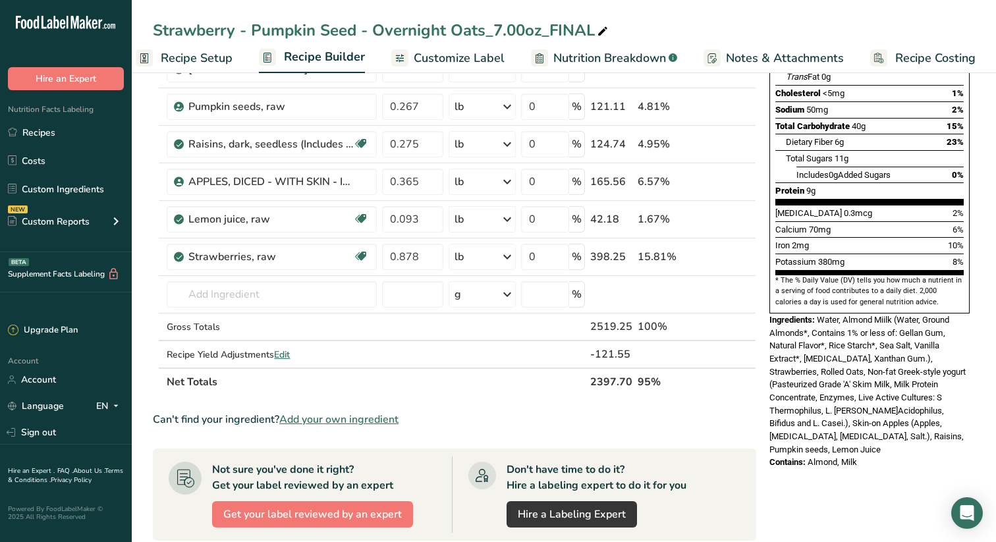
drag, startPoint x: 770, startPoint y: 289, endPoint x: 887, endPoint y: 427, distance: 180.9
click at [887, 427] on div "Nutrition Facts 1 Serving Per Container Serving Size 7.00 oz (200g) Amount Per …" at bounding box center [869, 165] width 211 height 617
copy div "Ingredients: Water, Almond Miilk (Water, Ground Almonds*, Contains 1% or less o…"
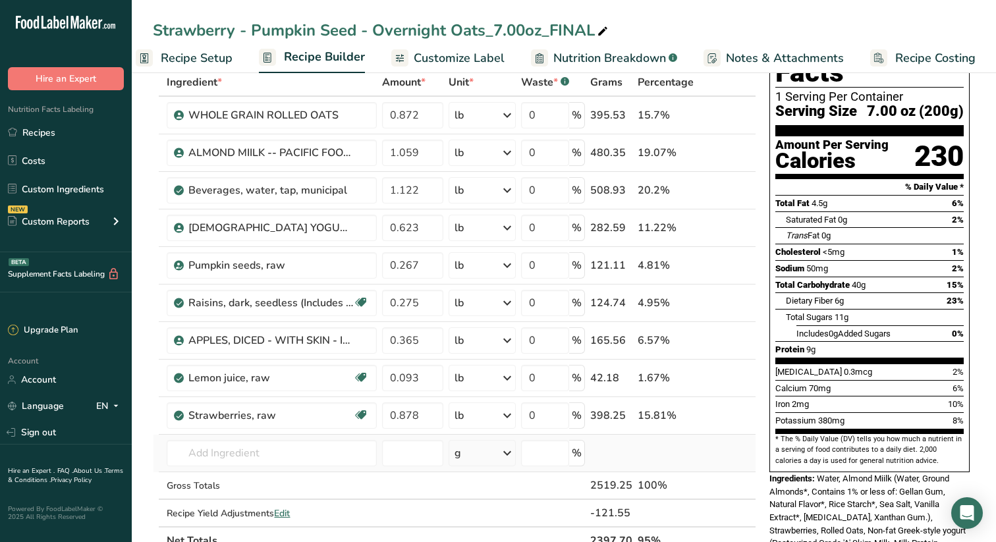
scroll to position [94, 0]
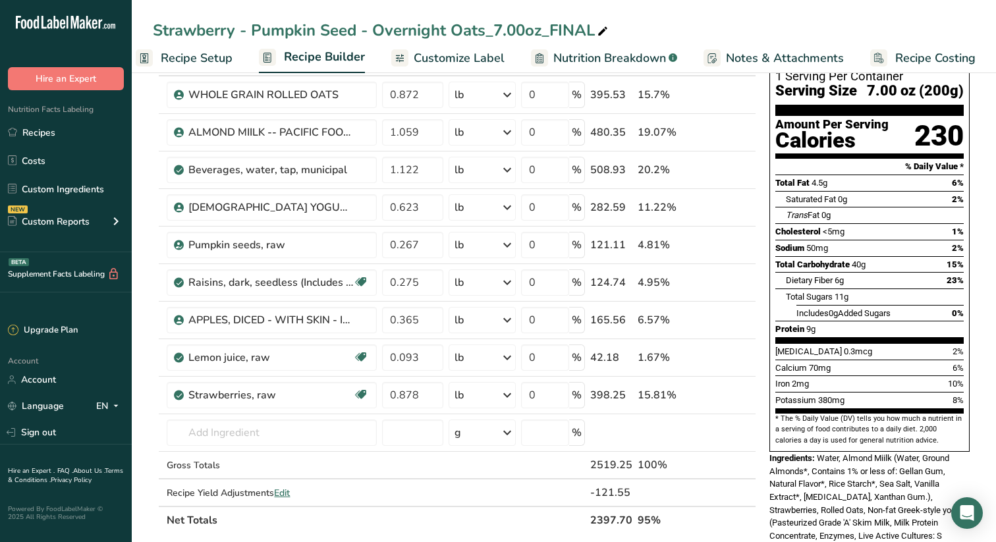
click at [977, 429] on section "Add Ingredients Manage Recipe Delete Recipe Duplicate Recipe Scale Recipe Save …" at bounding box center [564, 487] width 864 height 1026
click at [48, 130] on link "Recipes" at bounding box center [66, 132] width 132 height 25
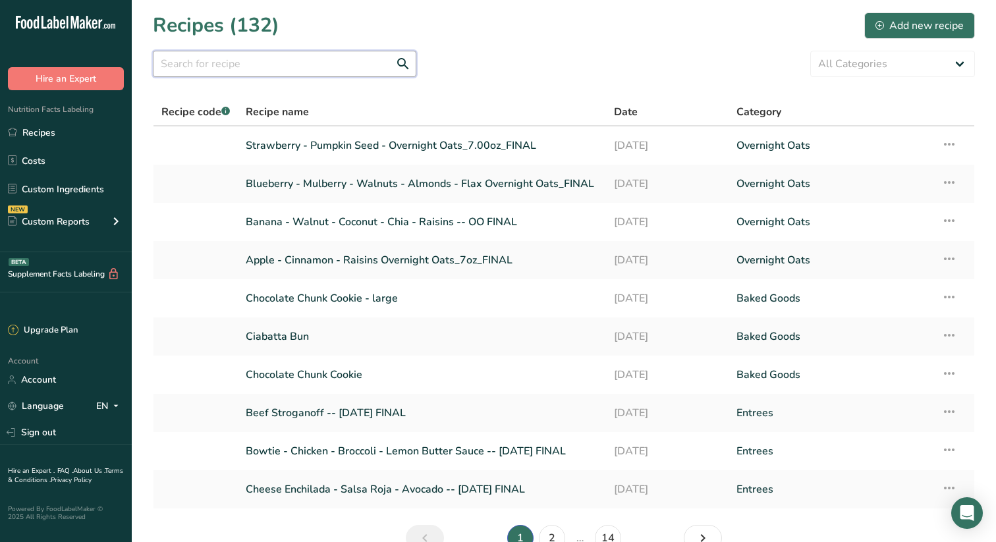
click at [323, 62] on input "text" at bounding box center [285, 64] width 264 height 26
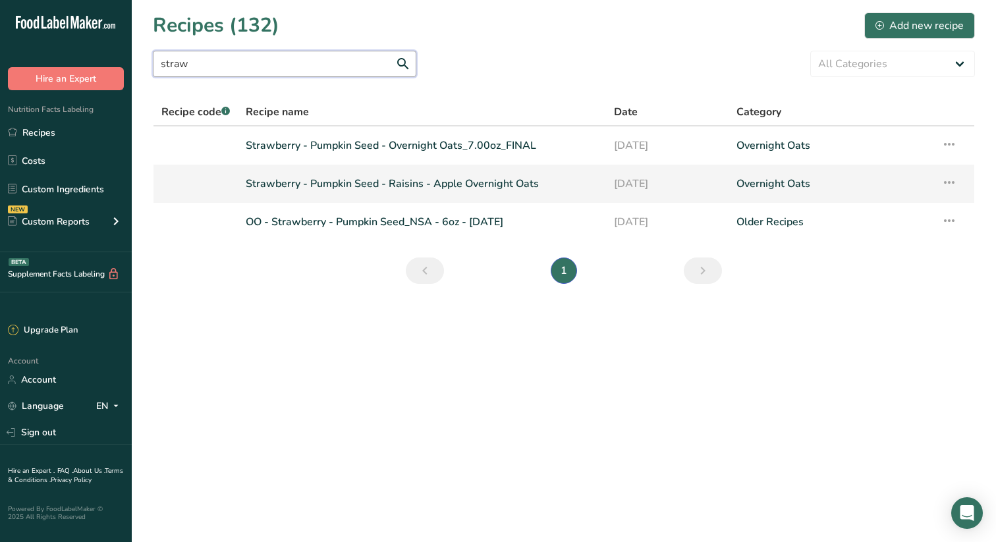
type input "straw"
click at [341, 181] on link "Strawberry - Pumpkin Seed - Raisins - Apple Overnight Oats" at bounding box center [422, 184] width 352 height 28
